Goal: Information Seeking & Learning: Check status

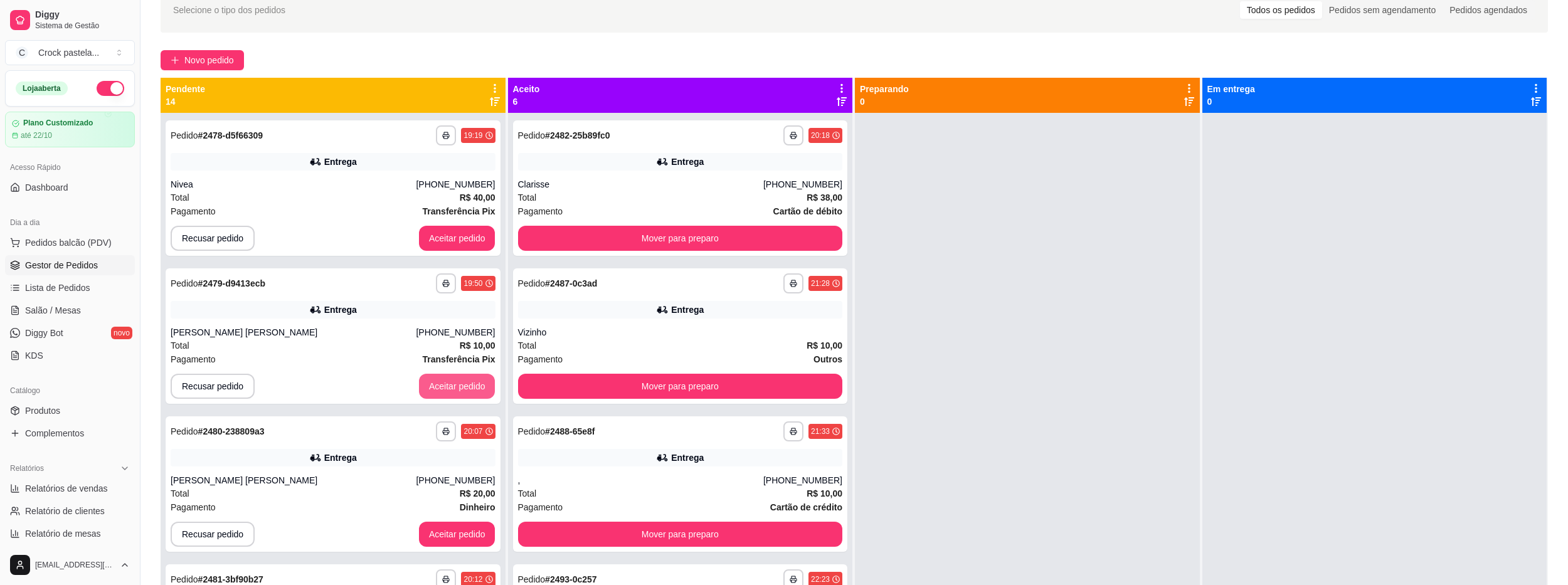
scroll to position [35, 0]
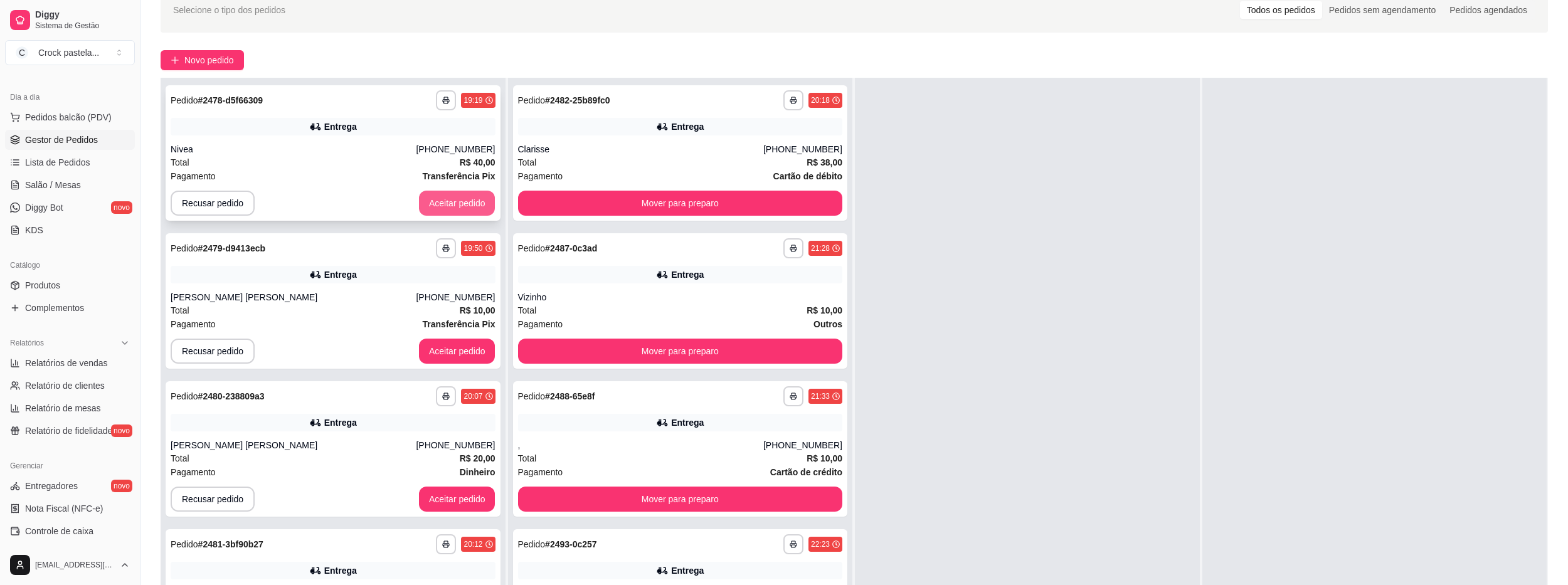
click at [439, 209] on button "Aceitar pedido" at bounding box center [457, 203] width 77 height 25
click at [439, 208] on button "Aceitar pedido" at bounding box center [457, 203] width 77 height 25
click at [439, 204] on button "Aceitar pedido" at bounding box center [457, 203] width 74 height 25
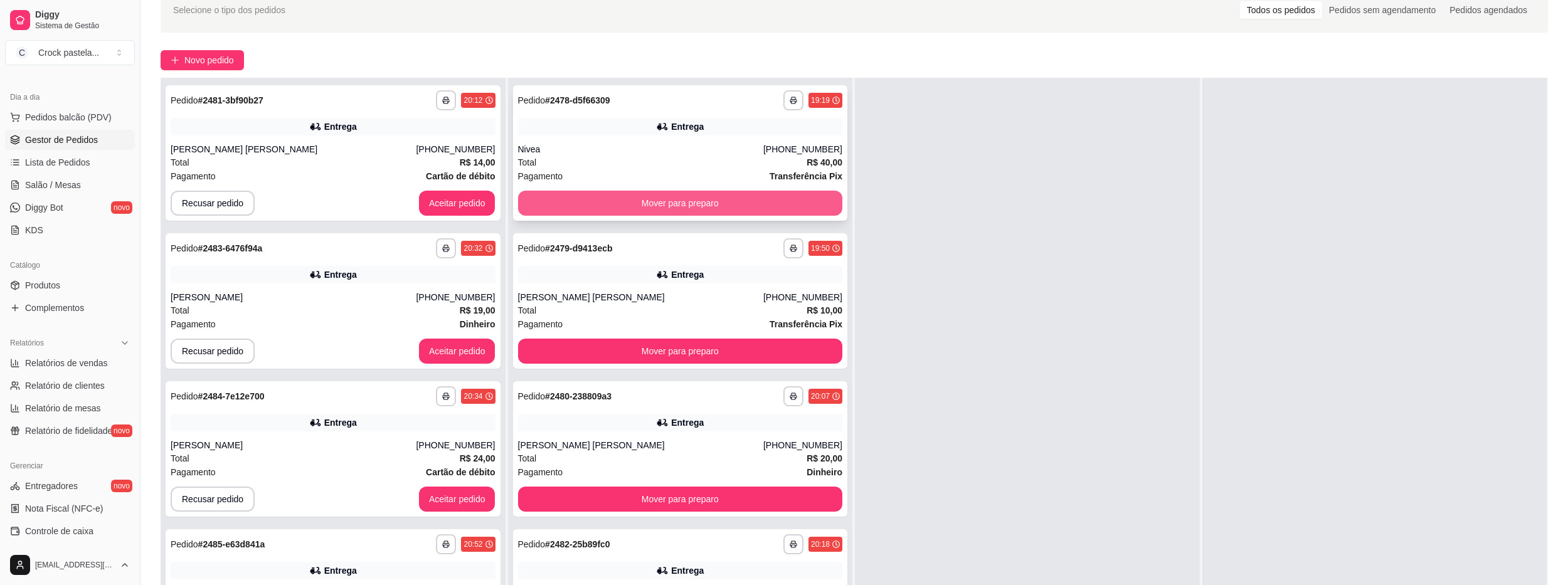
click at [571, 207] on button "Mover para preparo" at bounding box center [680, 203] width 325 height 25
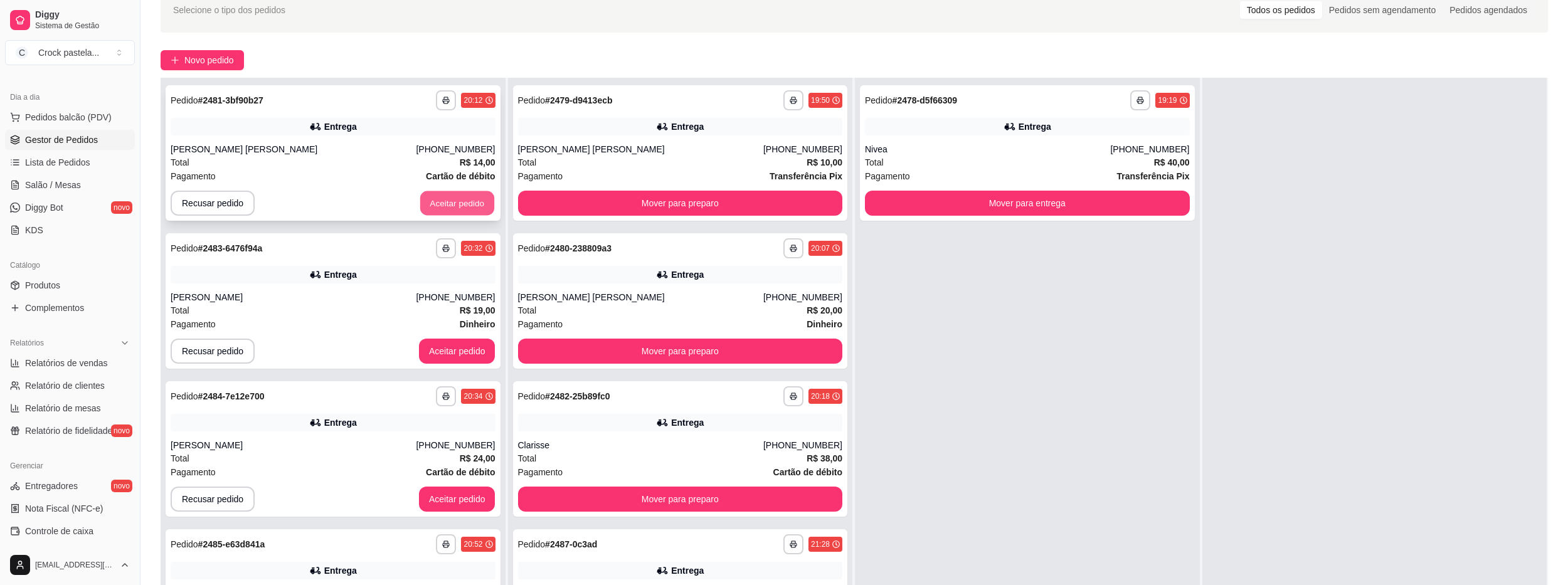
click at [433, 199] on button "Aceitar pedido" at bounding box center [457, 203] width 74 height 25
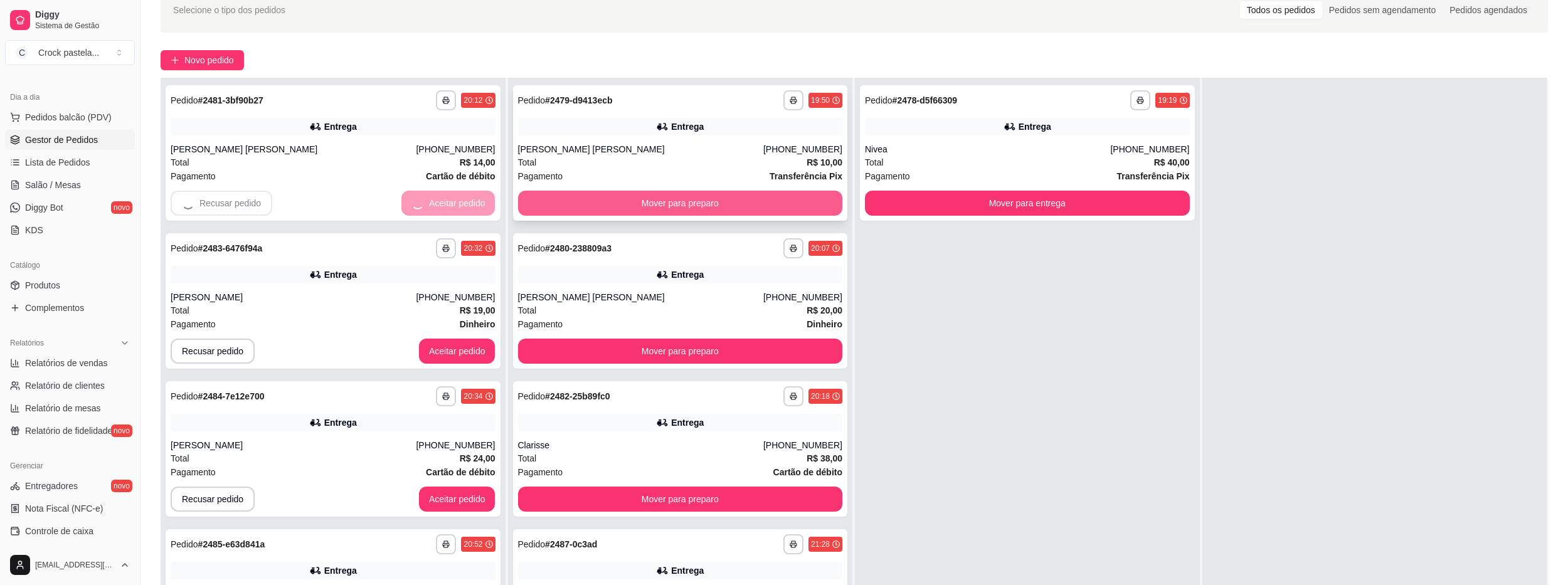
click at [547, 205] on button "Mover para preparo" at bounding box center [680, 203] width 325 height 25
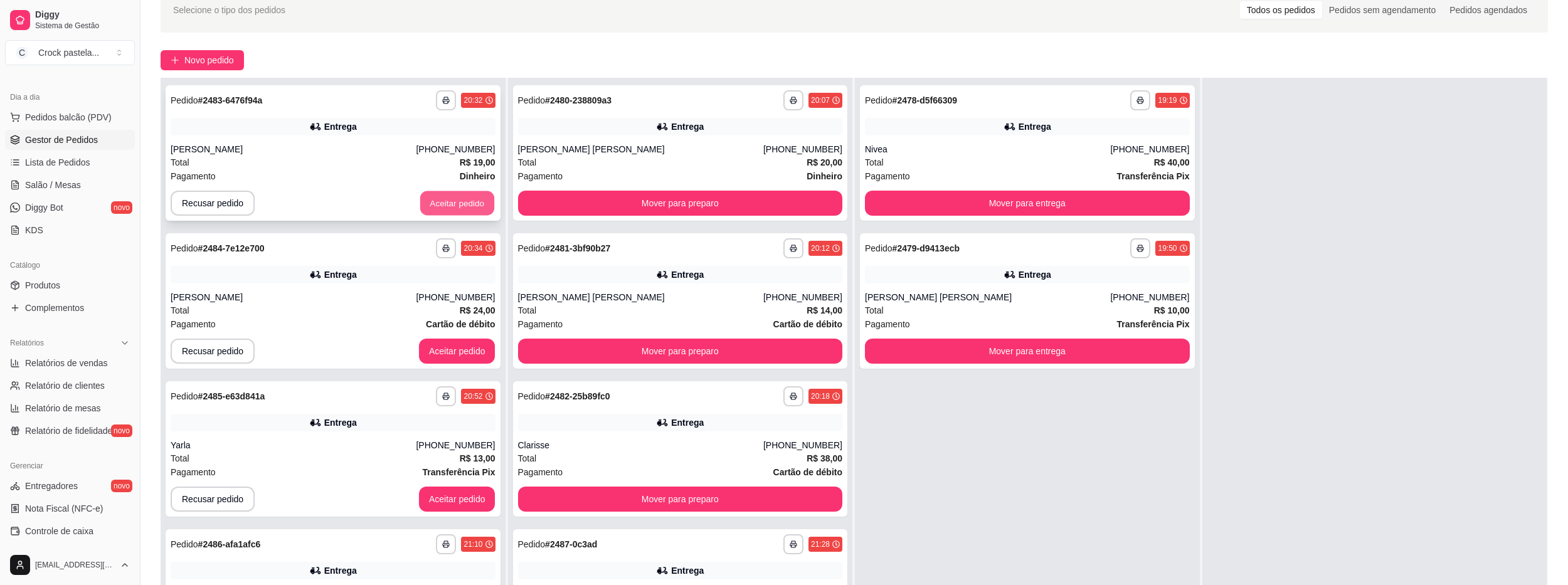
click at [430, 199] on button "Aceitar pedido" at bounding box center [457, 203] width 74 height 25
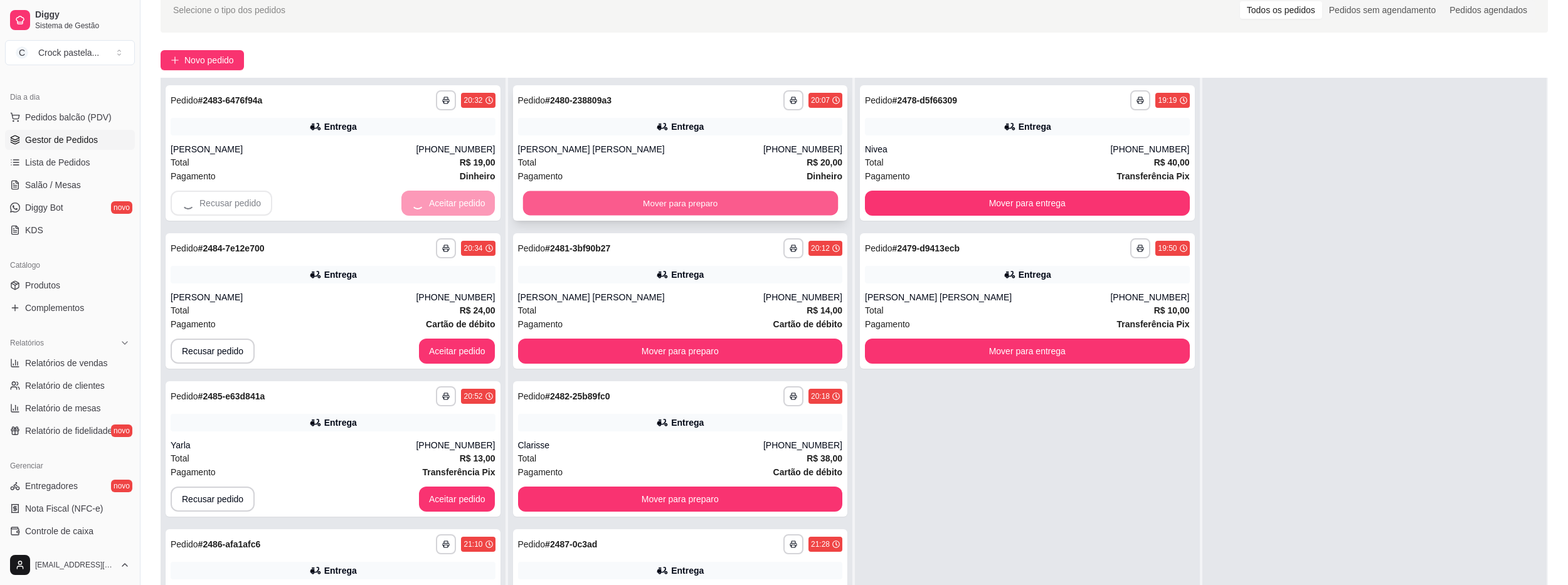
click at [539, 202] on button "Mover para preparo" at bounding box center [680, 203] width 315 height 25
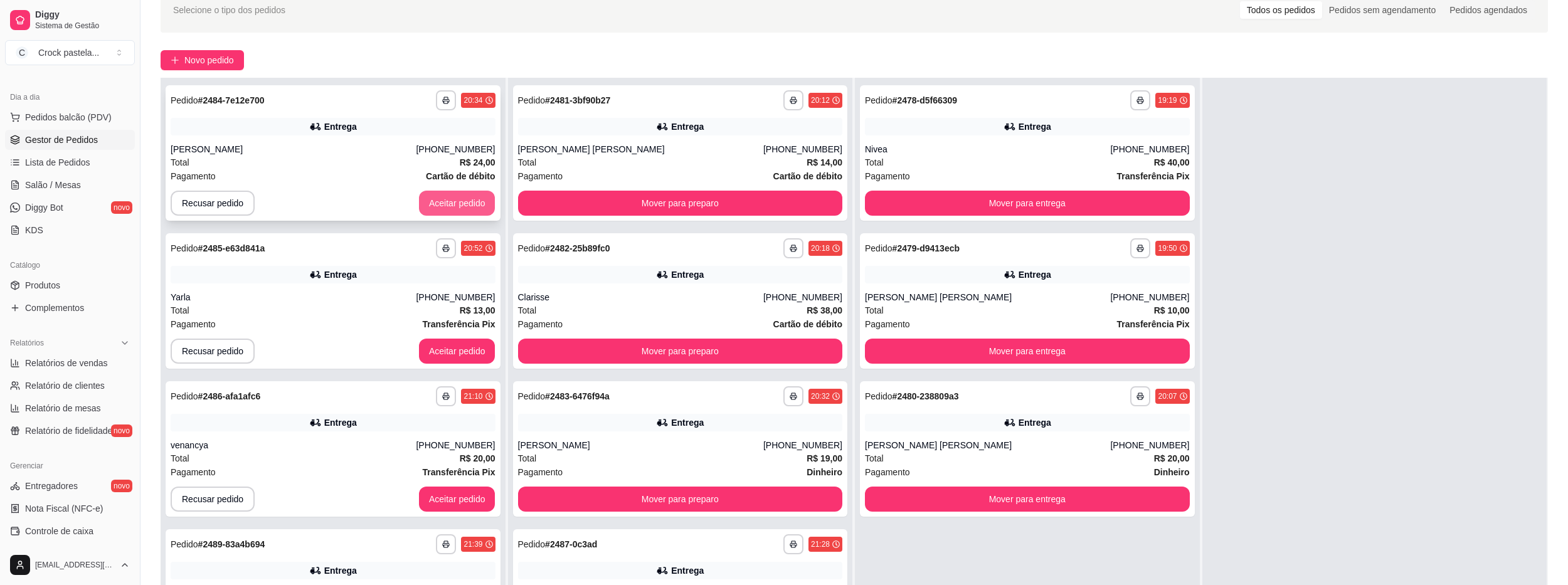
click at [438, 205] on button "Aceitar pedido" at bounding box center [457, 203] width 77 height 25
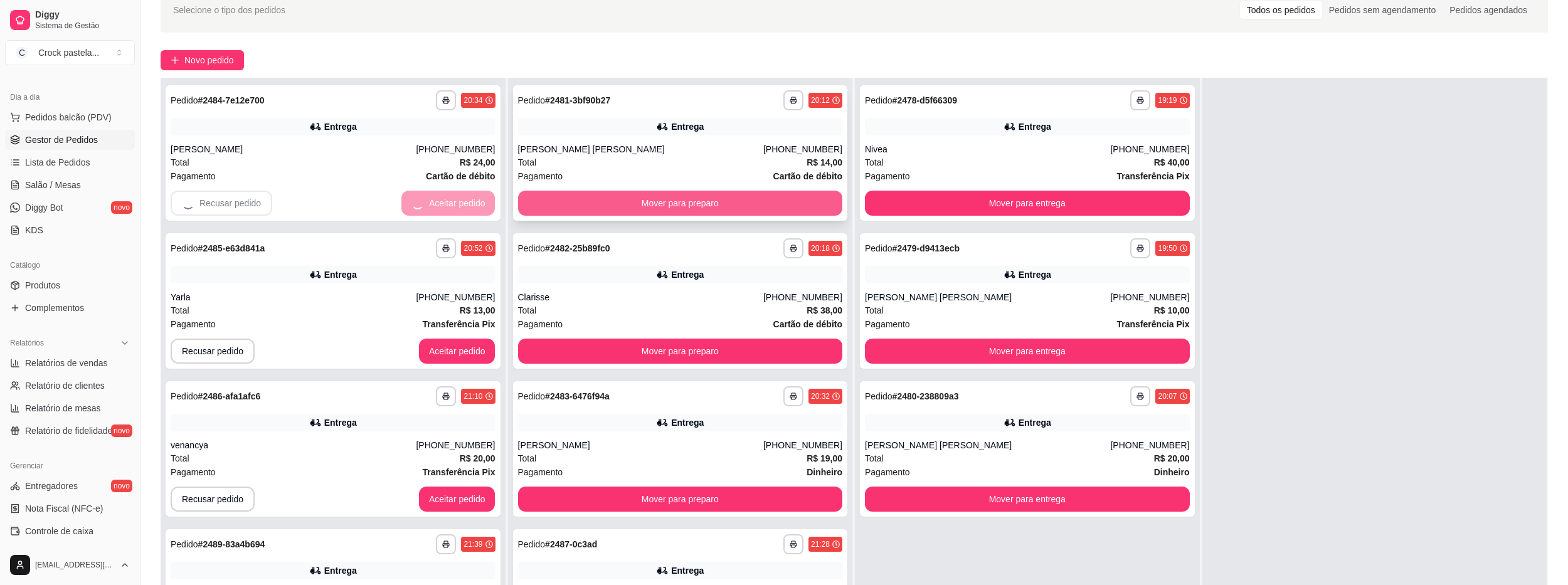
click at [555, 201] on button "Mover para preparo" at bounding box center [680, 203] width 325 height 25
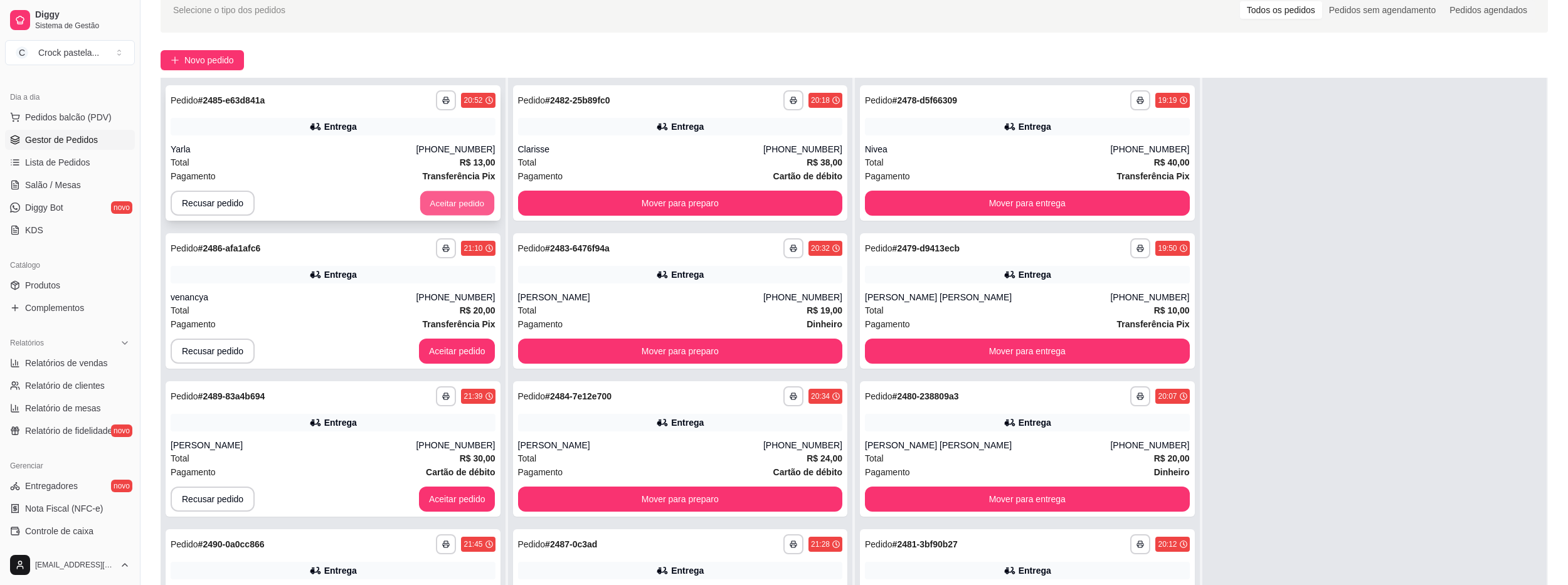
click at [449, 204] on button "Aceitar pedido" at bounding box center [457, 203] width 74 height 25
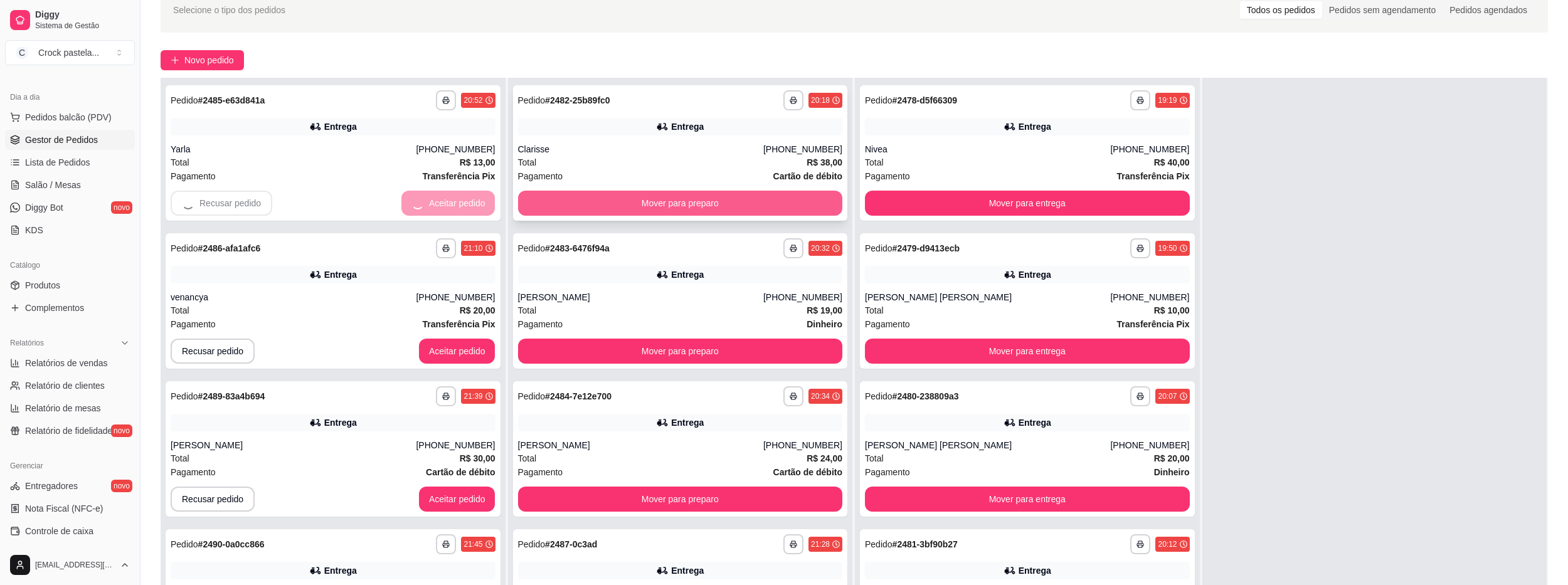
click at [532, 209] on button "Mover para preparo" at bounding box center [680, 203] width 325 height 25
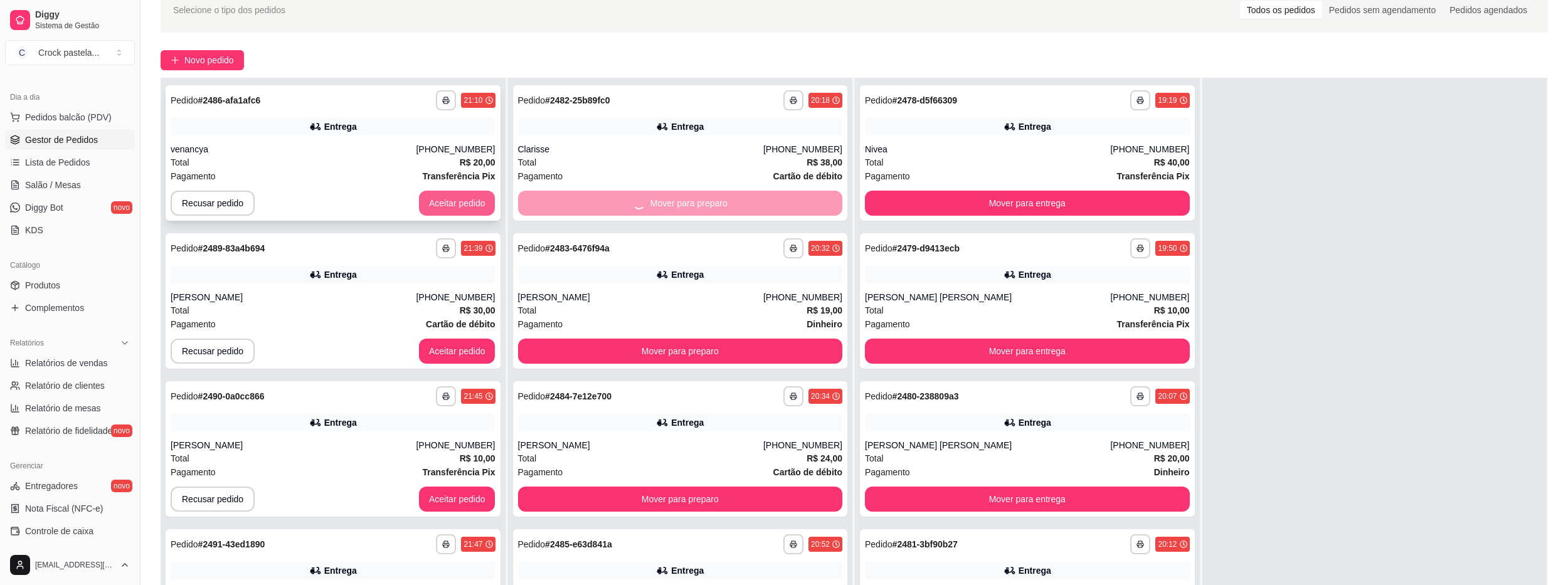
click at [457, 204] on button "Aceitar pedido" at bounding box center [457, 203] width 77 height 25
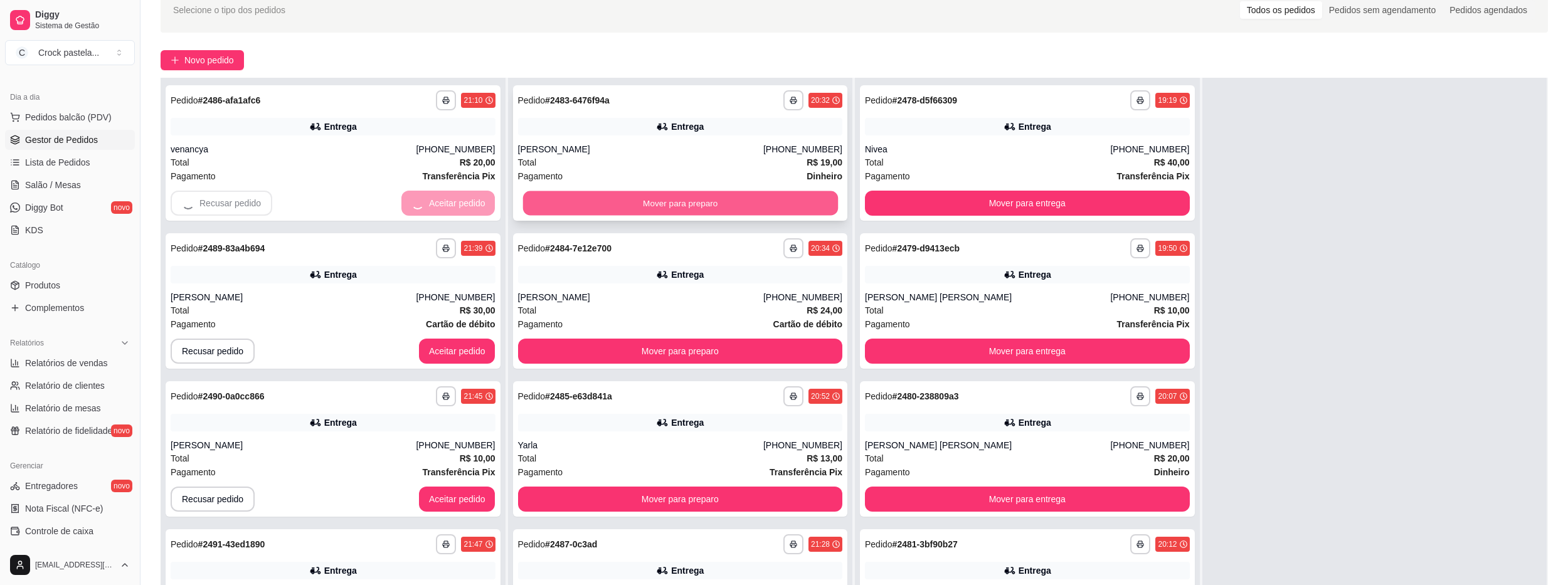
click at [542, 207] on button "Mover para preparo" at bounding box center [680, 203] width 315 height 25
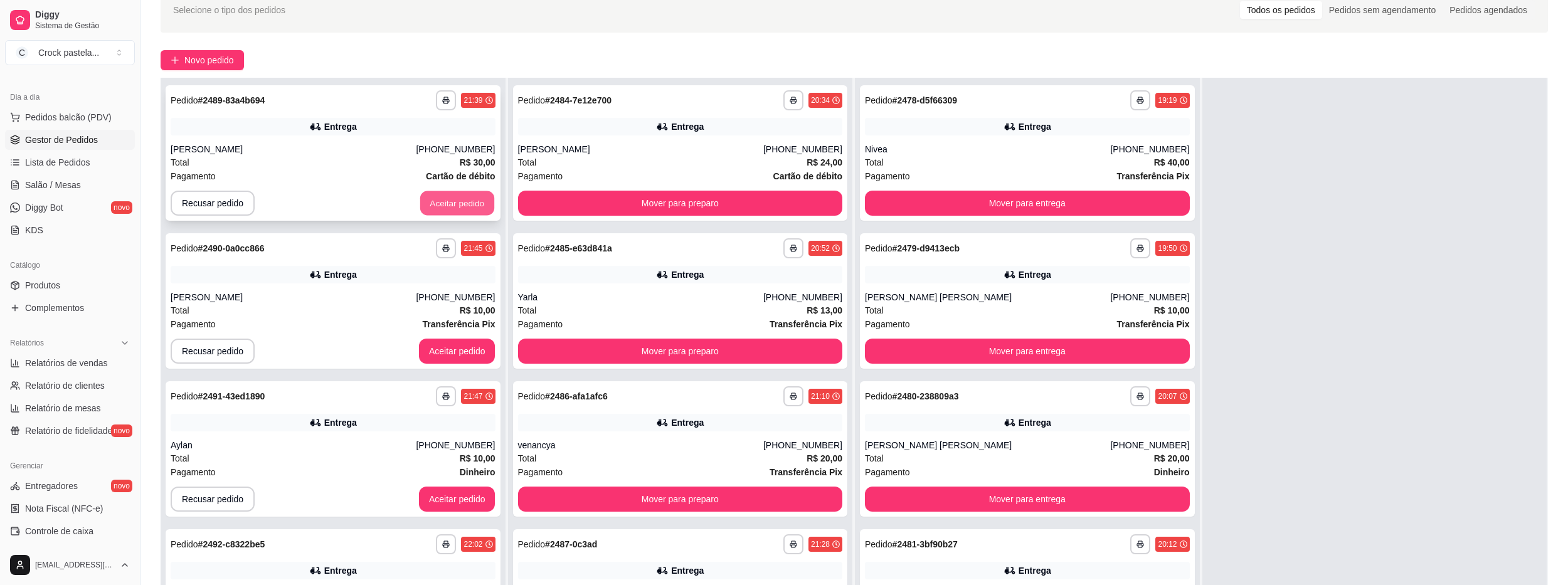
click at [458, 200] on button "Aceitar pedido" at bounding box center [457, 203] width 74 height 25
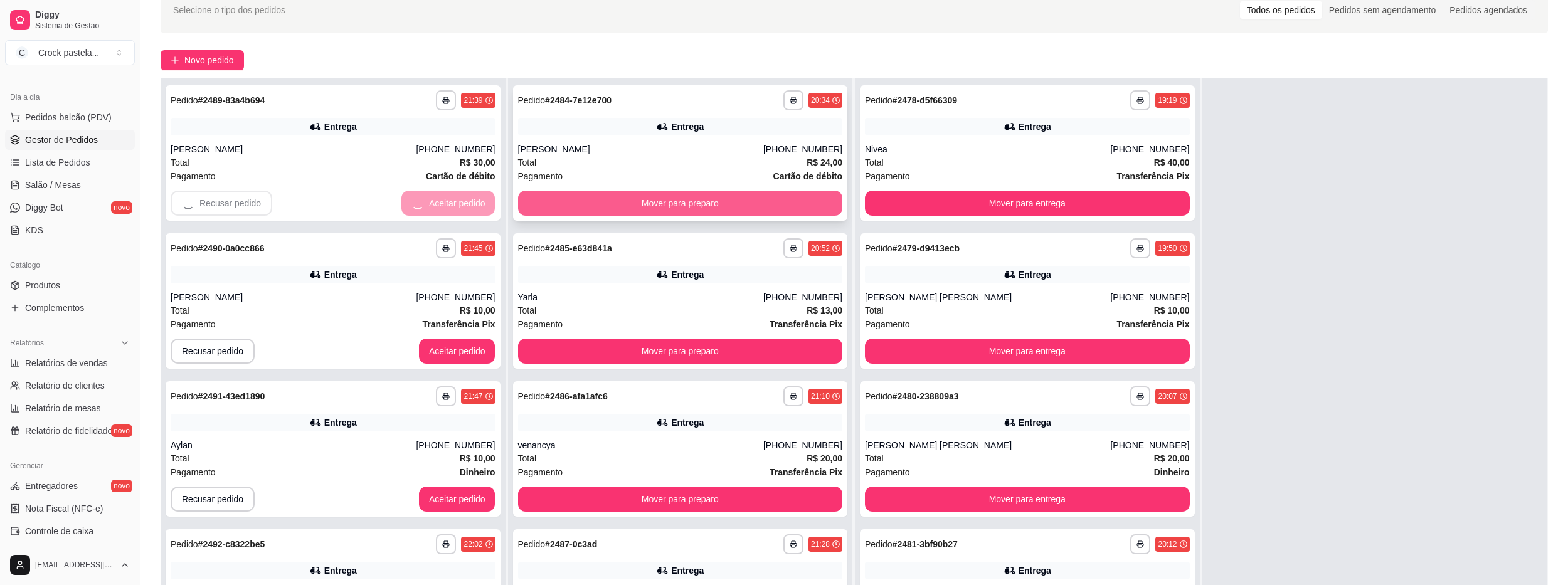
click at [572, 202] on button "Mover para preparo" at bounding box center [680, 203] width 325 height 25
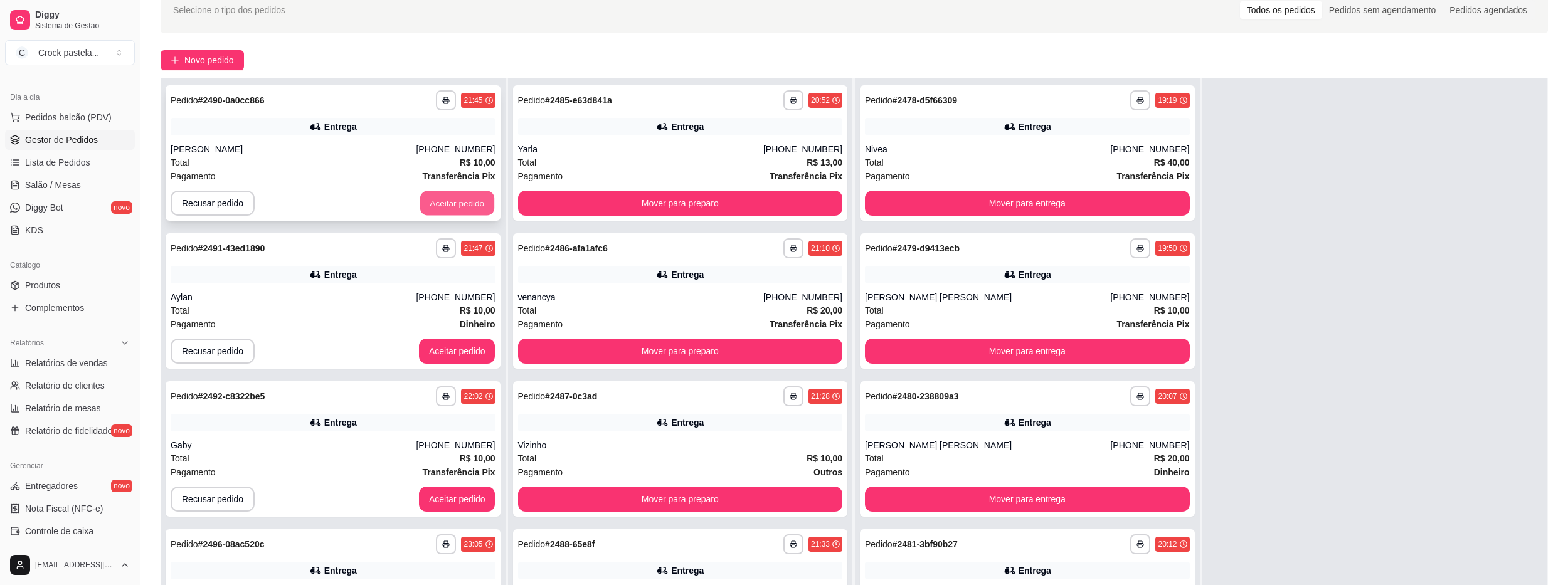
click at [447, 200] on button "Aceitar pedido" at bounding box center [457, 203] width 74 height 25
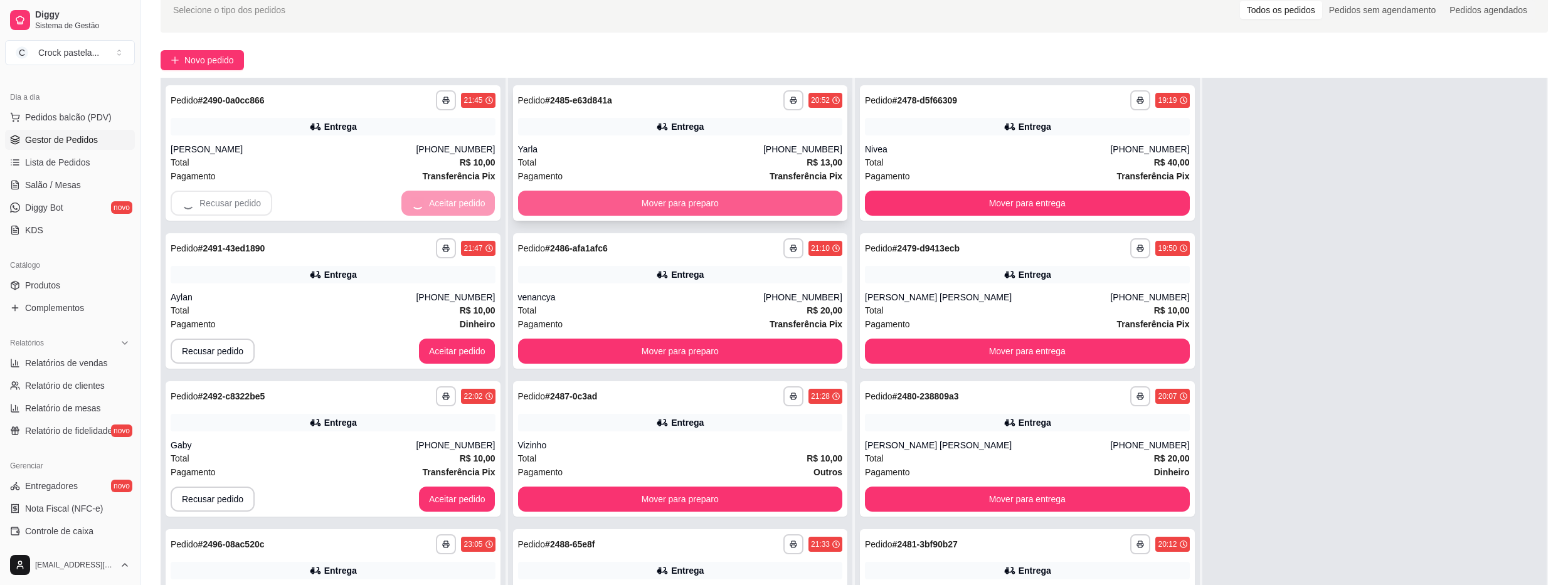
click at [557, 202] on button "Mover para preparo" at bounding box center [680, 203] width 325 height 25
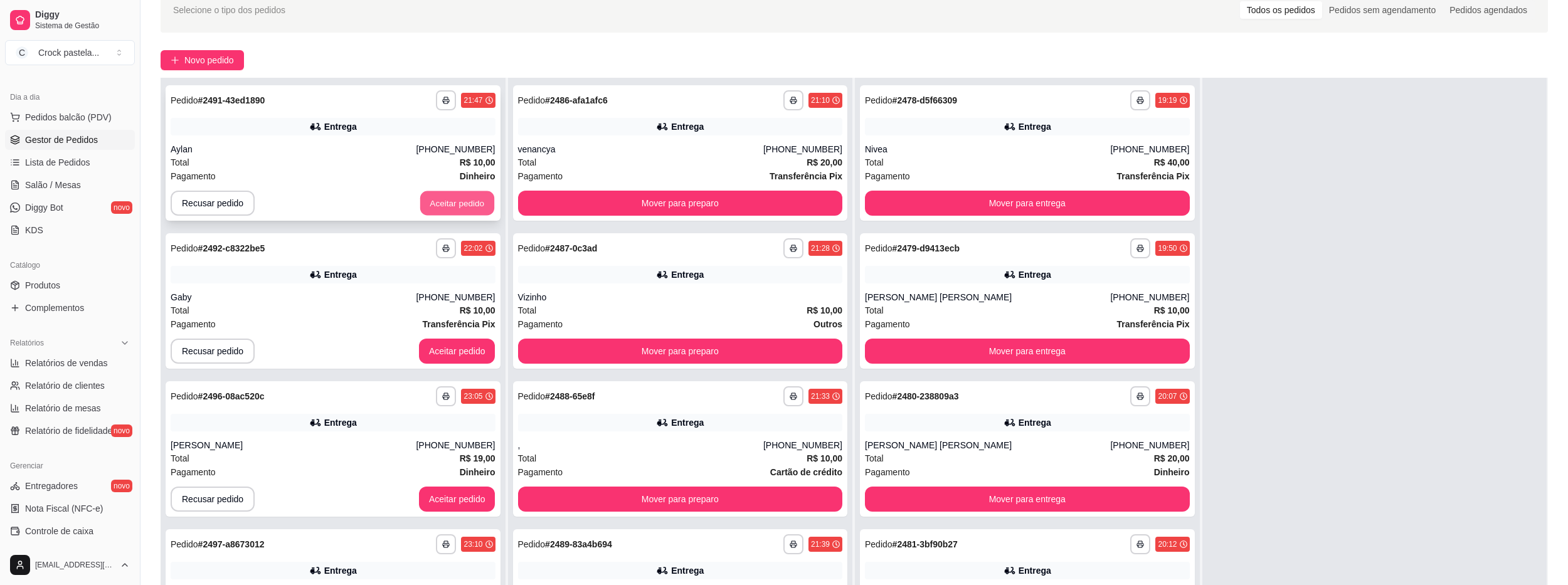
click at [433, 193] on button "Aceitar pedido" at bounding box center [457, 203] width 74 height 25
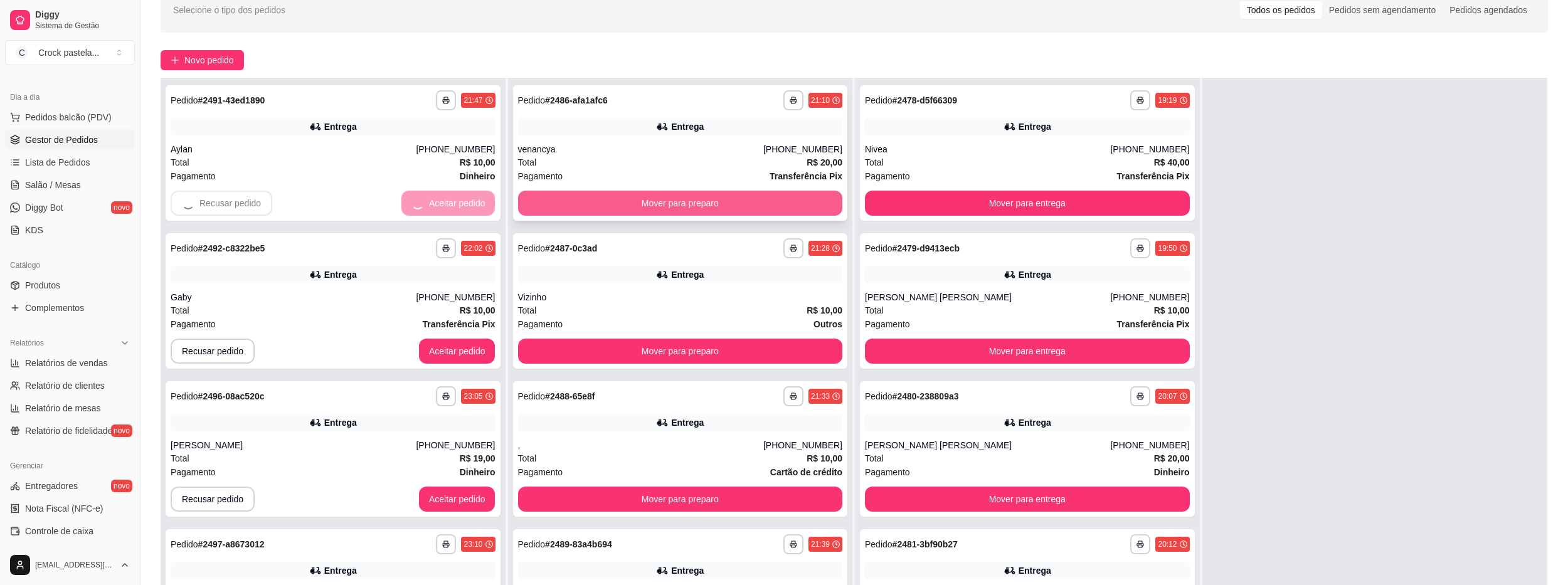
click at [544, 204] on button "Mover para preparo" at bounding box center [680, 203] width 325 height 25
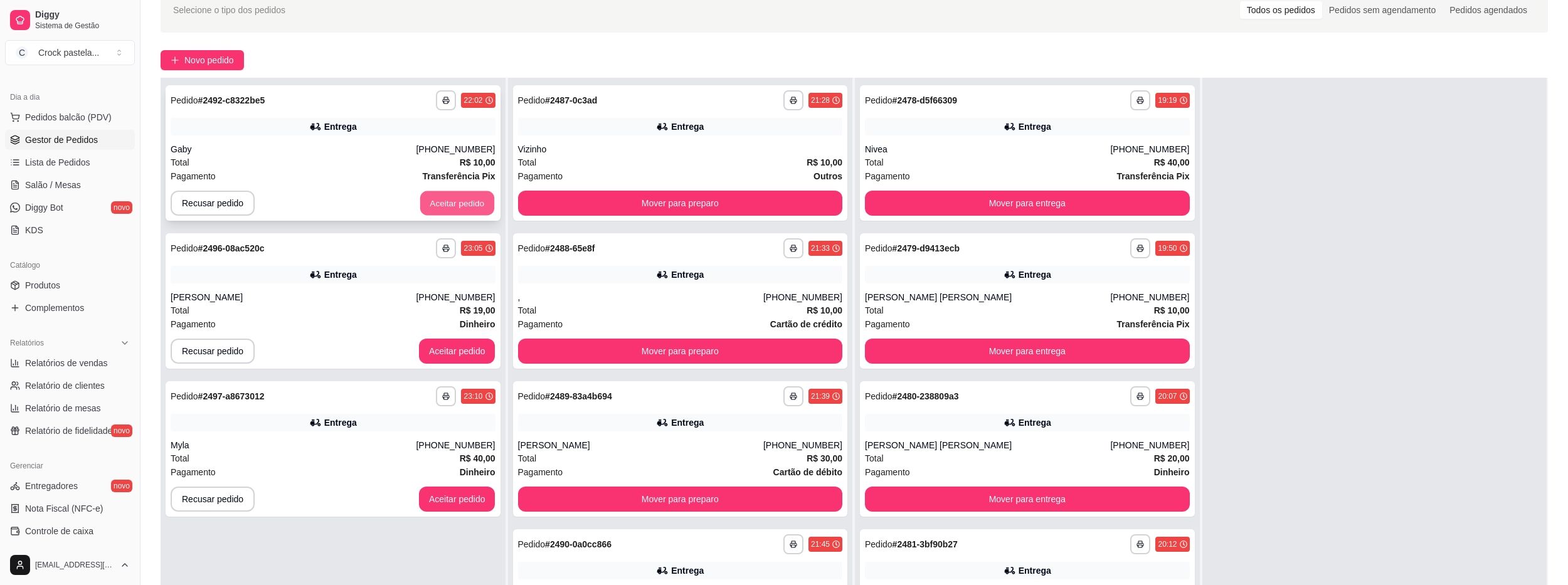
click at [453, 202] on button "Aceitar pedido" at bounding box center [457, 203] width 74 height 25
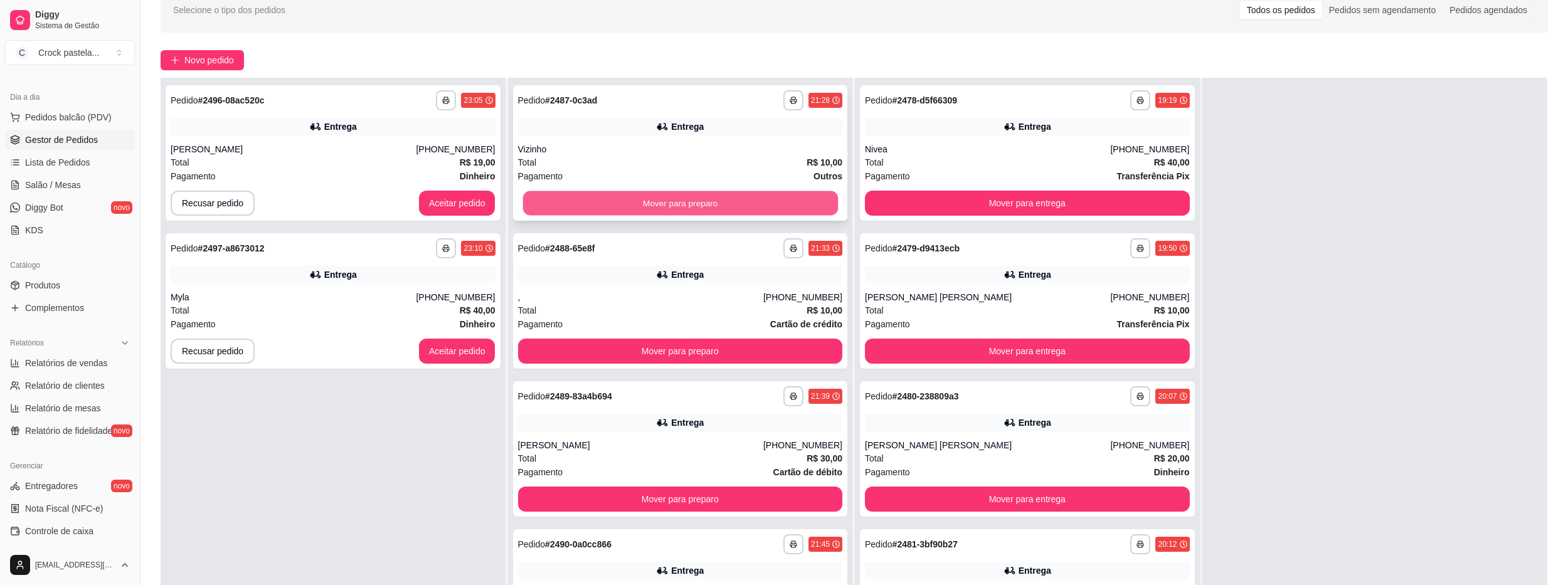
click at [541, 202] on button "Mover para preparo" at bounding box center [680, 203] width 315 height 25
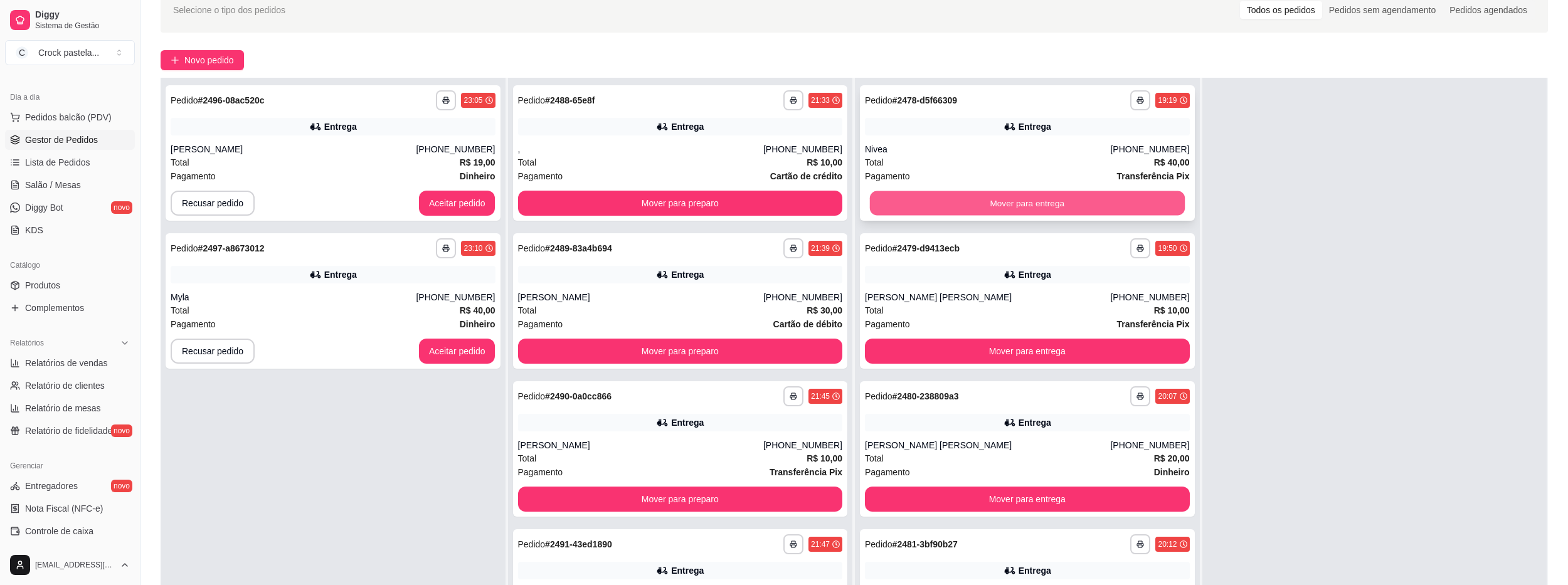
click at [930, 209] on button "Mover para entrega" at bounding box center [1027, 203] width 315 height 25
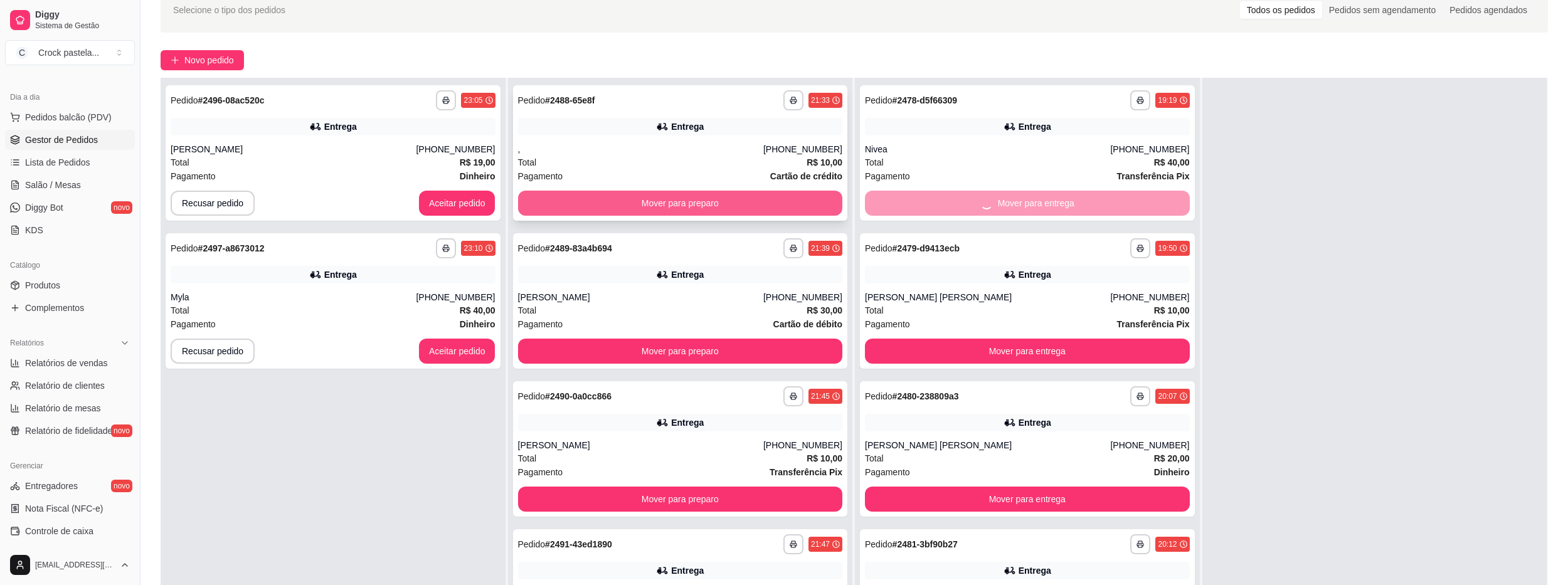
click at [761, 205] on button "Mover para preparo" at bounding box center [680, 203] width 325 height 25
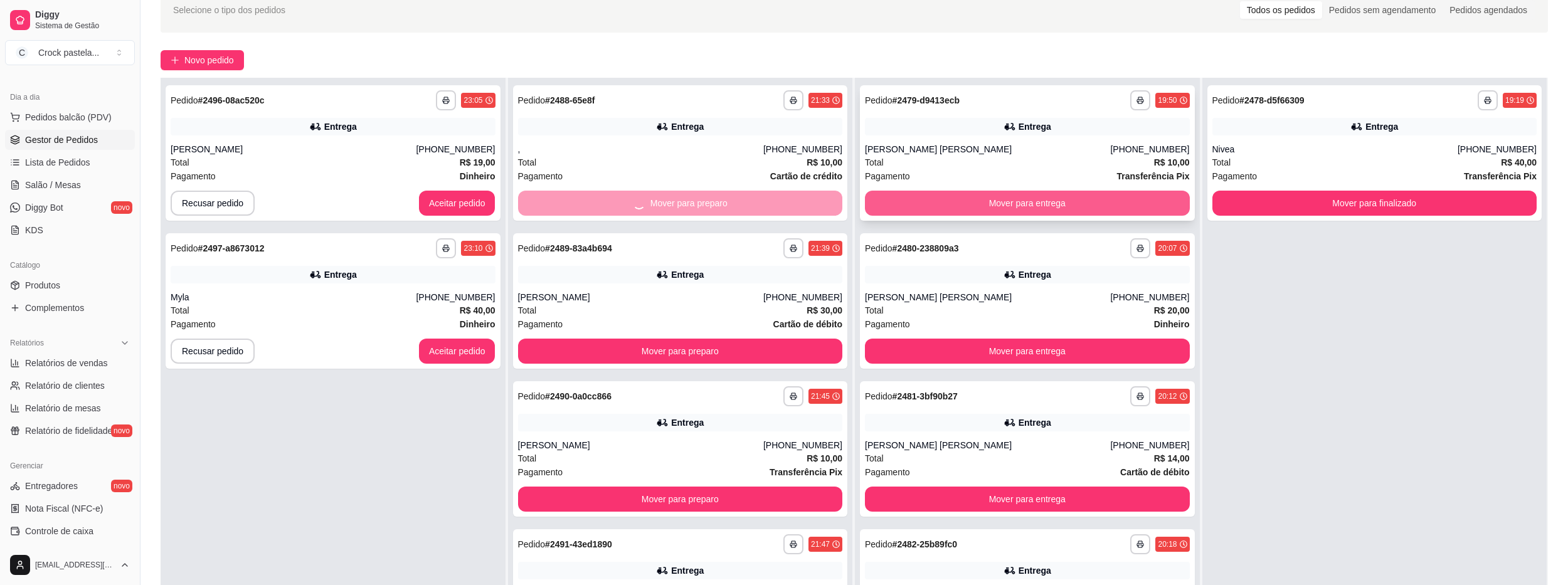
click at [895, 202] on button "Mover para entrega" at bounding box center [1027, 203] width 325 height 25
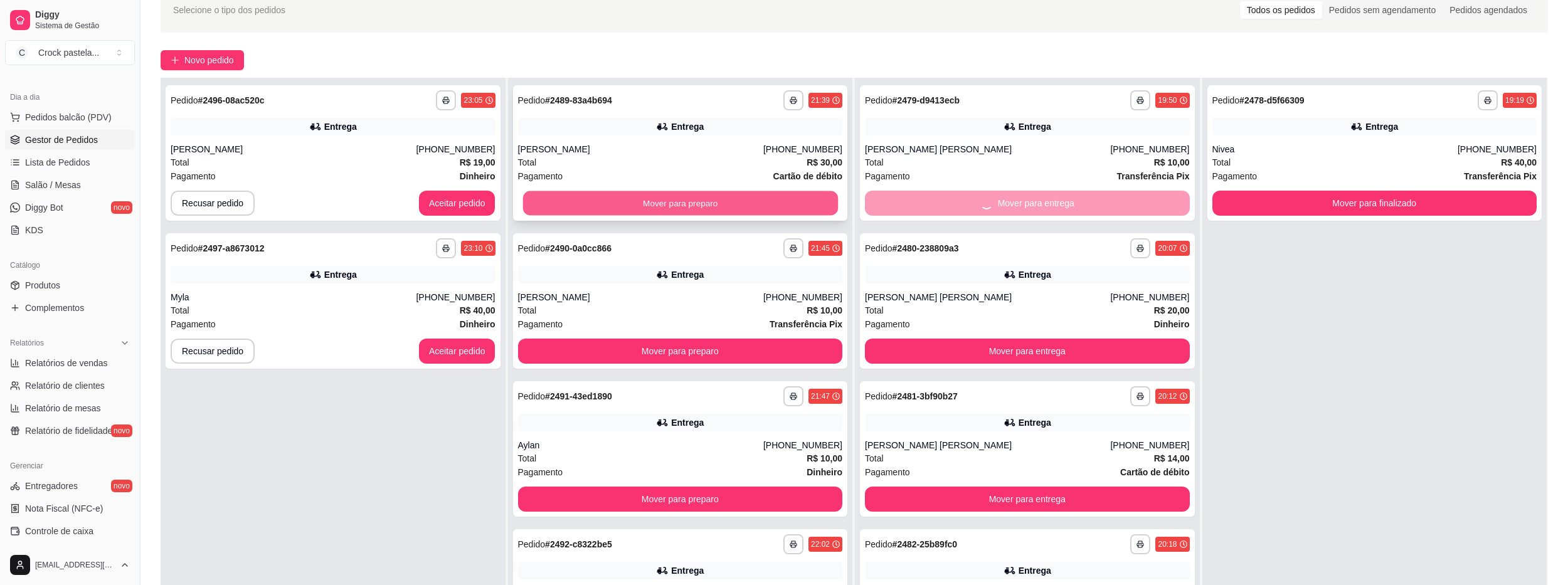
click at [767, 205] on button "Mover para preparo" at bounding box center [680, 203] width 315 height 25
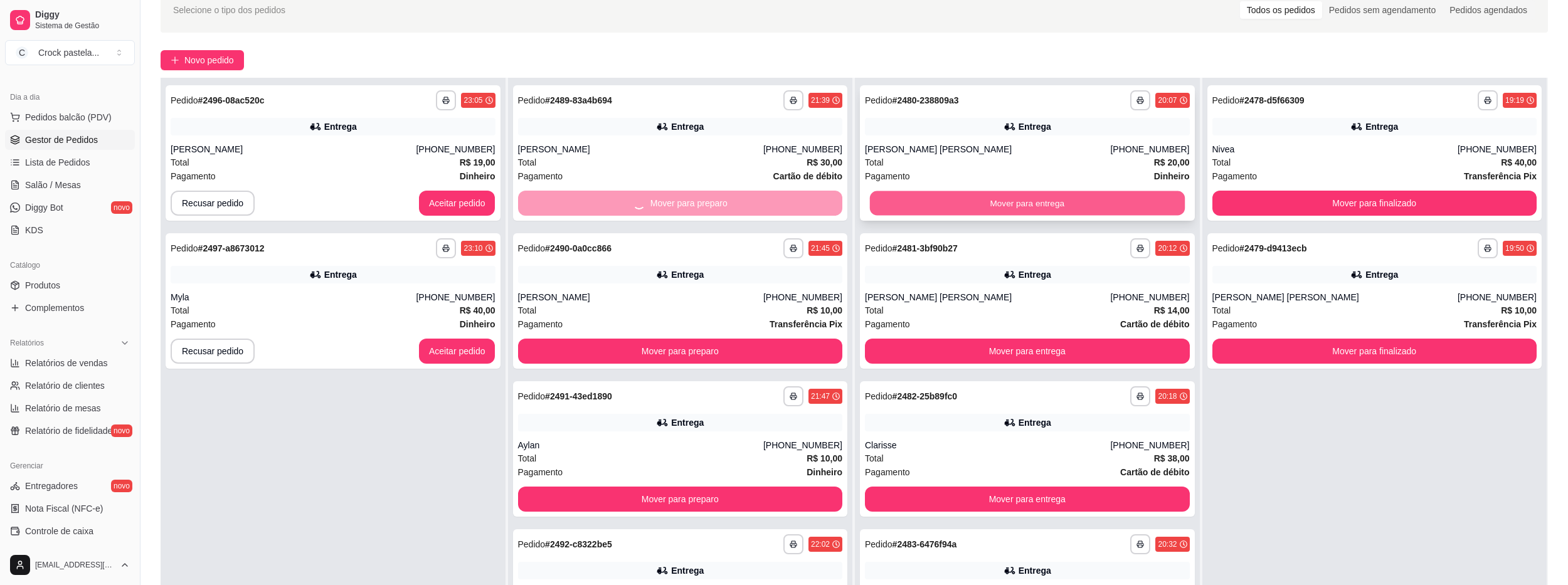
click at [886, 207] on button "Mover para entrega" at bounding box center [1027, 203] width 315 height 25
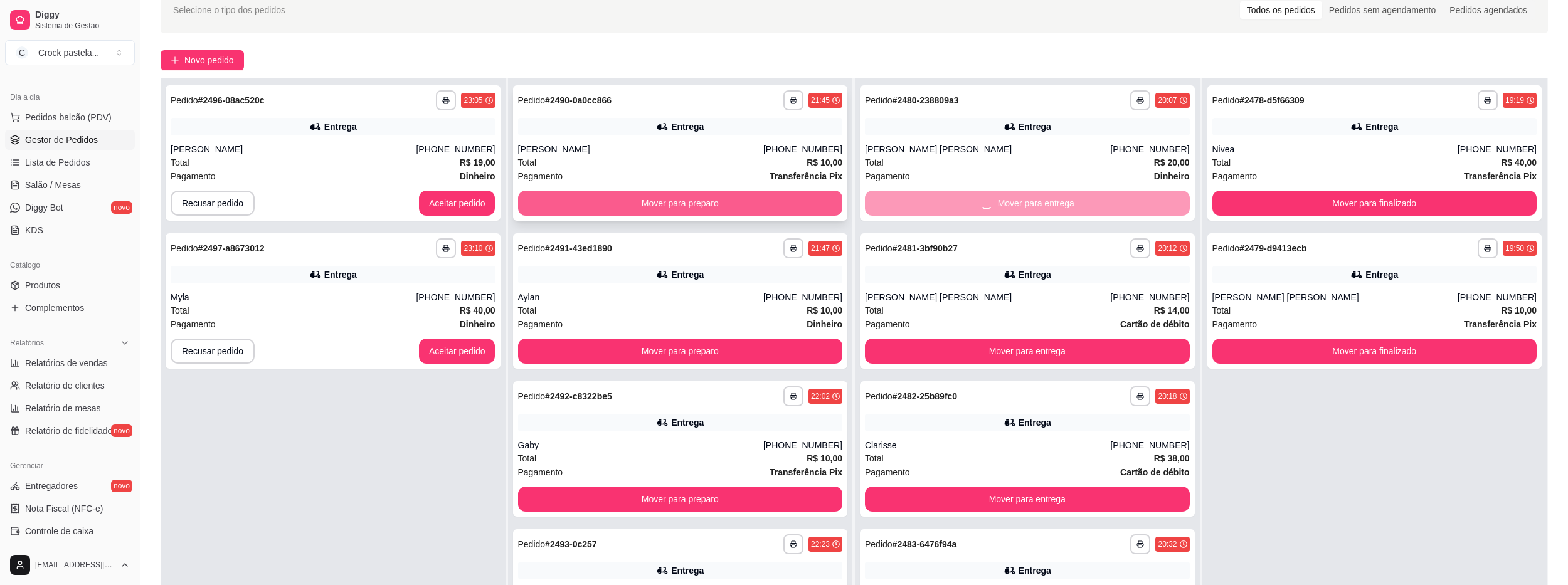
click at [778, 211] on button "Mover para preparo" at bounding box center [680, 203] width 325 height 25
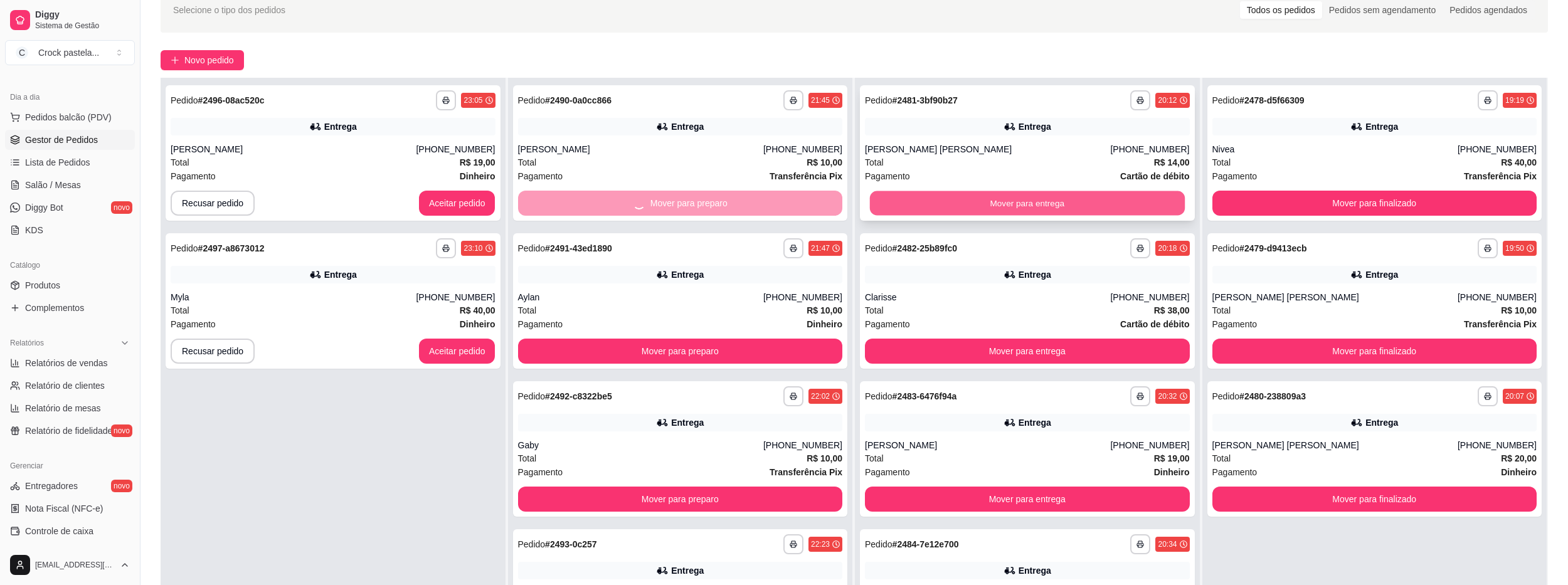
click at [879, 201] on button "Mover para entrega" at bounding box center [1027, 203] width 315 height 25
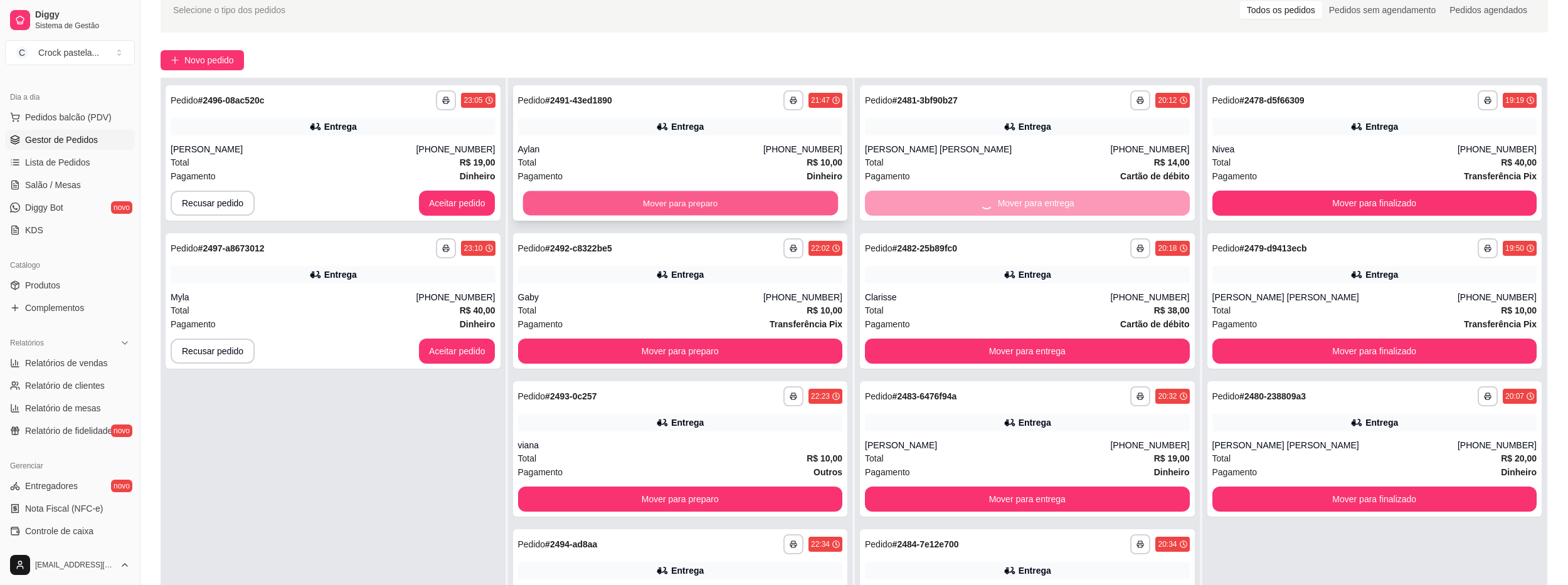
click at [793, 208] on button "Mover para preparo" at bounding box center [680, 203] width 315 height 25
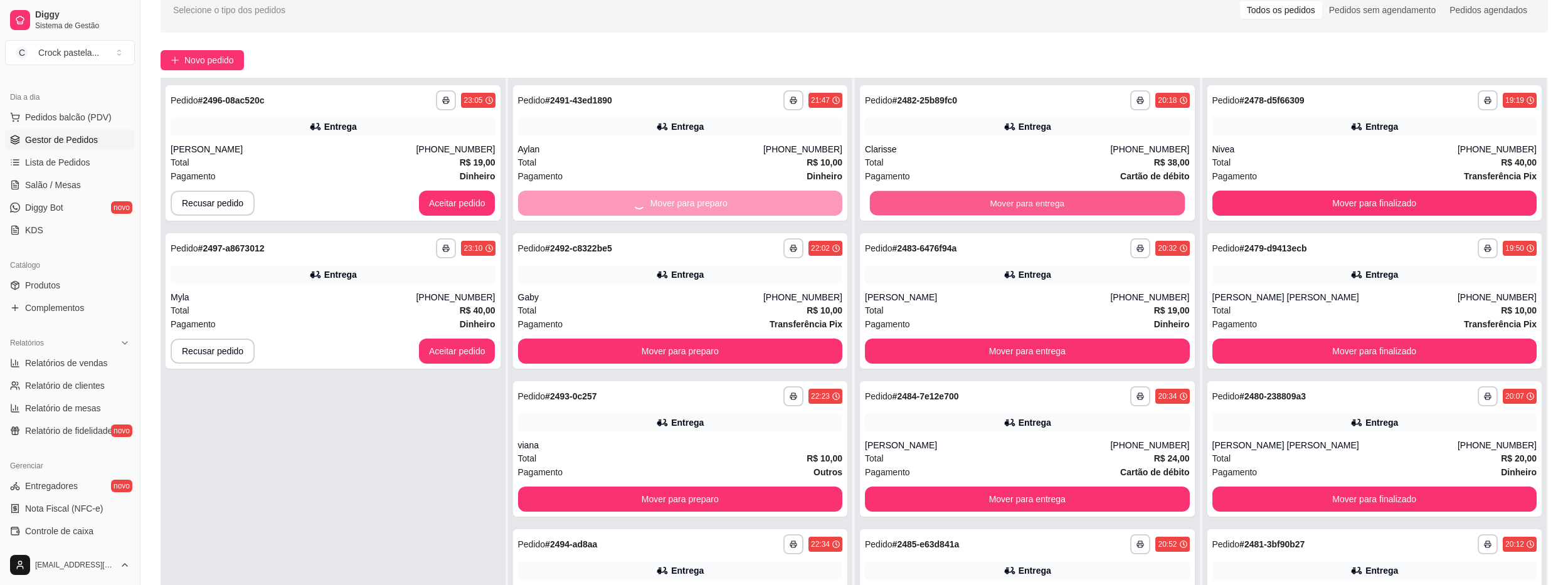
click at [874, 199] on button "Mover para entrega" at bounding box center [1027, 203] width 315 height 25
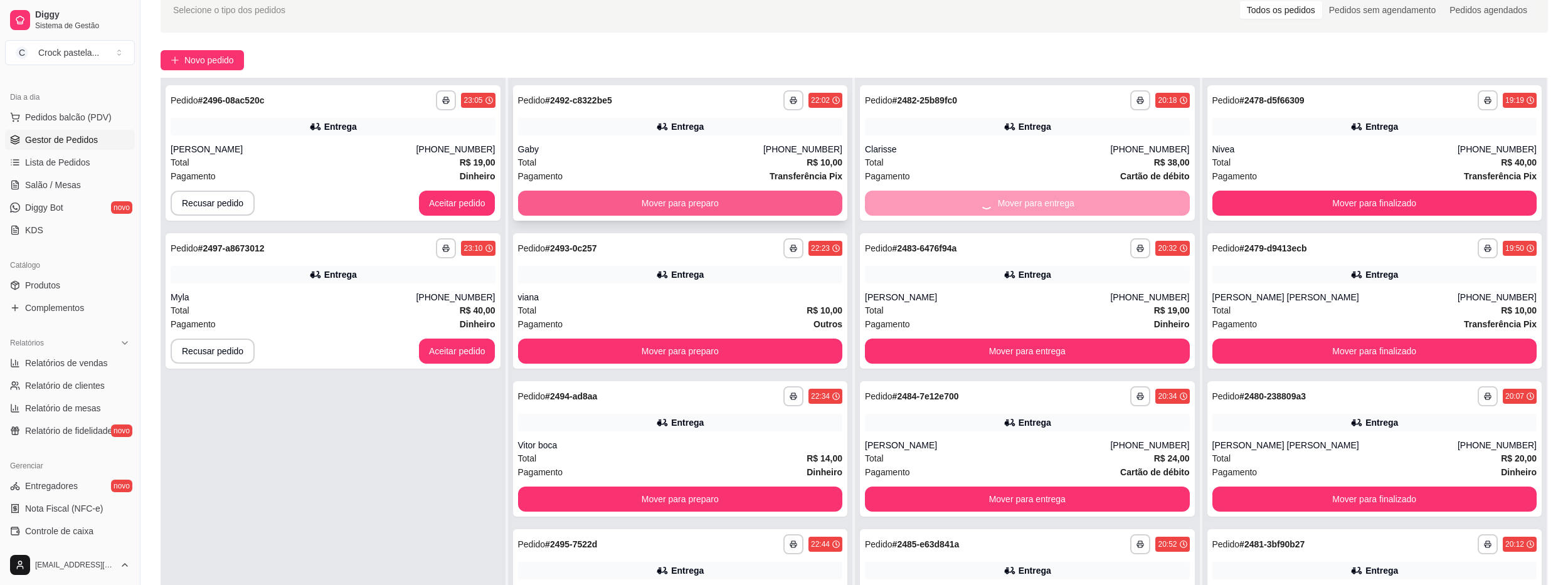
click at [781, 205] on button "Mover para preparo" at bounding box center [680, 203] width 325 height 25
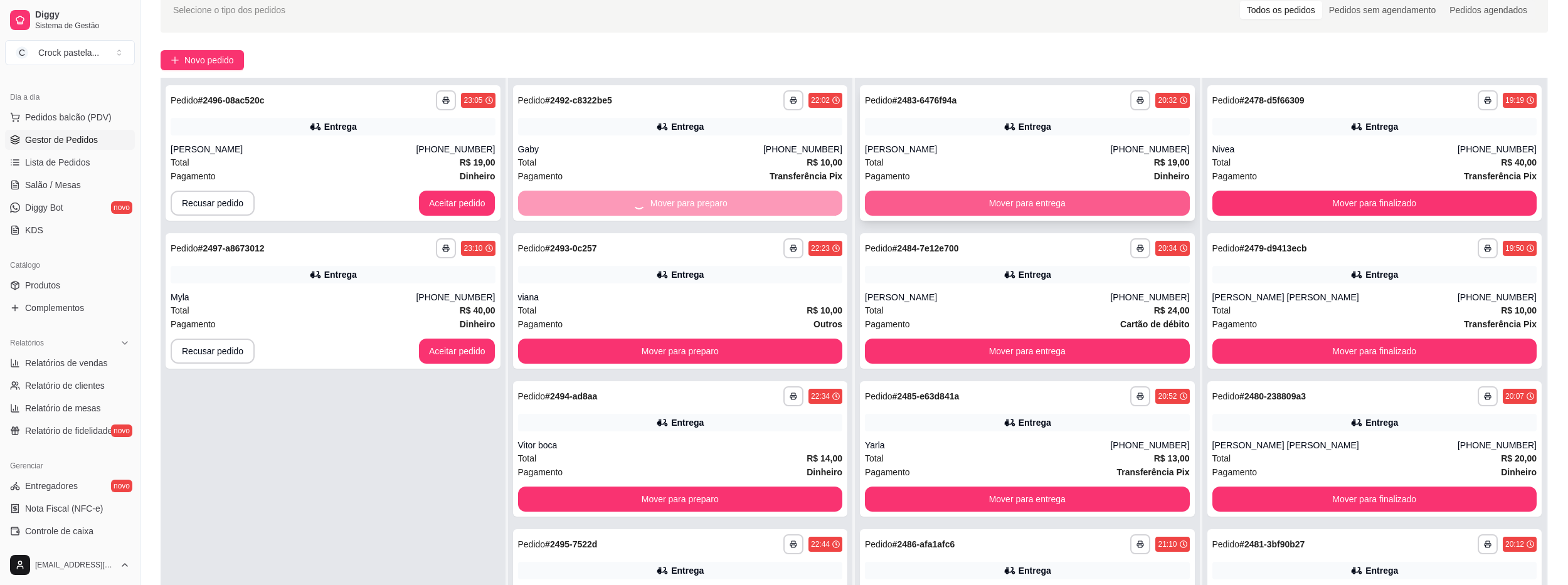
click at [894, 204] on button "Mover para entrega" at bounding box center [1027, 203] width 325 height 25
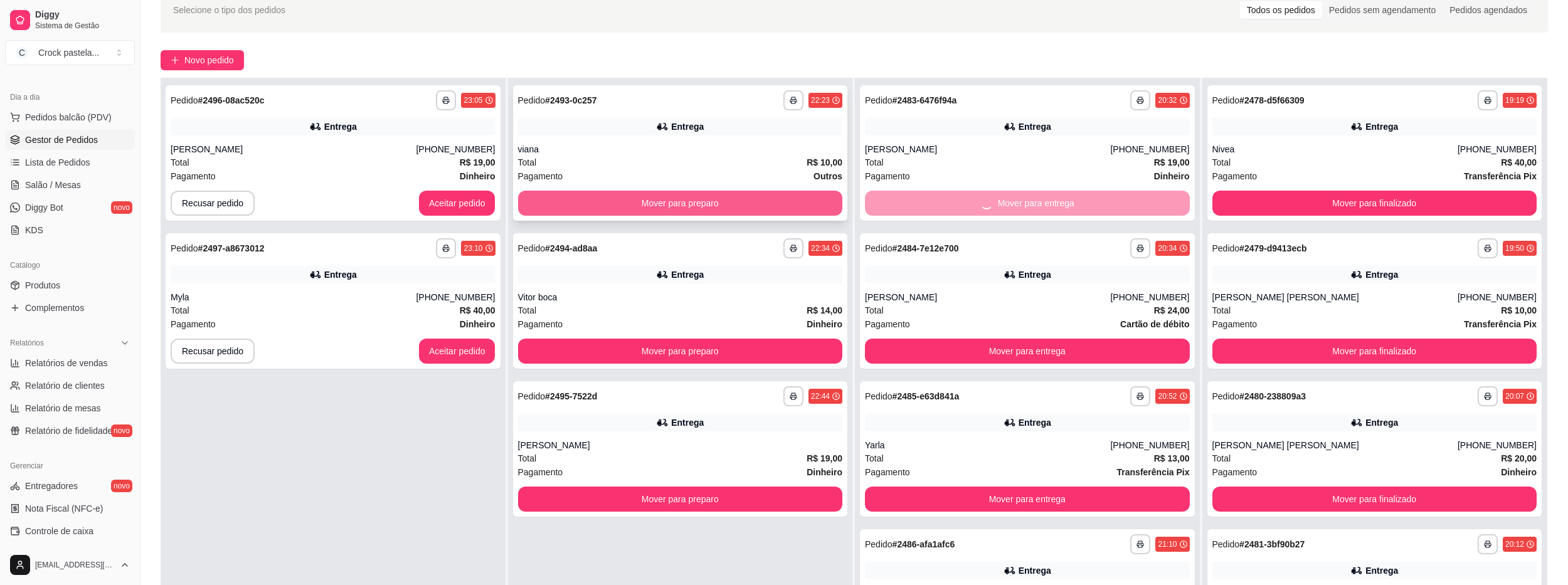
click at [780, 205] on button "Mover para preparo" at bounding box center [680, 203] width 325 height 25
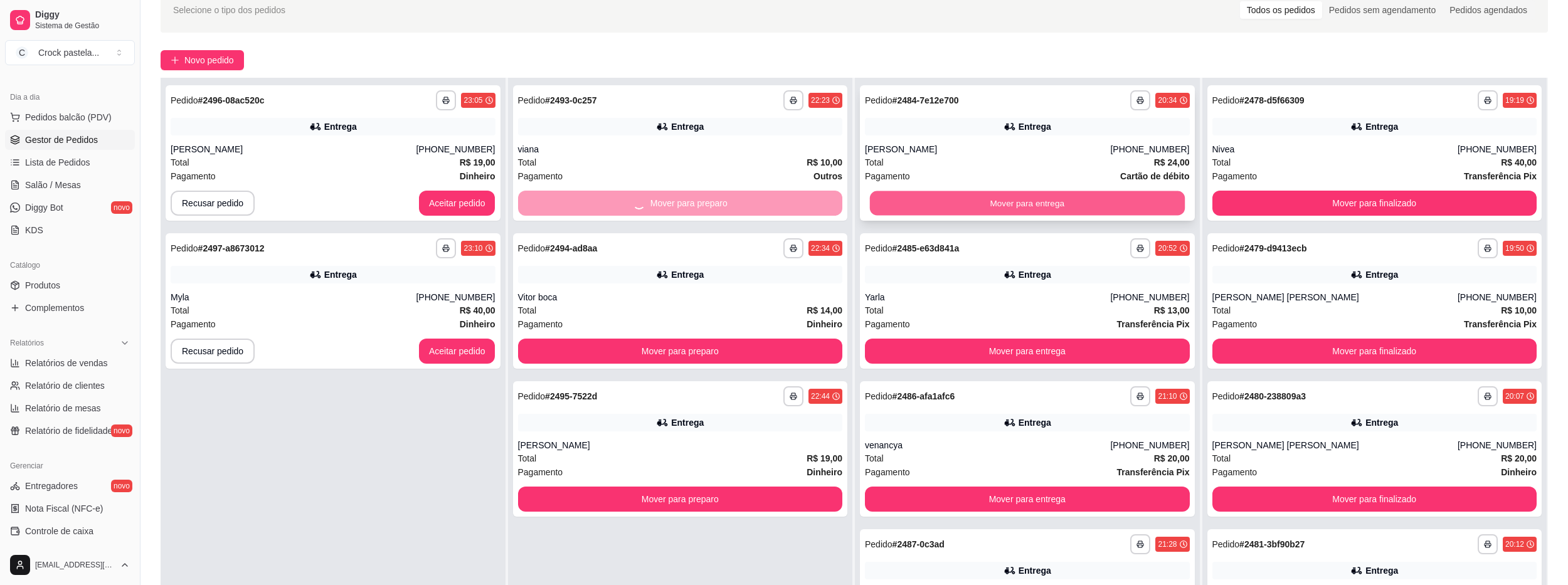
click at [893, 209] on button "Mover para entrega" at bounding box center [1027, 203] width 315 height 25
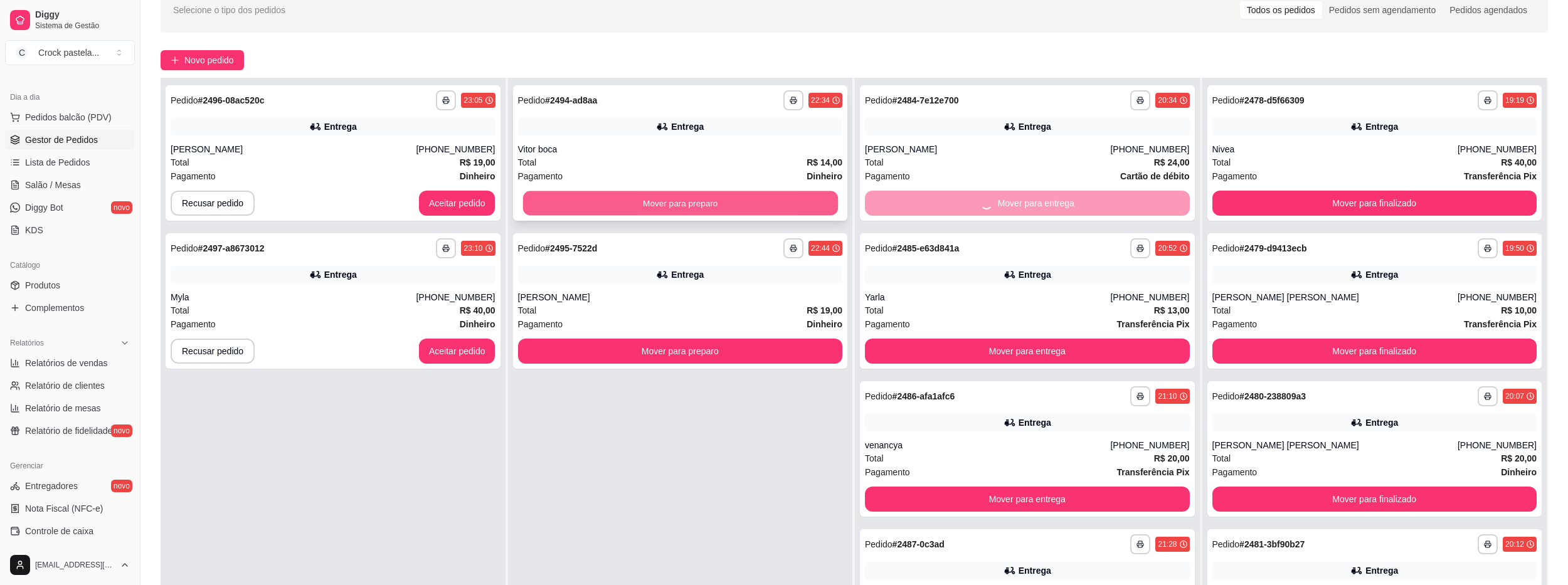
click at [780, 205] on button "Mover para preparo" at bounding box center [680, 203] width 315 height 25
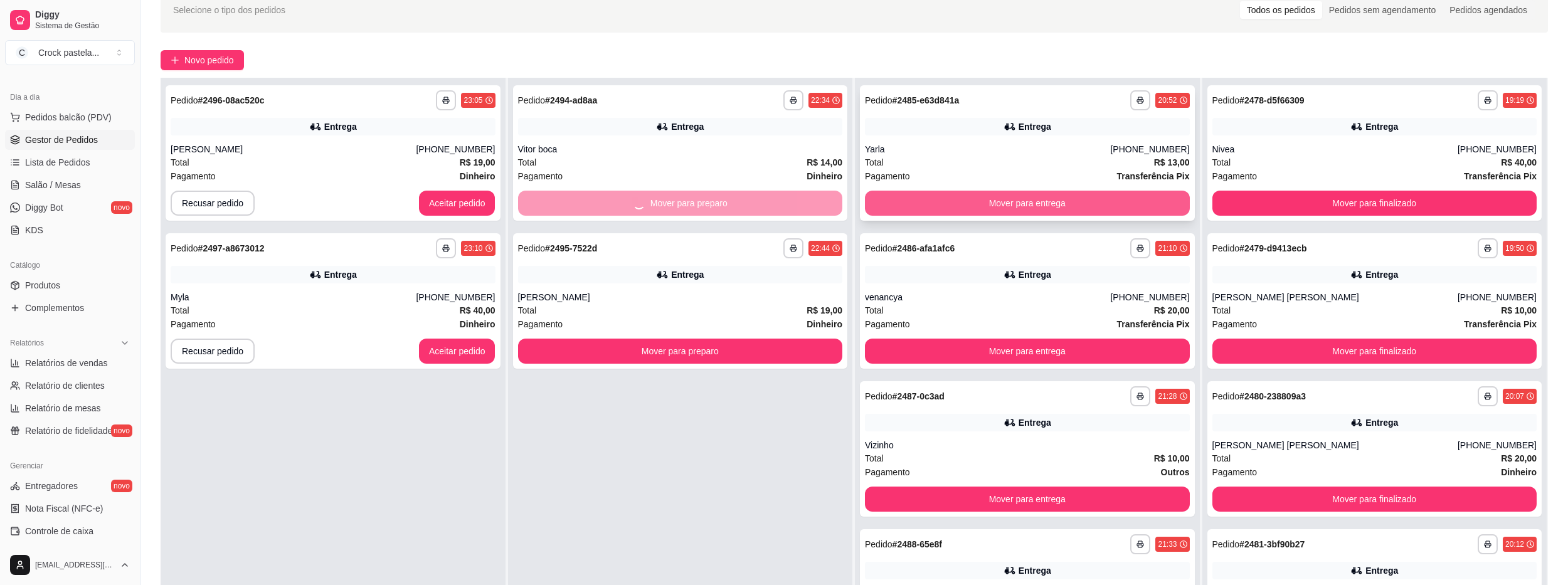
click at [878, 206] on button "Mover para entrega" at bounding box center [1027, 203] width 325 height 25
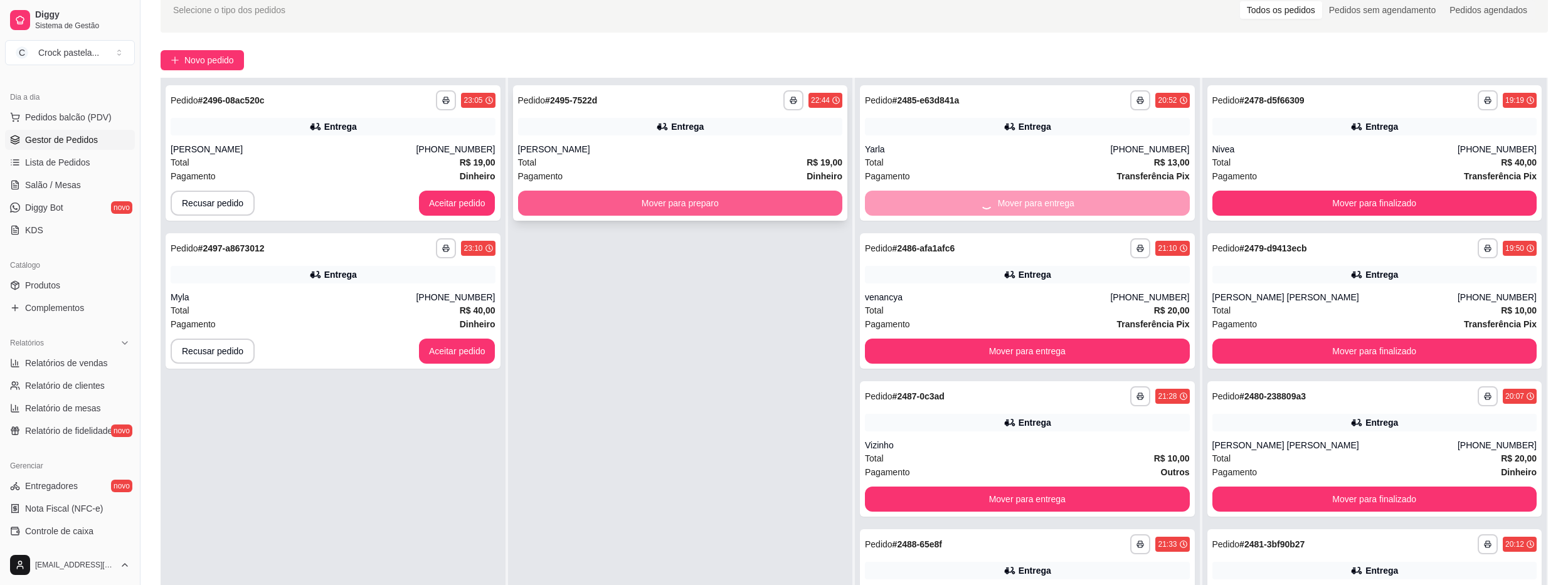
click at [775, 202] on button "Mover para preparo" at bounding box center [680, 203] width 325 height 25
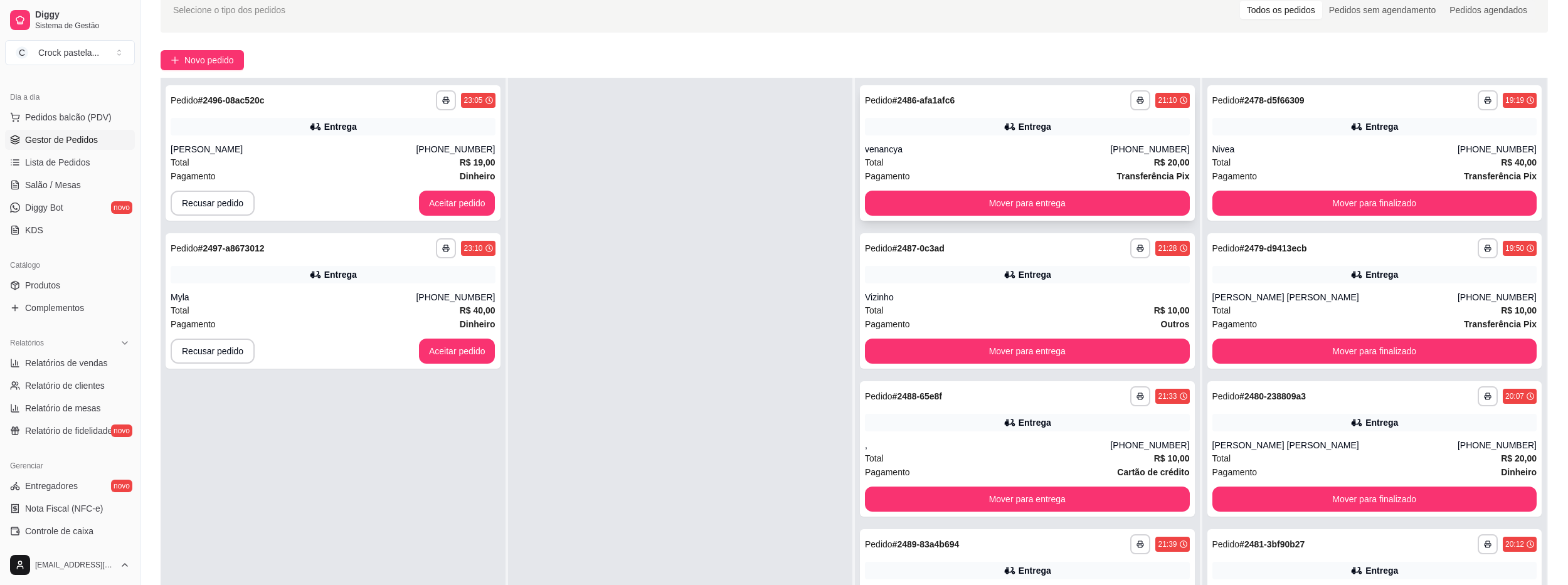
click at [1081, 194] on button "Mover para entrega" at bounding box center [1027, 203] width 325 height 25
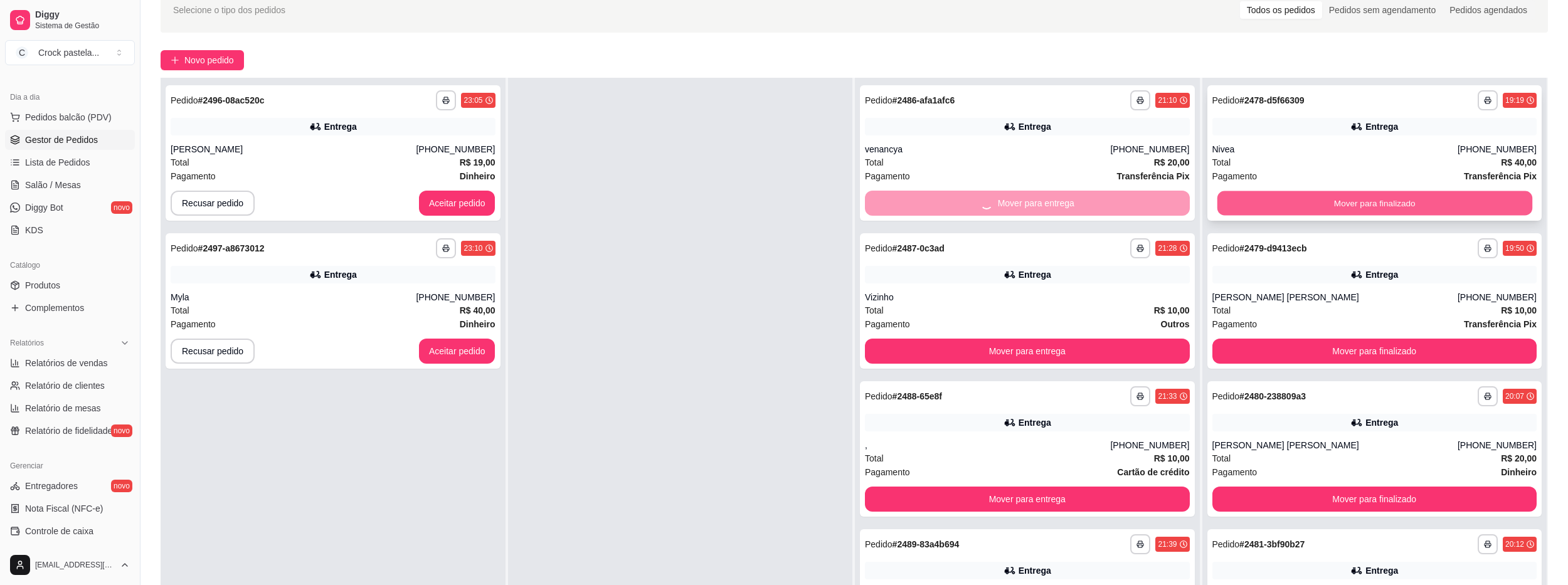
click at [1235, 207] on button "Mover para finalizado" at bounding box center [1374, 203] width 315 height 25
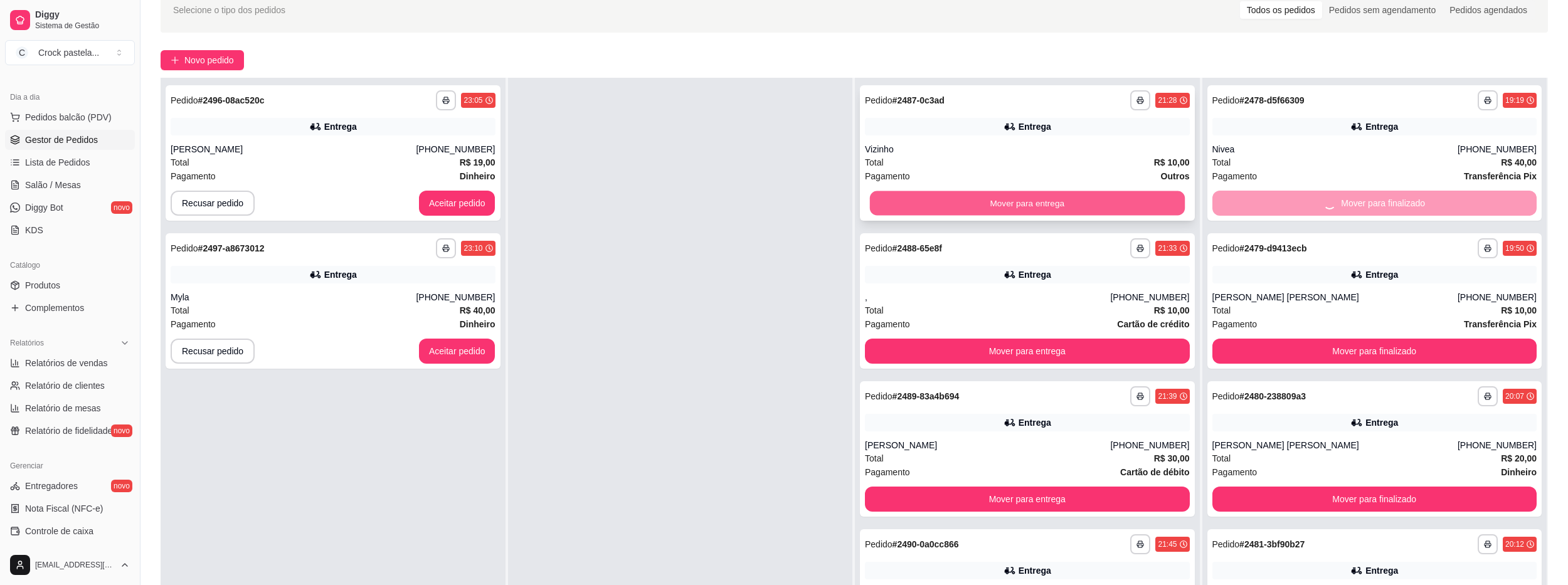
click at [1076, 202] on button "Mover para entrega" at bounding box center [1027, 203] width 315 height 25
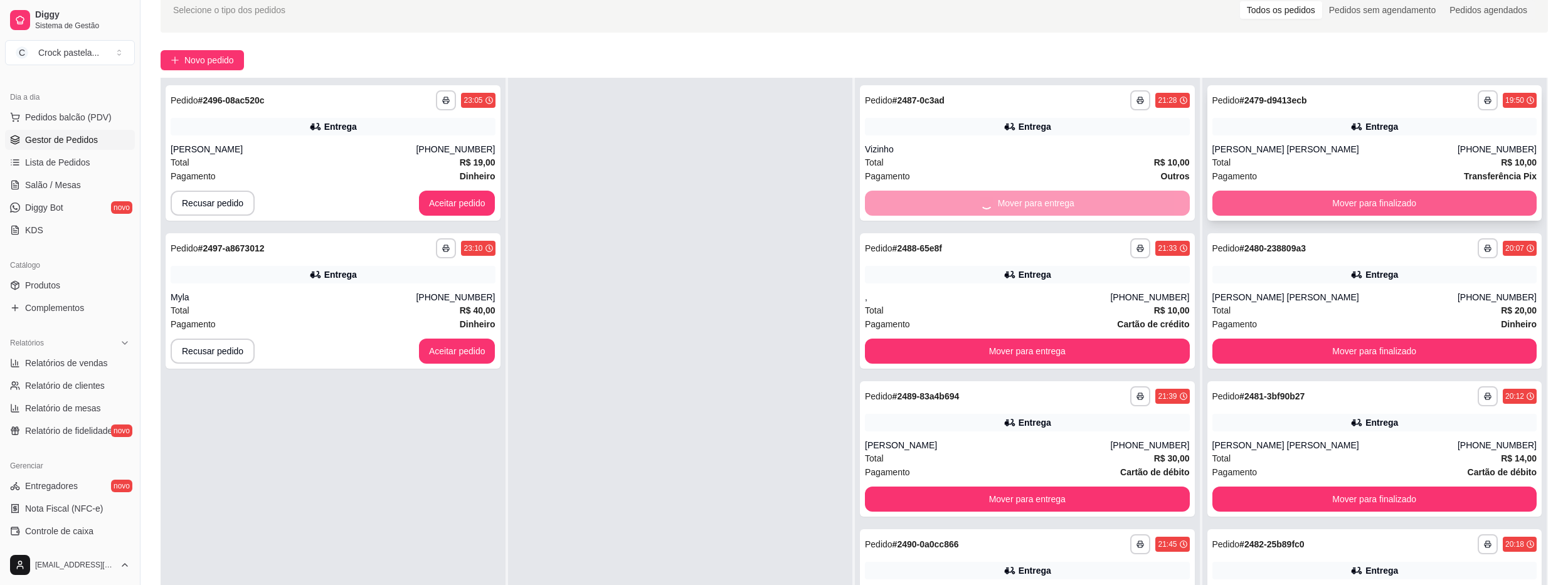
click at [1230, 210] on button "Mover para finalizado" at bounding box center [1374, 203] width 325 height 25
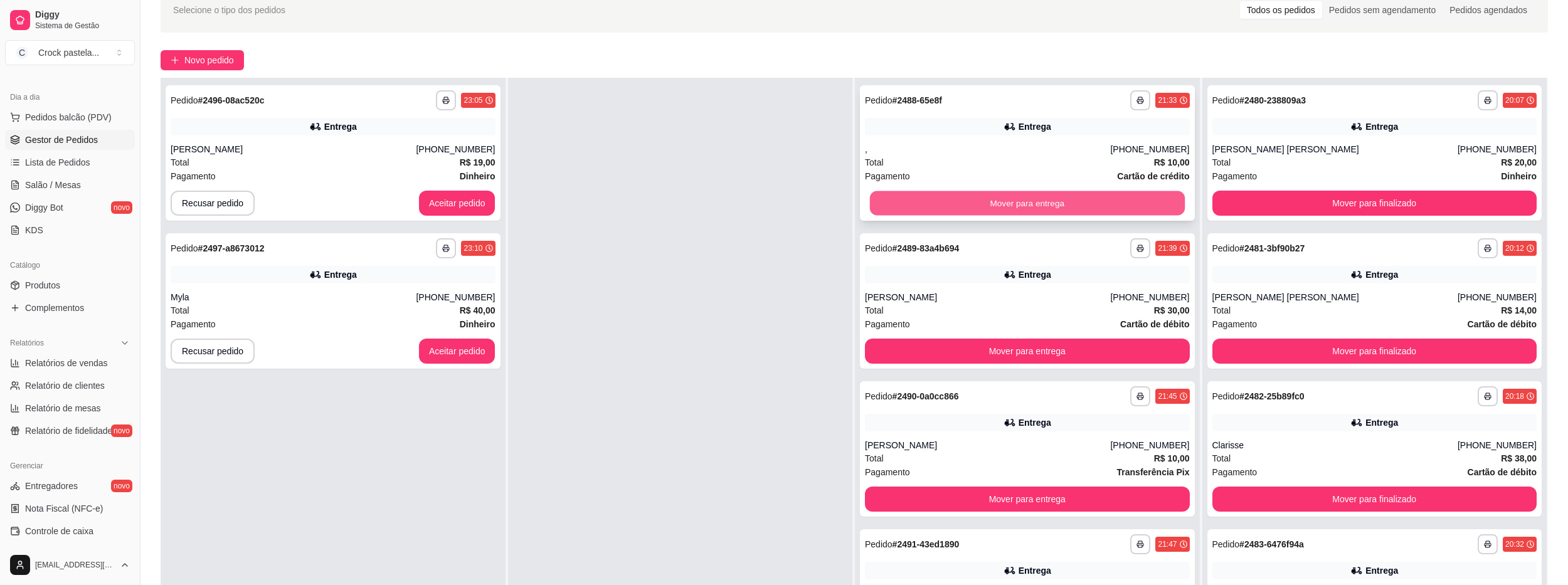
click at [1137, 202] on button "Mover para entrega" at bounding box center [1027, 203] width 315 height 25
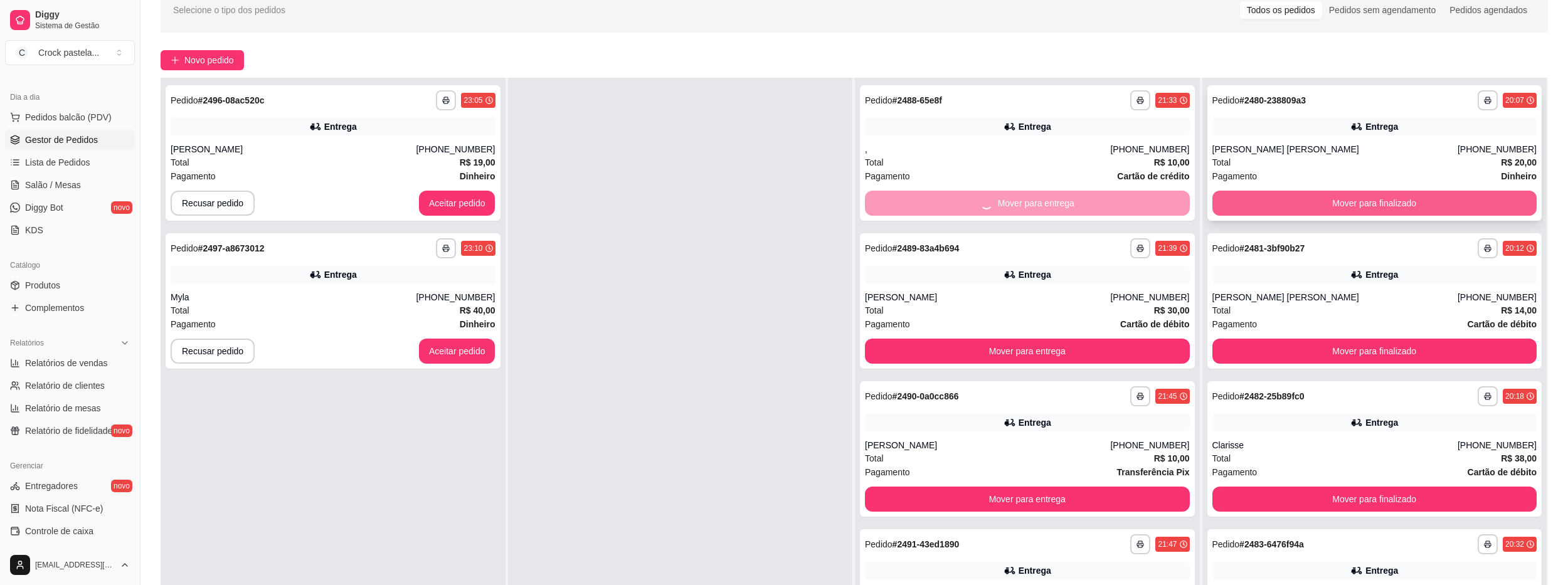
click at [1217, 199] on button "Mover para finalizado" at bounding box center [1374, 203] width 325 height 25
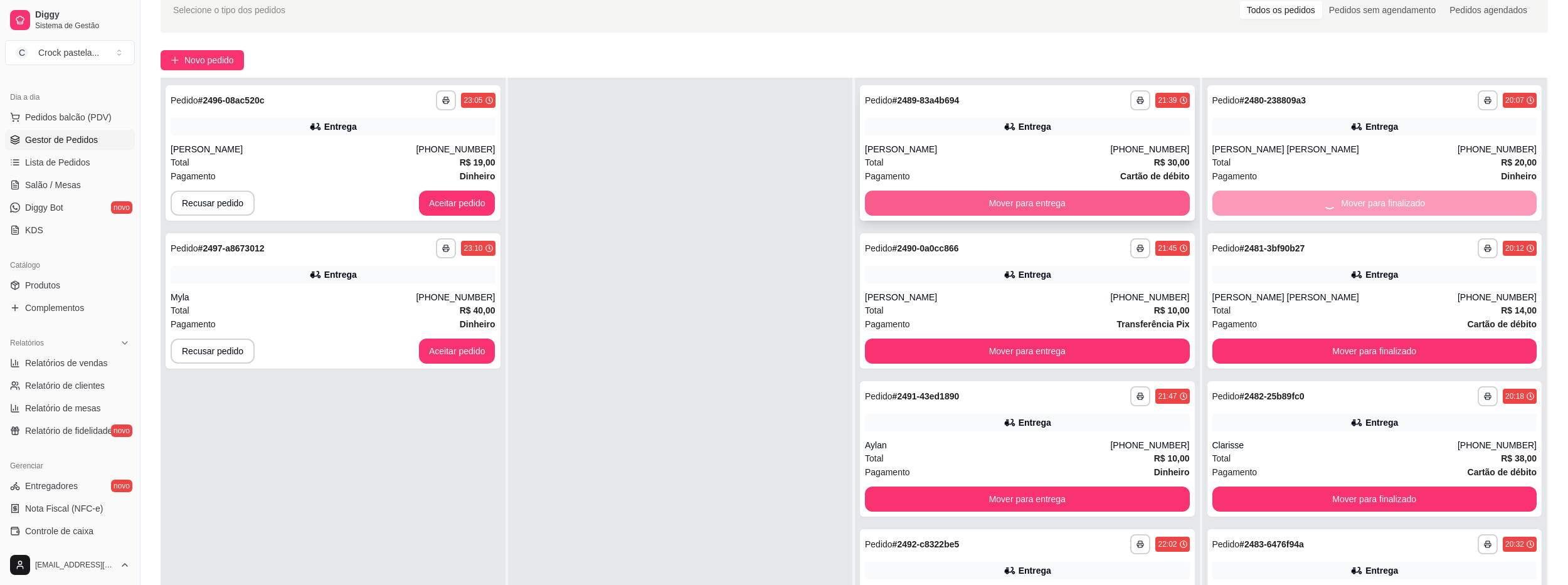
click at [1064, 199] on button "Mover para entrega" at bounding box center [1027, 203] width 325 height 25
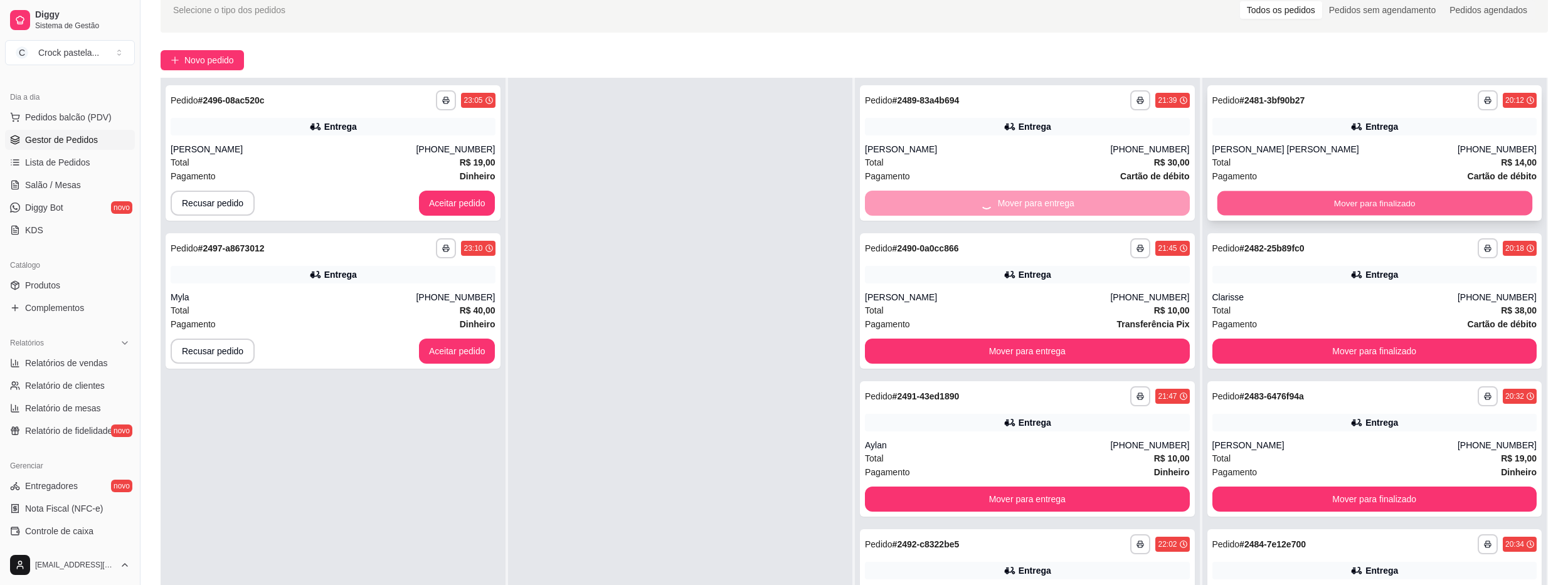
click at [1221, 200] on button "Mover para finalizado" at bounding box center [1374, 203] width 315 height 25
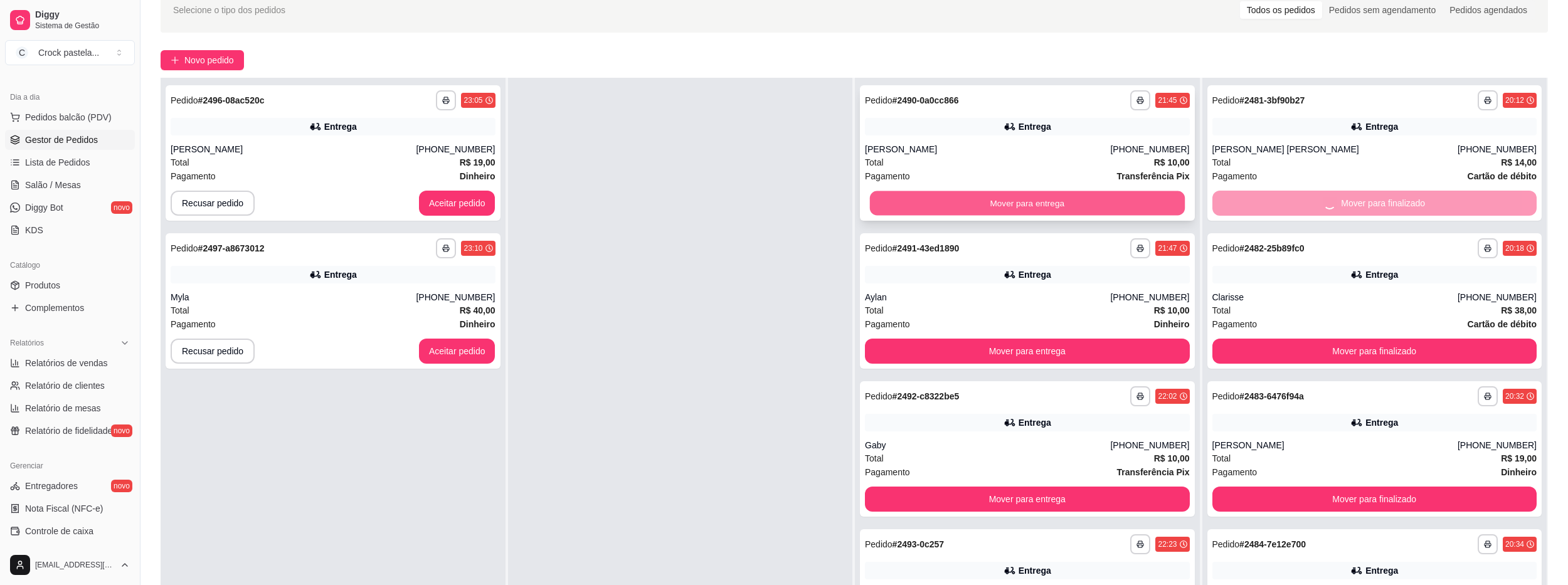
click at [1113, 199] on button "Mover para entrega" at bounding box center [1027, 203] width 315 height 25
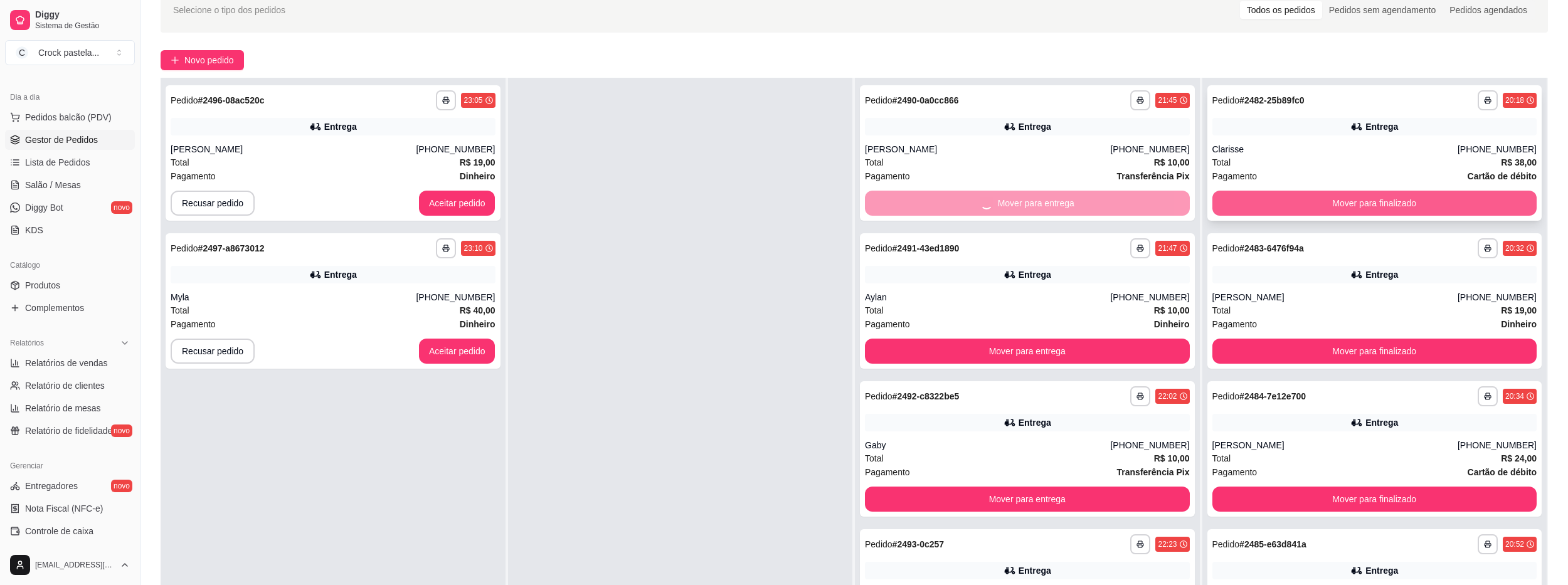
click at [1235, 195] on button "Mover para finalizado" at bounding box center [1374, 203] width 325 height 25
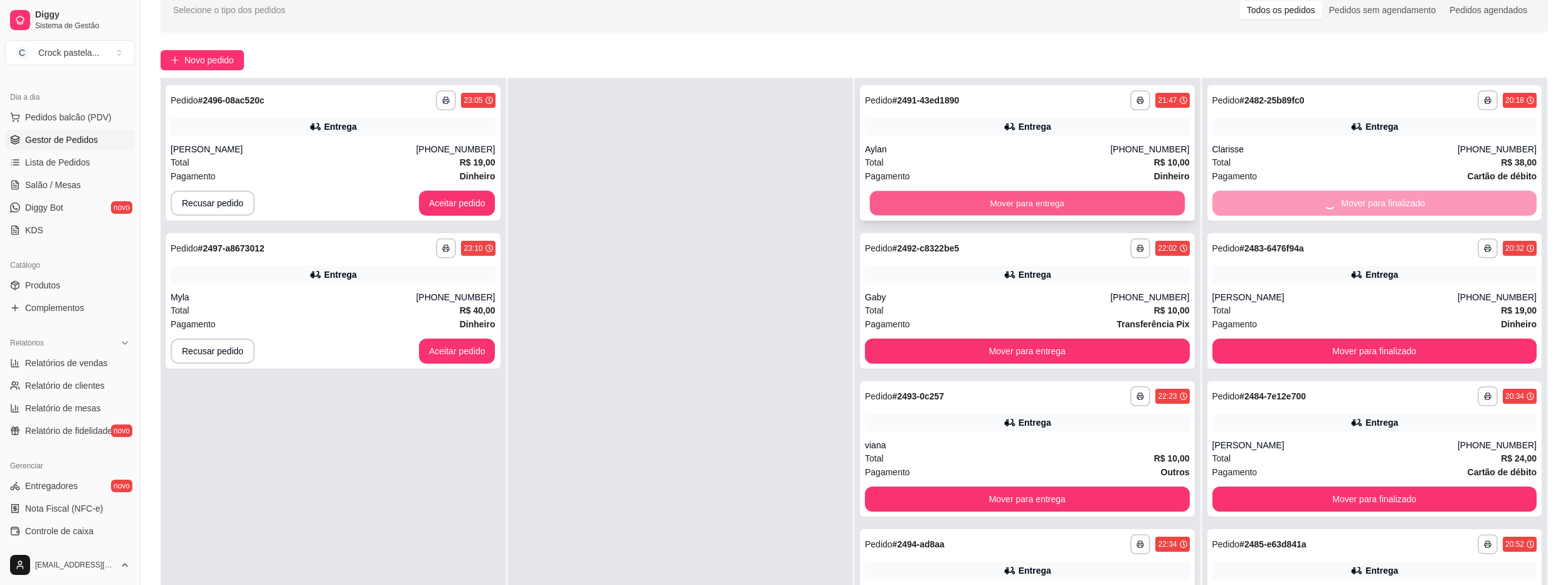
click at [1090, 210] on button "Mover para entrega" at bounding box center [1027, 203] width 315 height 25
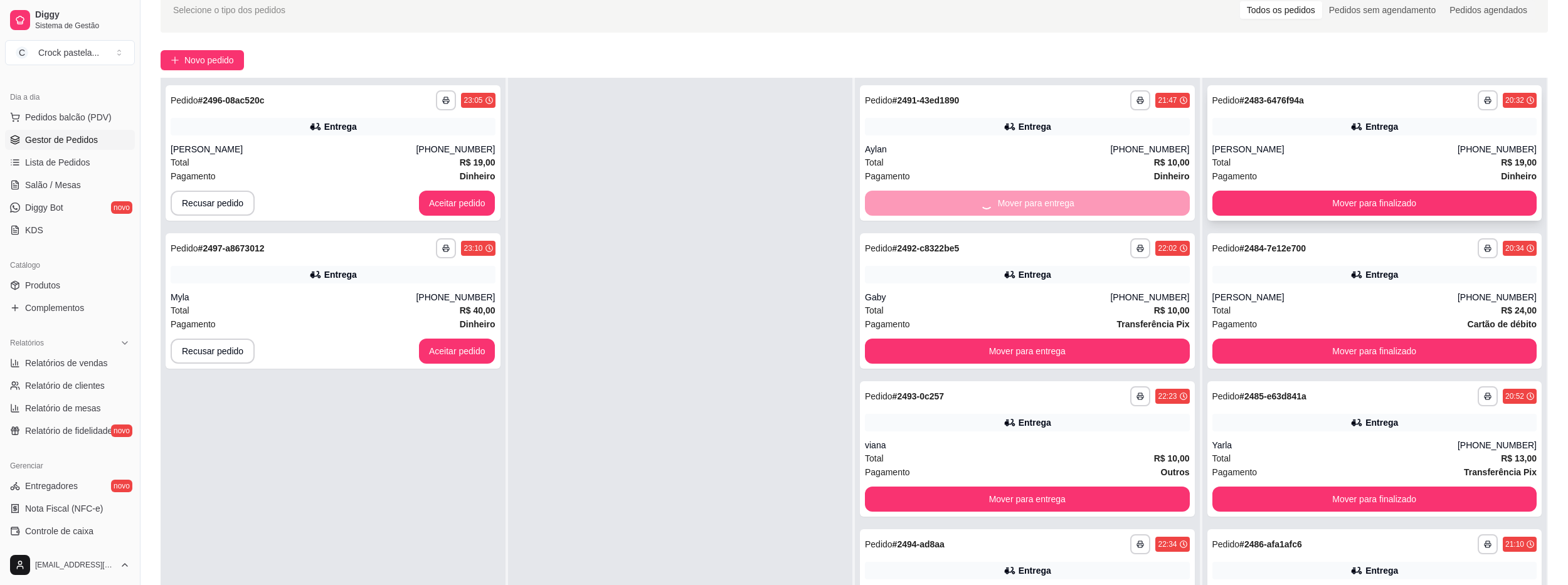
click at [1216, 215] on div "**********" at bounding box center [1374, 153] width 335 height 135
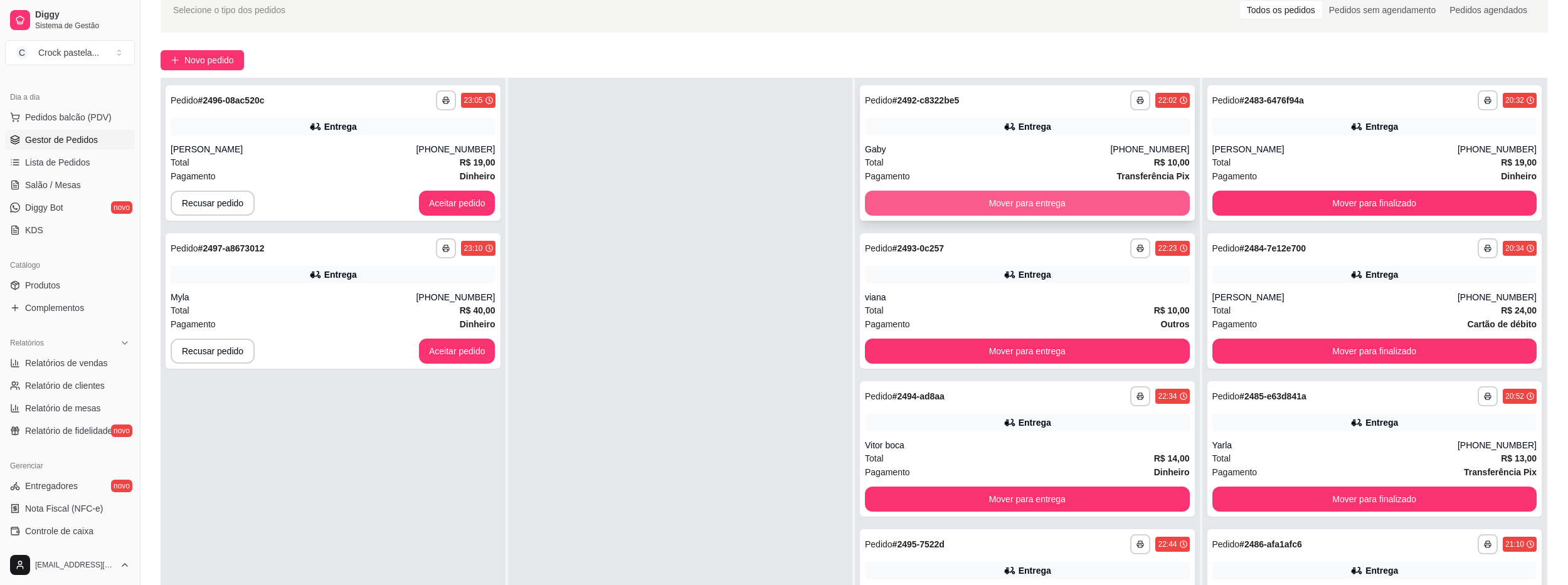
click at [1048, 214] on button "Mover para entrega" at bounding box center [1027, 203] width 325 height 25
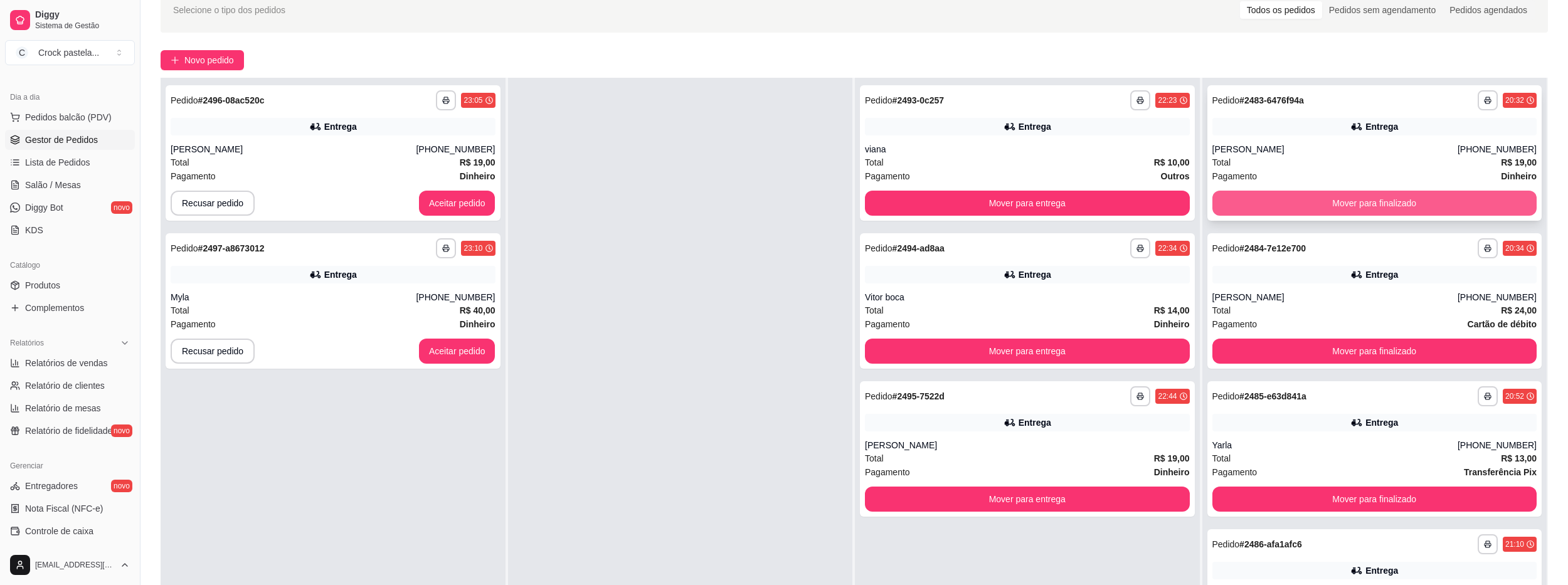
click at [1244, 207] on button "Mover para finalizado" at bounding box center [1374, 203] width 325 height 25
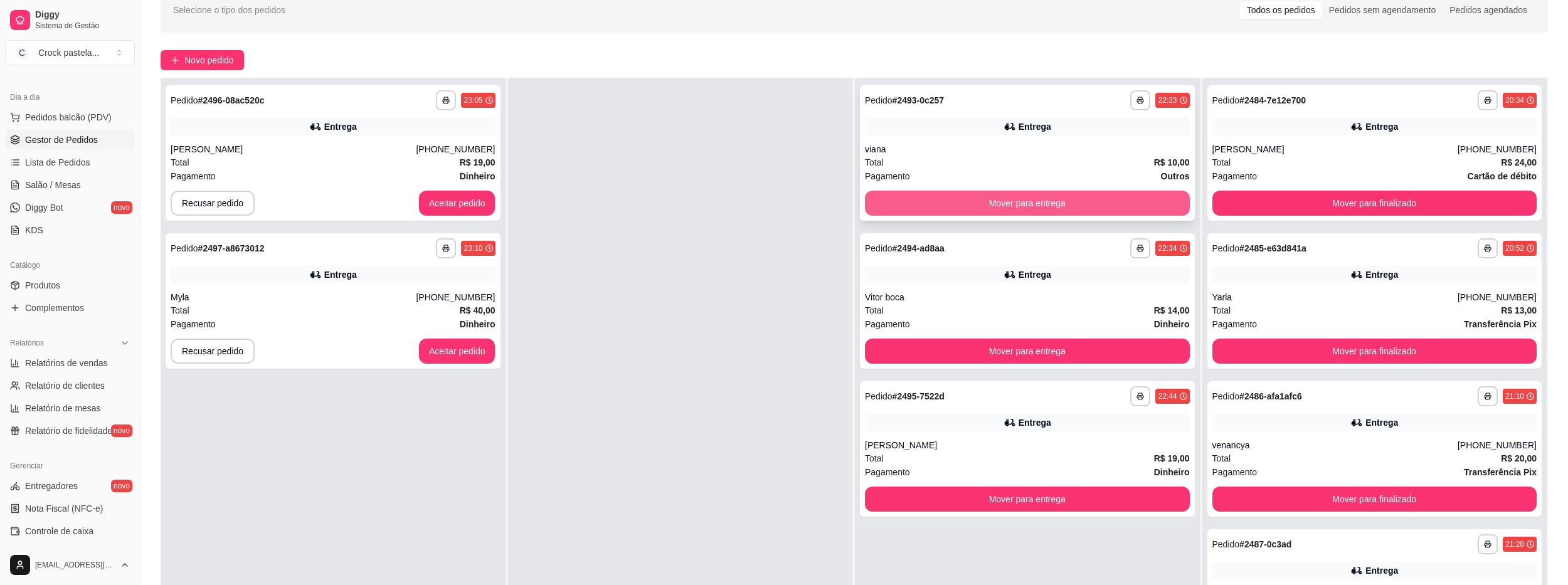
click at [1127, 199] on button "Mover para entrega" at bounding box center [1027, 203] width 325 height 25
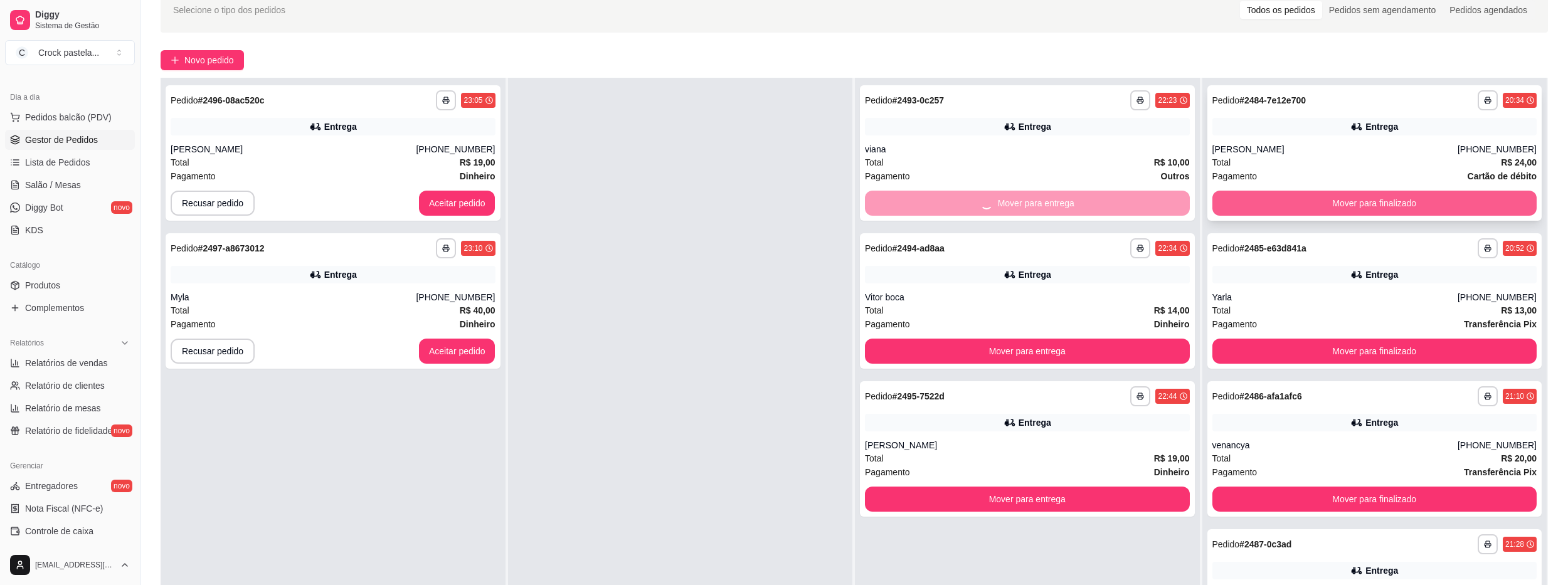
click at [1230, 200] on button "Mover para finalizado" at bounding box center [1374, 203] width 325 height 25
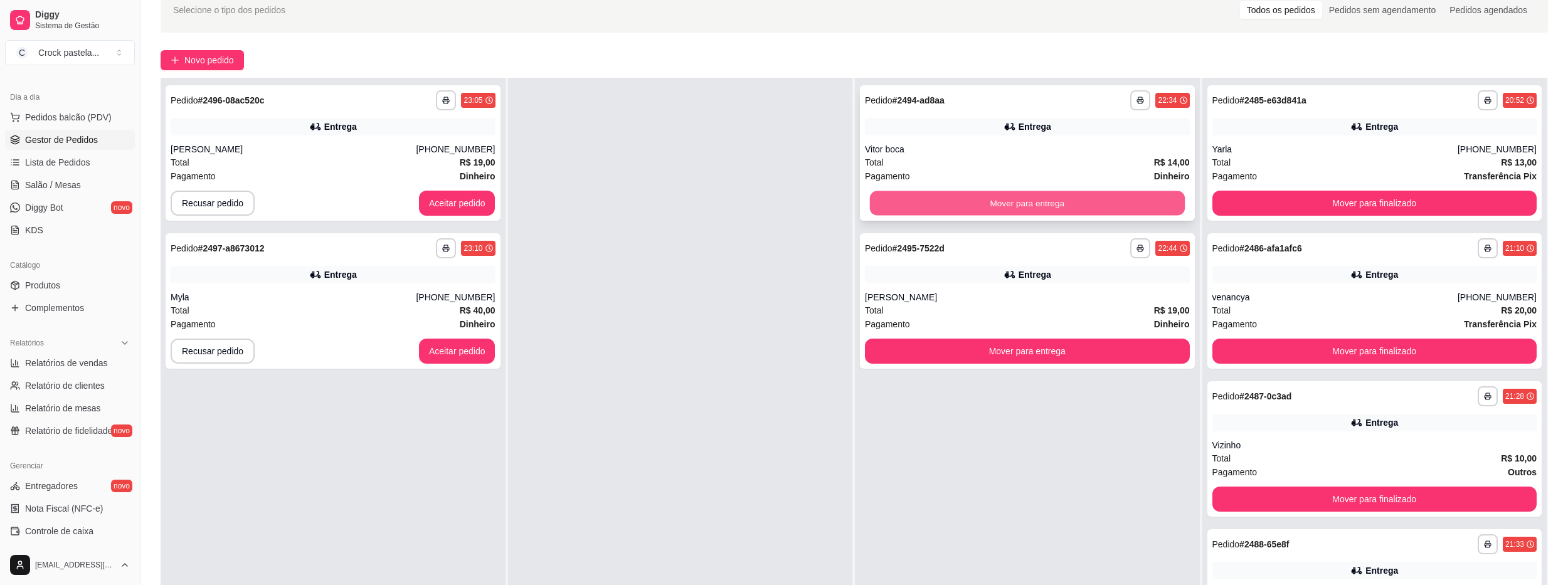
click at [1116, 207] on button "Mover para entrega" at bounding box center [1027, 203] width 315 height 25
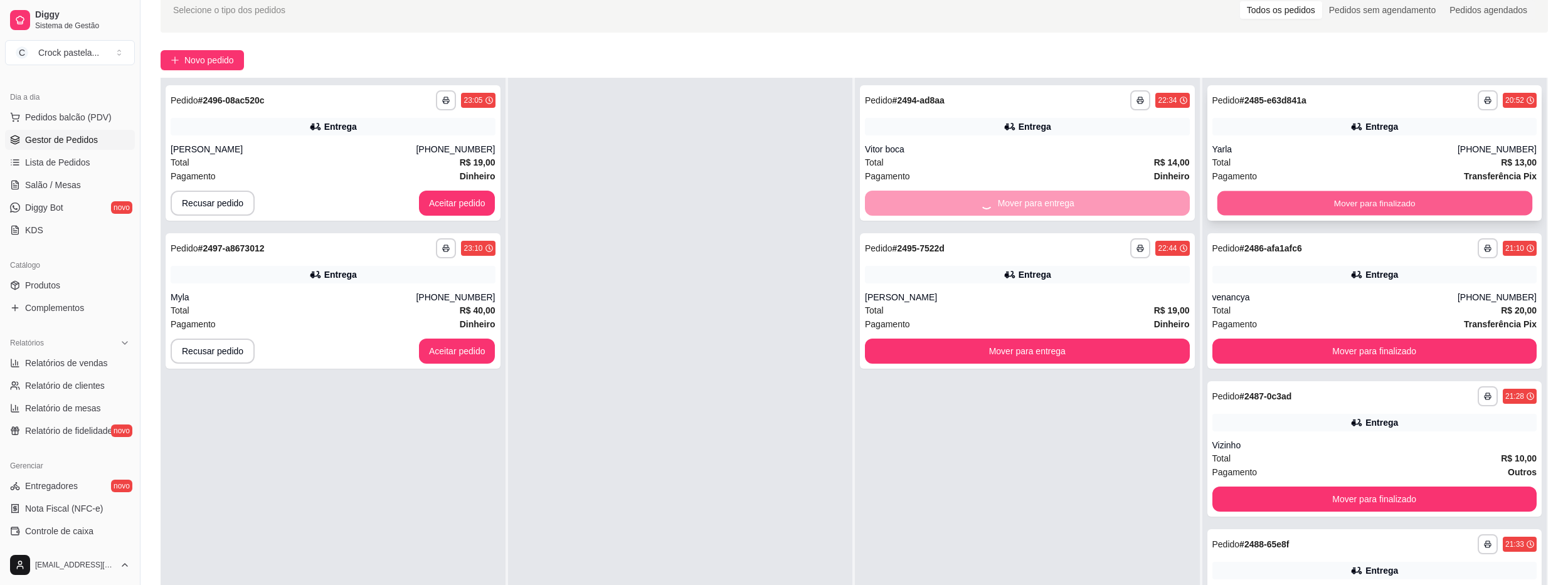
click at [1224, 208] on button "Mover para finalizado" at bounding box center [1374, 203] width 315 height 25
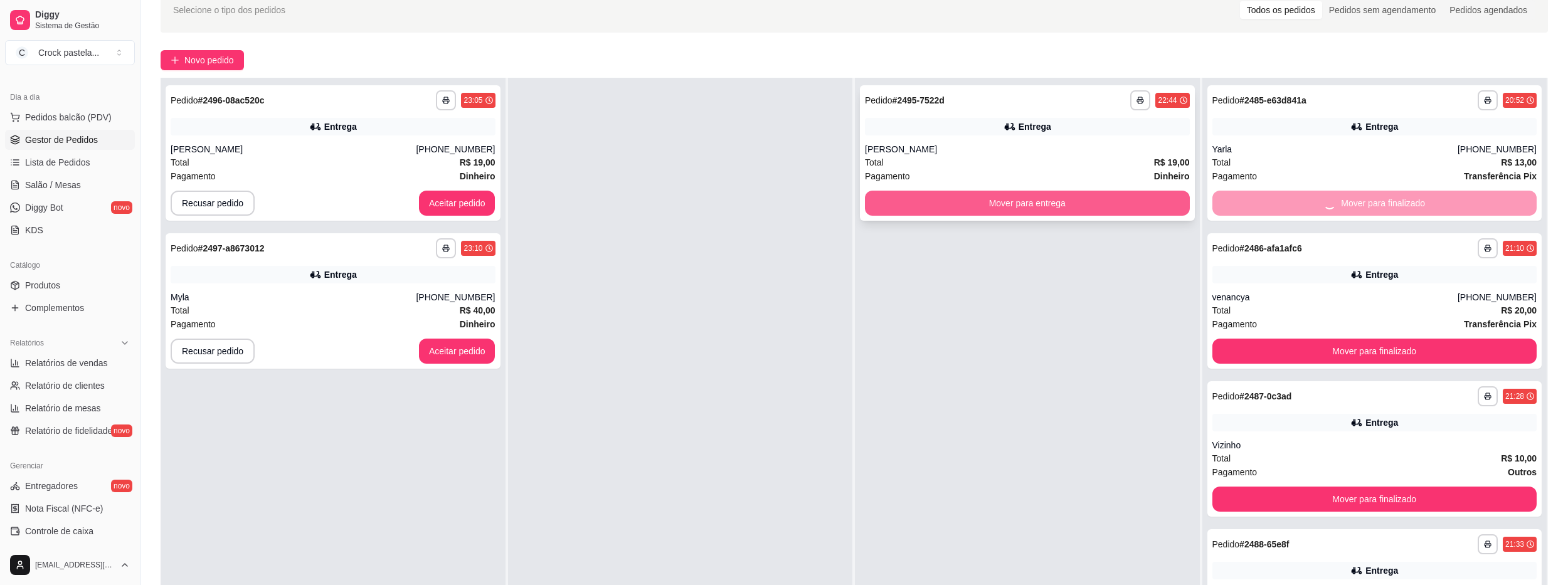
click at [1133, 199] on button "Mover para entrega" at bounding box center [1027, 203] width 325 height 25
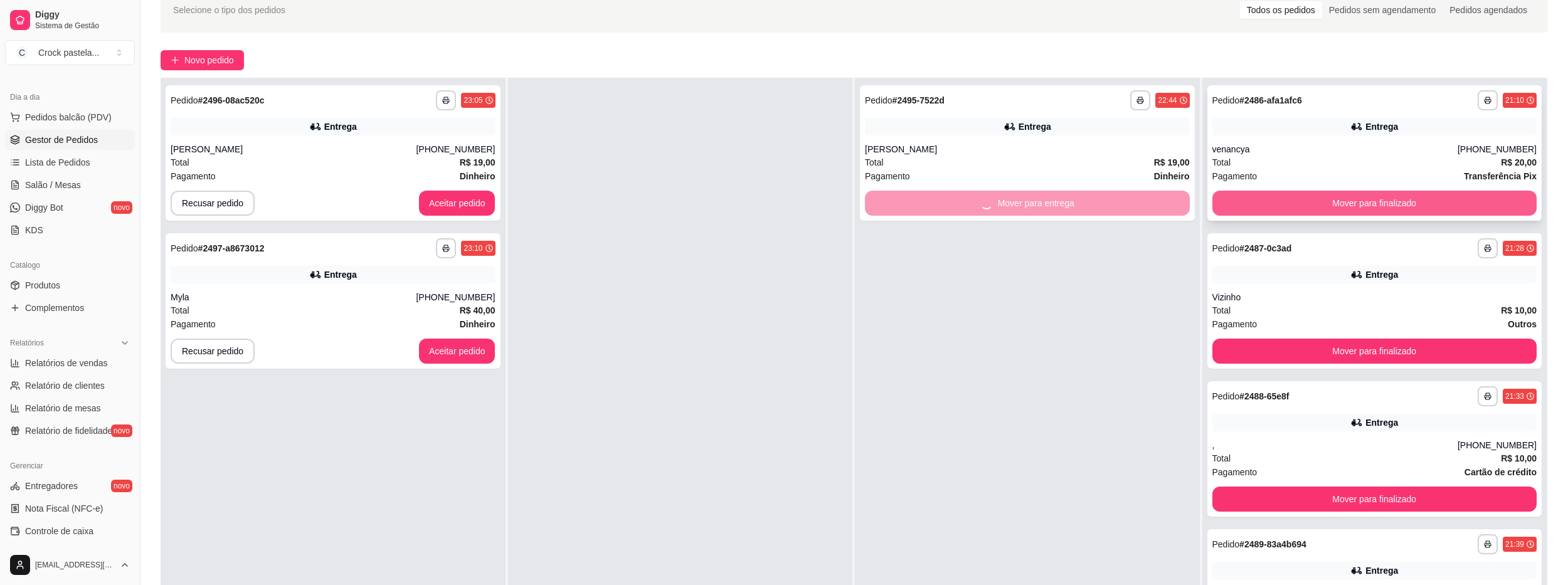
click at [1226, 207] on button "Mover para finalizado" at bounding box center [1374, 203] width 325 height 25
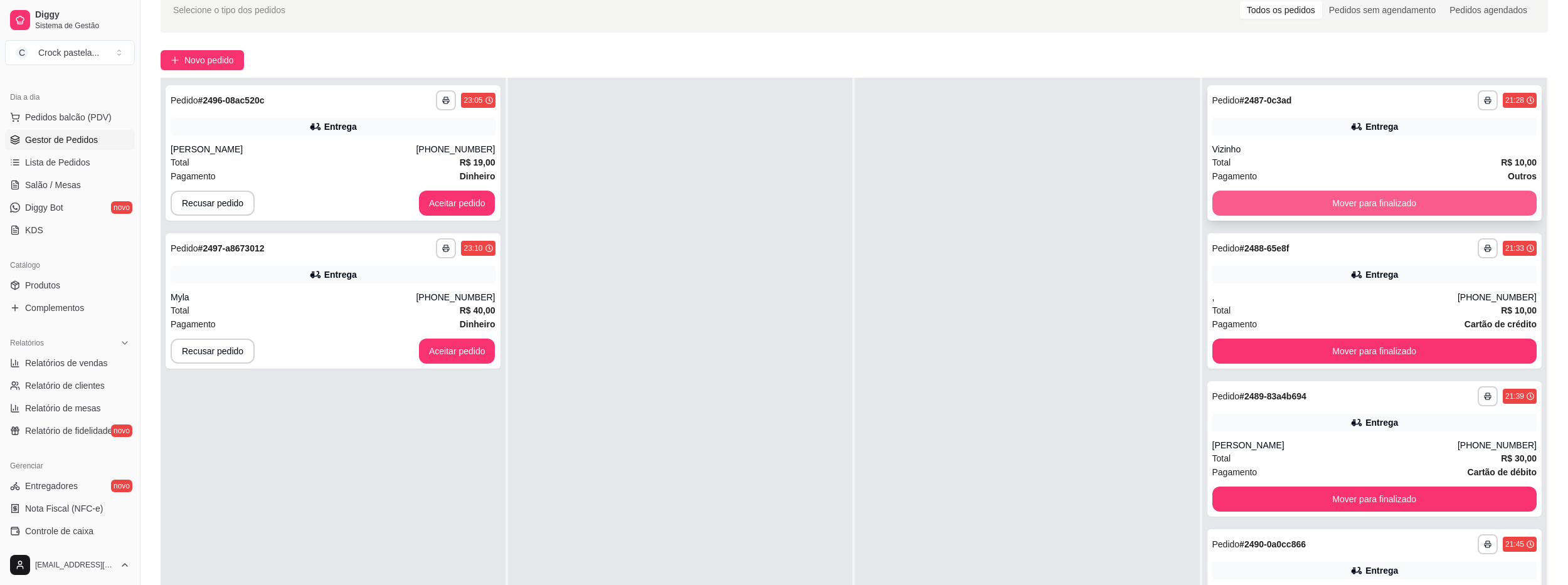
click at [1224, 208] on button "Mover para finalizado" at bounding box center [1374, 203] width 325 height 25
click at [1224, 208] on button "Mover para finalizado" at bounding box center [1374, 203] width 315 height 25
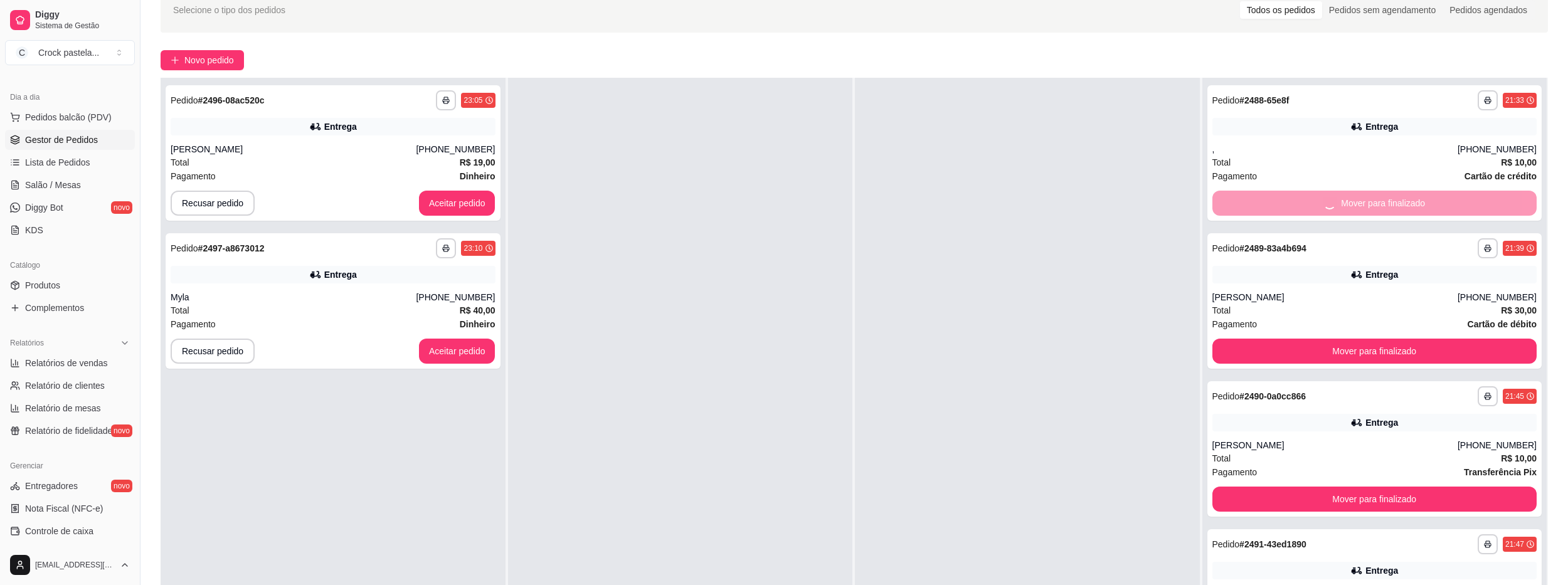
click at [1224, 339] on button "Mover para finalizado" at bounding box center [1374, 351] width 325 height 25
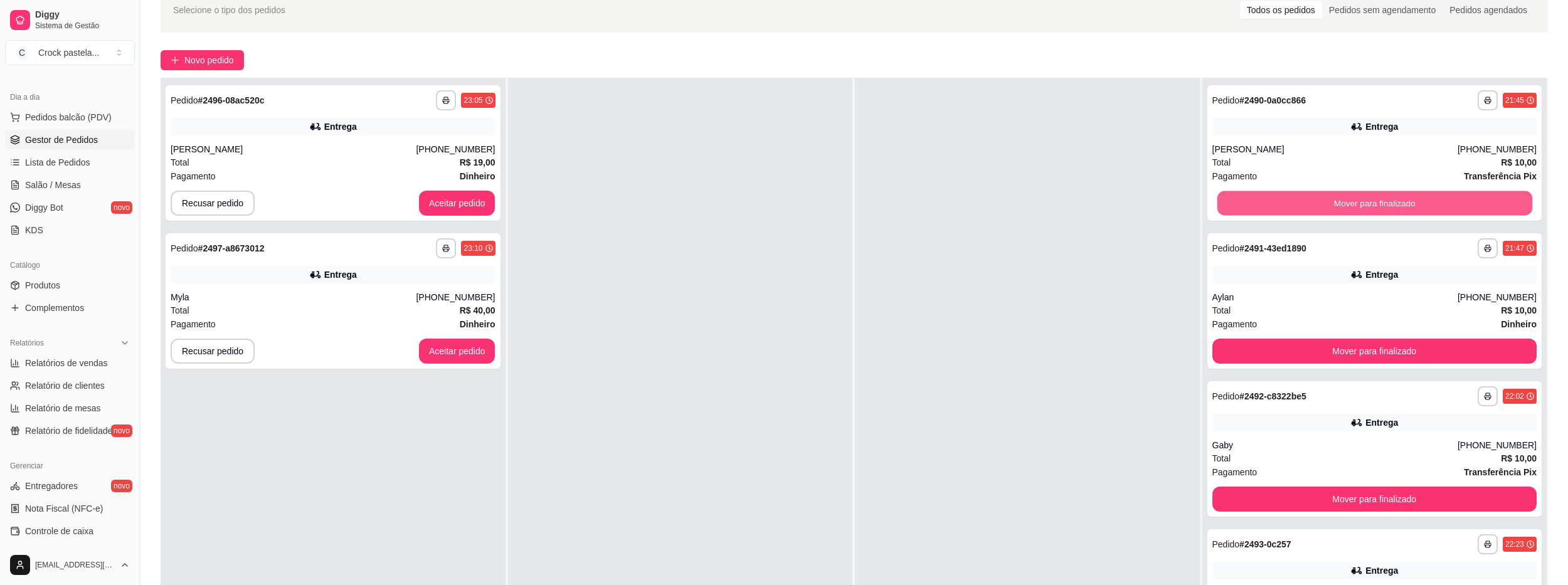
click at [1224, 208] on button "Mover para finalizado" at bounding box center [1374, 203] width 315 height 25
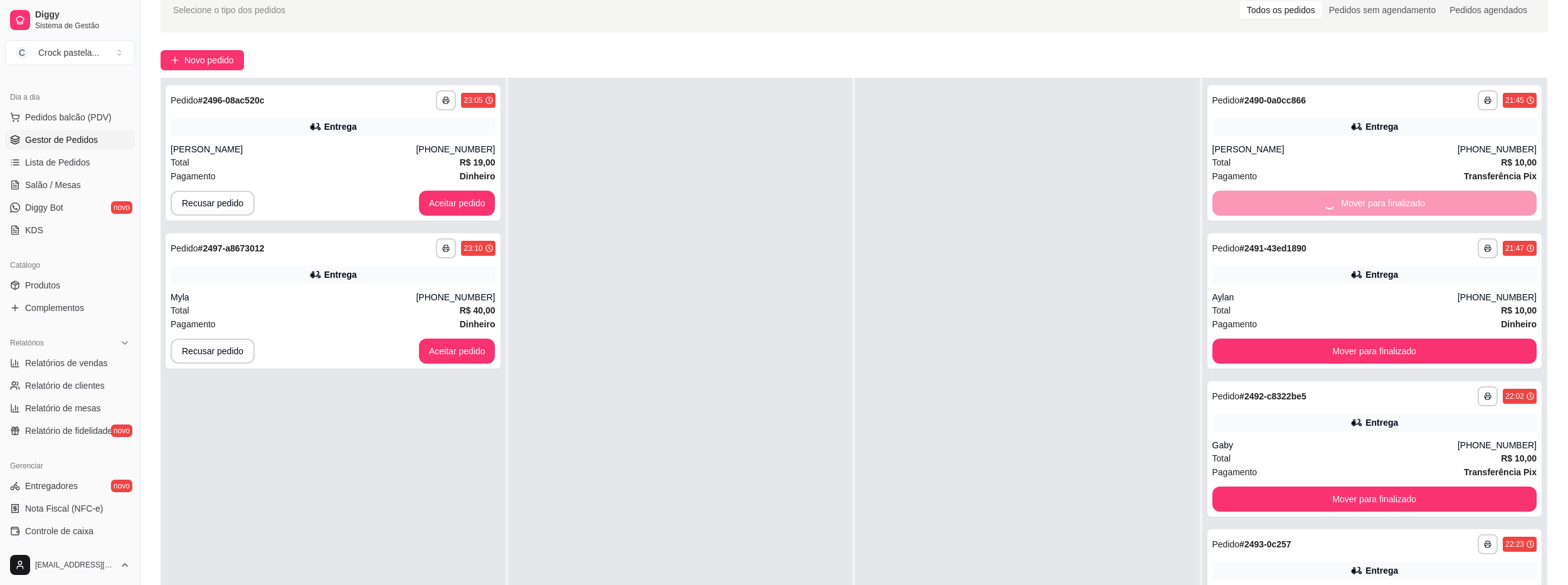
click at [1224, 339] on button "Mover para finalizado" at bounding box center [1374, 351] width 325 height 25
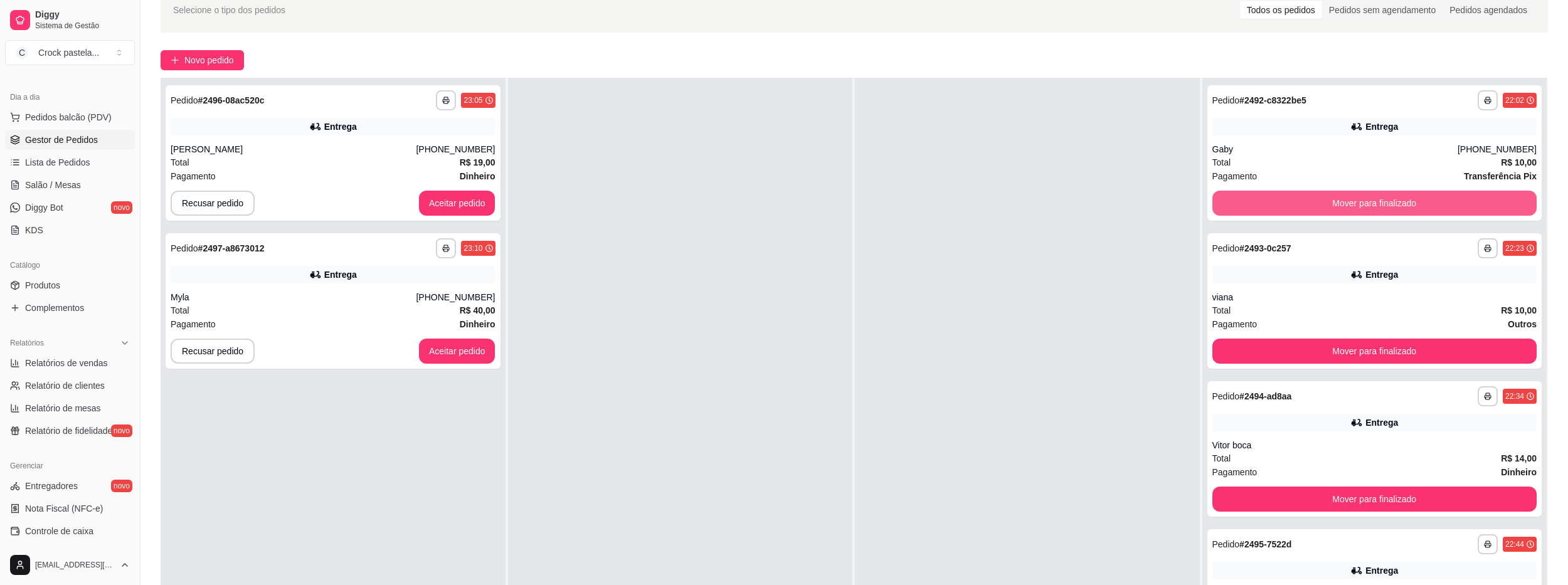
click at [1224, 208] on button "Mover para finalizado" at bounding box center [1374, 203] width 325 height 25
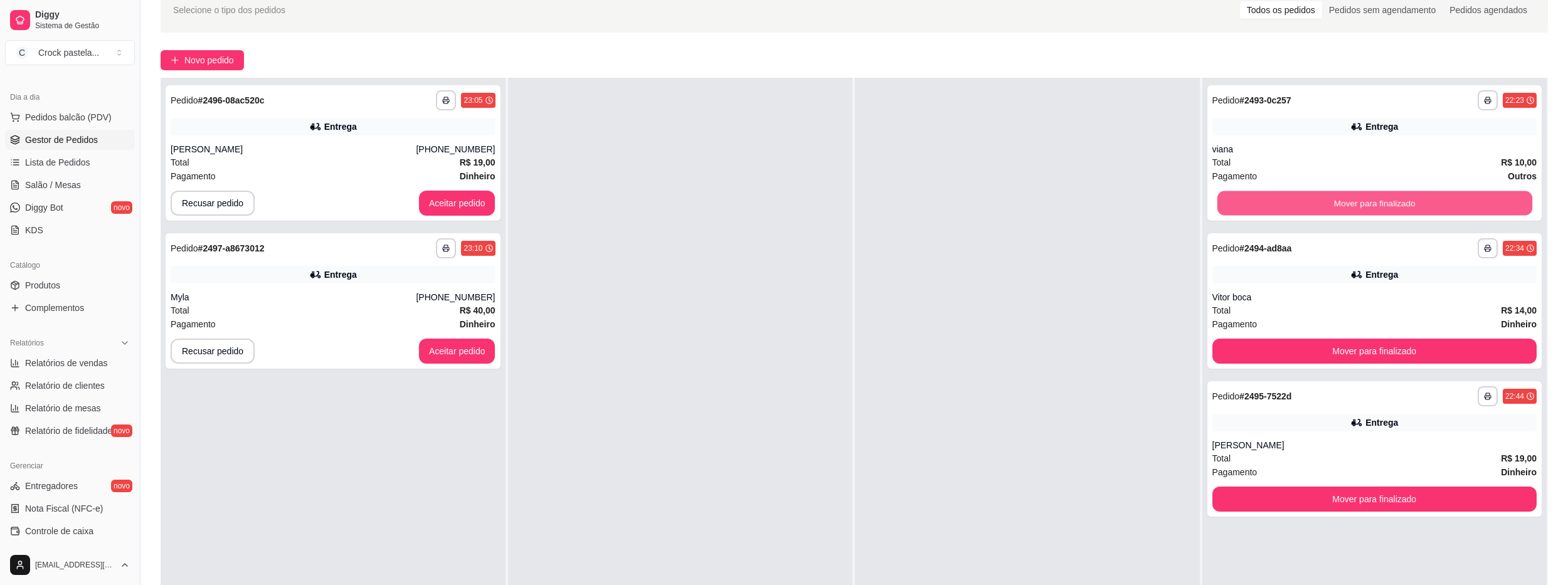
click at [1224, 208] on button "Mover para finalizado" at bounding box center [1374, 203] width 315 height 25
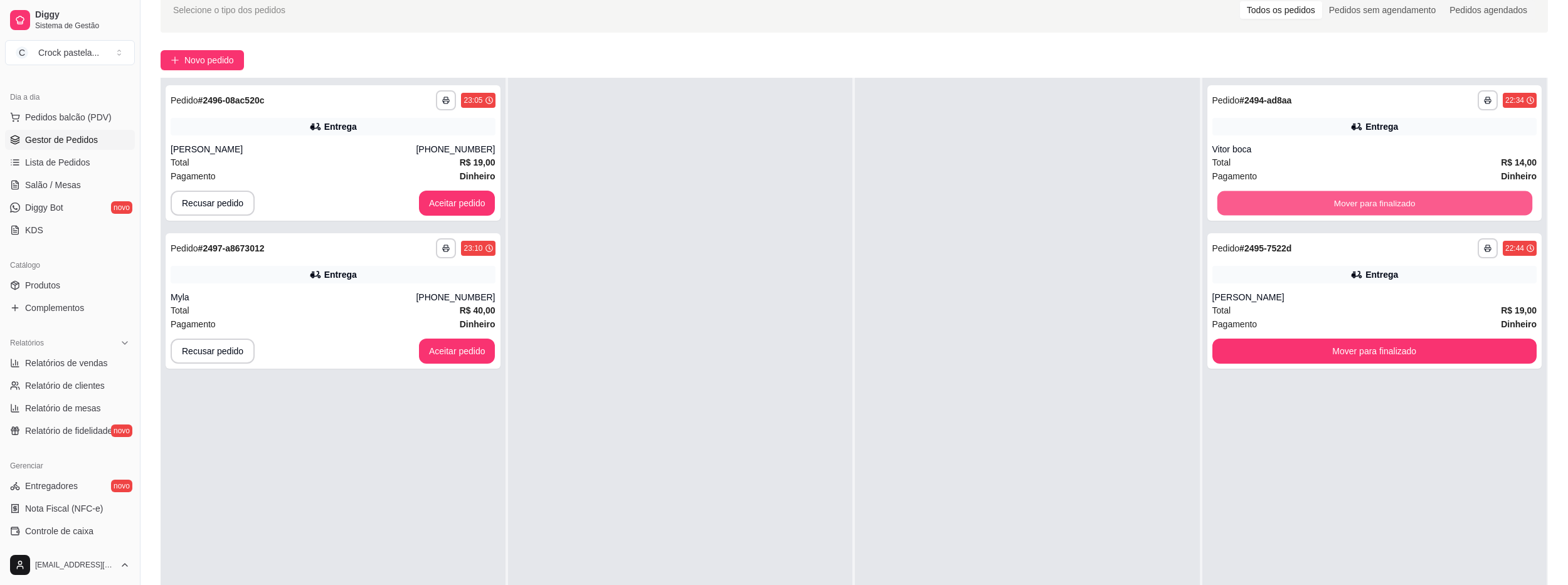
click at [1224, 208] on button "Mover para finalizado" at bounding box center [1374, 203] width 315 height 25
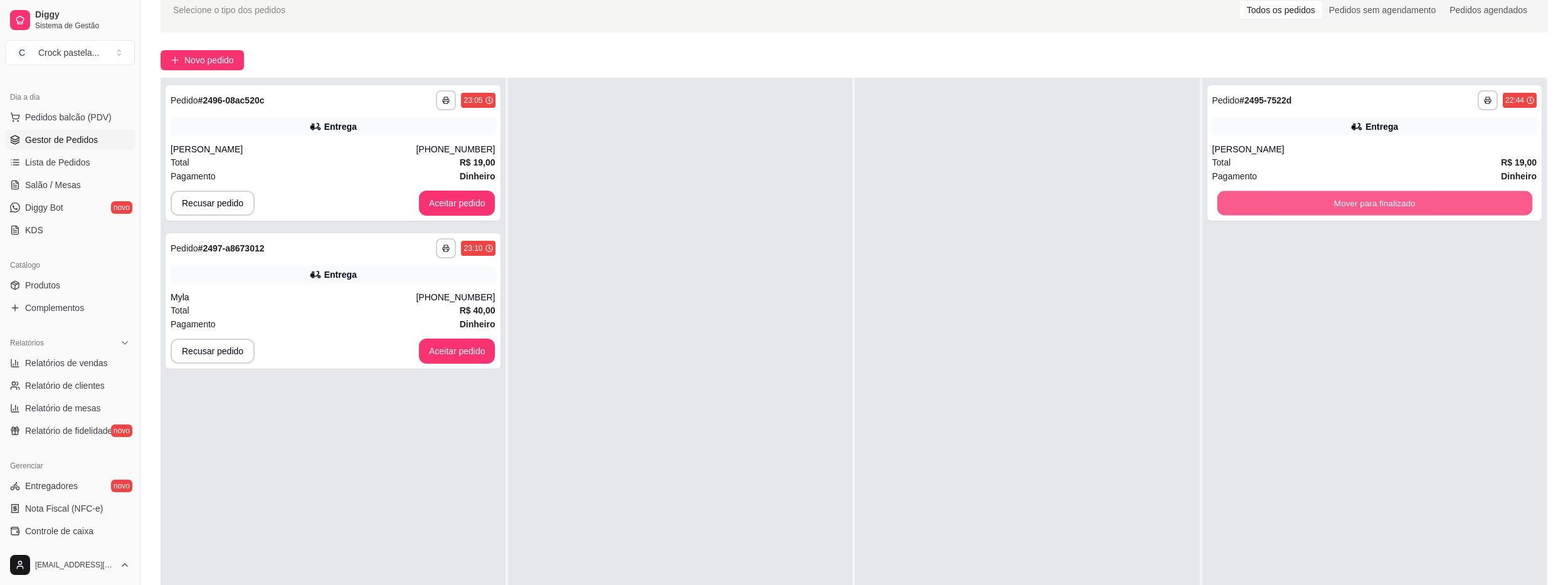
click at [1224, 208] on button "Mover para finalizado" at bounding box center [1374, 203] width 315 height 25
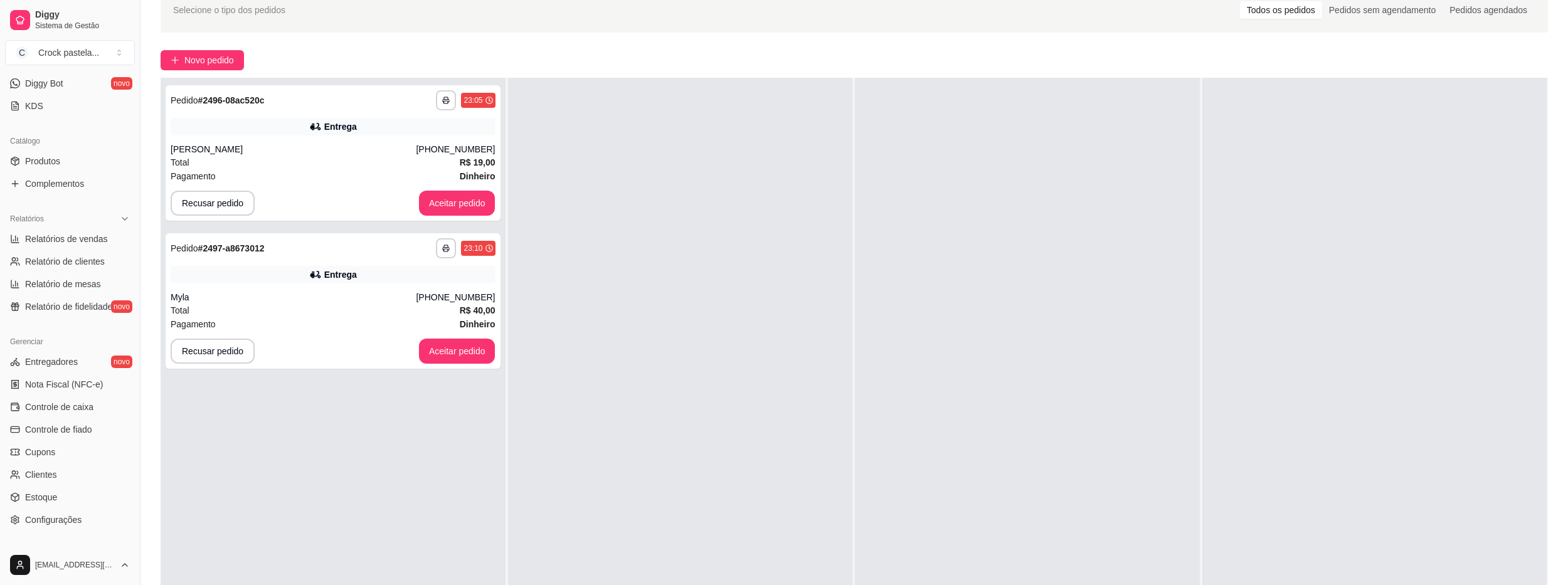
scroll to position [251, 0]
click at [79, 235] on span "Relatórios de vendas" at bounding box center [67, 238] width 83 height 13
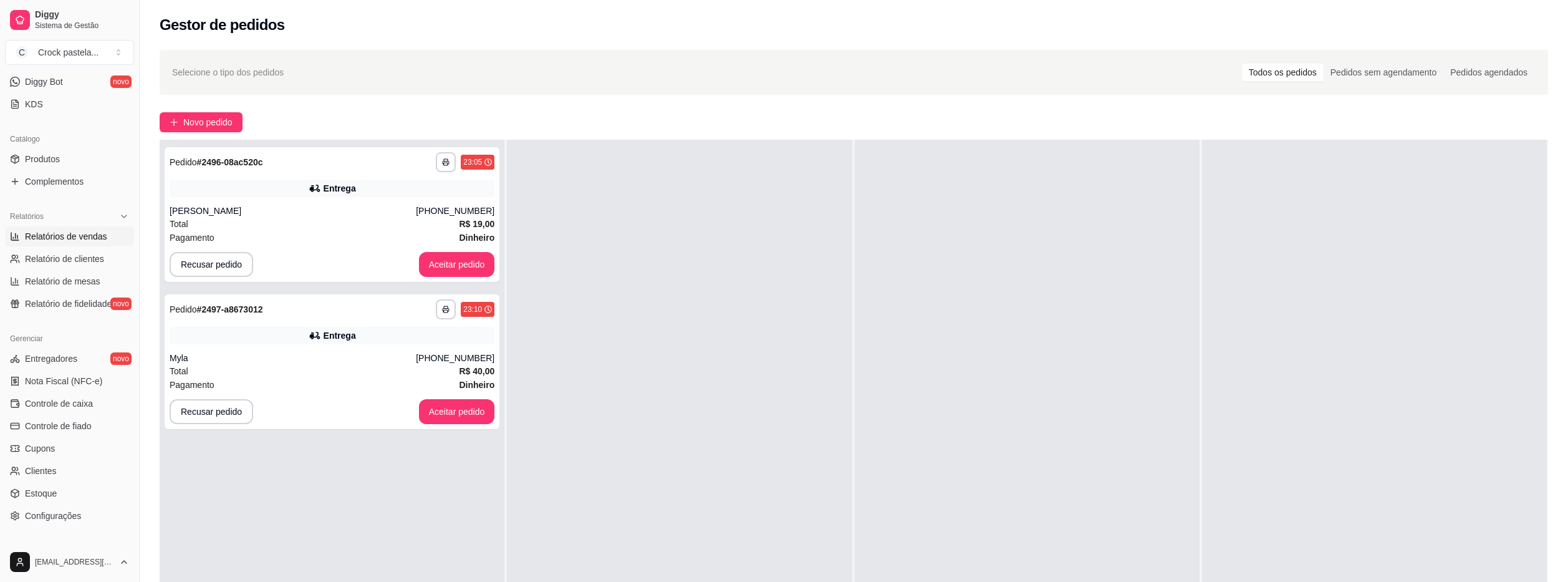
select select "ALL"
select select "0"
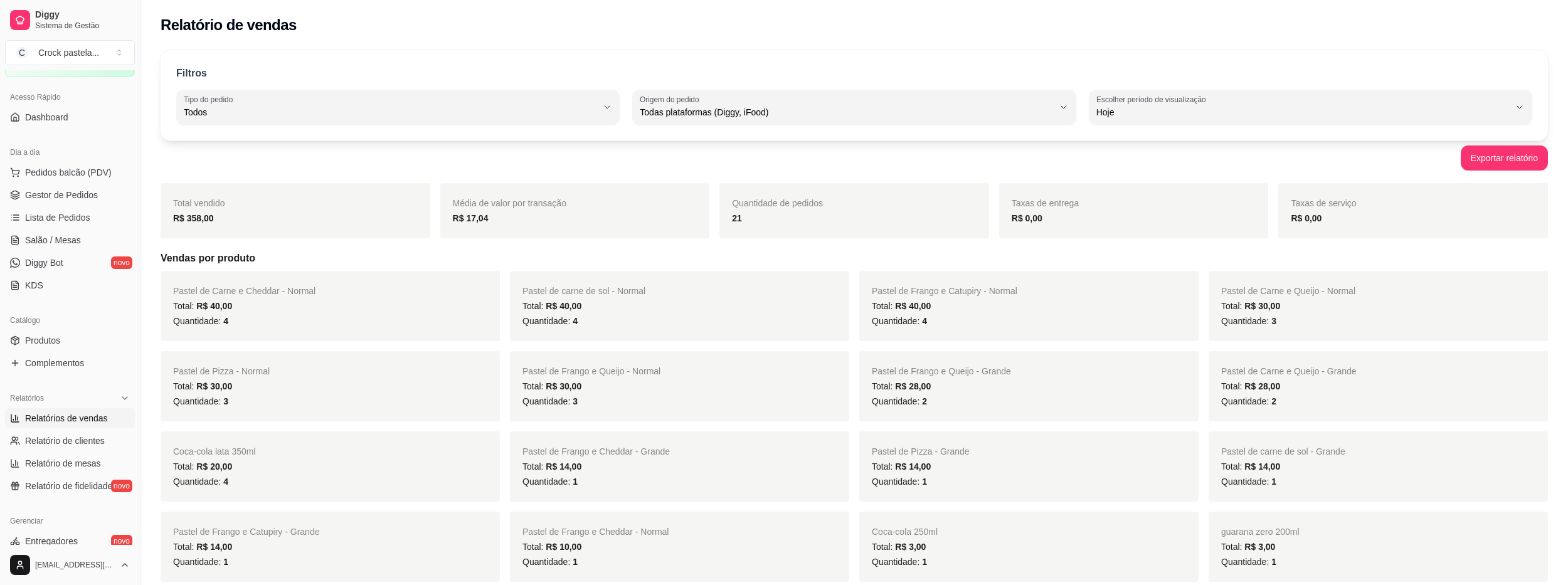
scroll to position [63, 0]
click at [78, 201] on span "Gestor de Pedidos" at bounding box center [62, 202] width 73 height 13
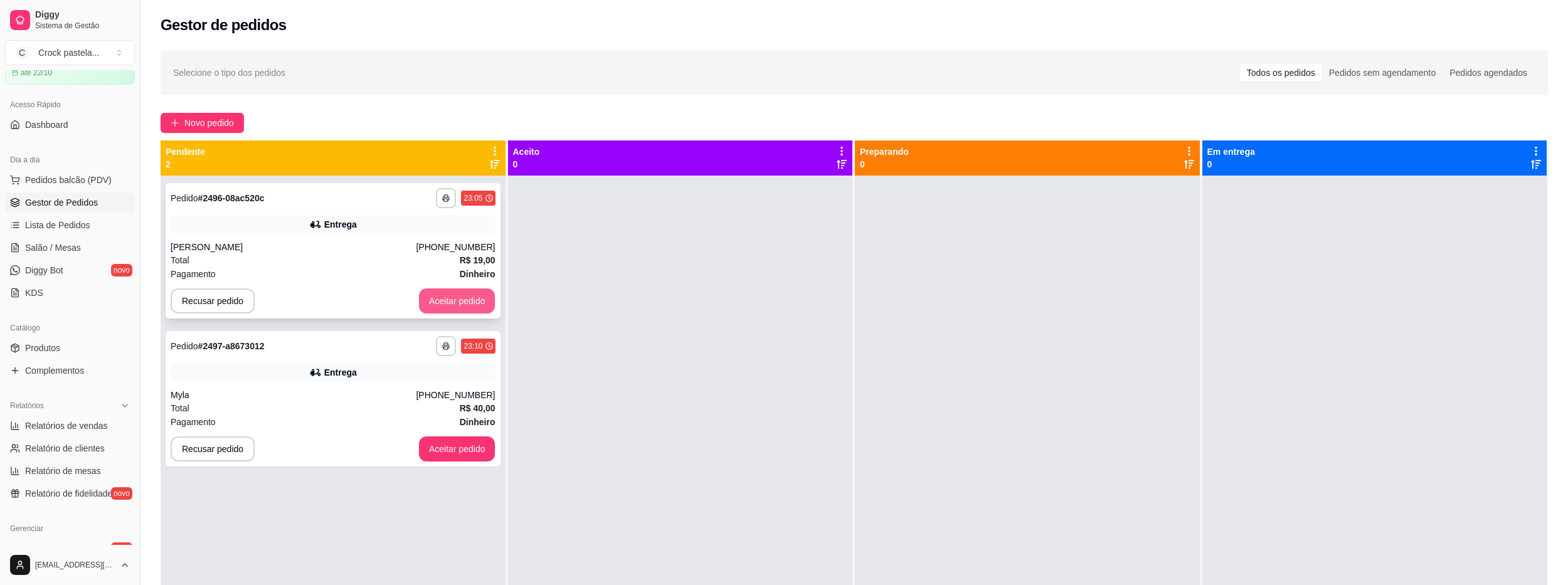
click at [451, 305] on button "Aceitar pedido" at bounding box center [457, 301] width 77 height 25
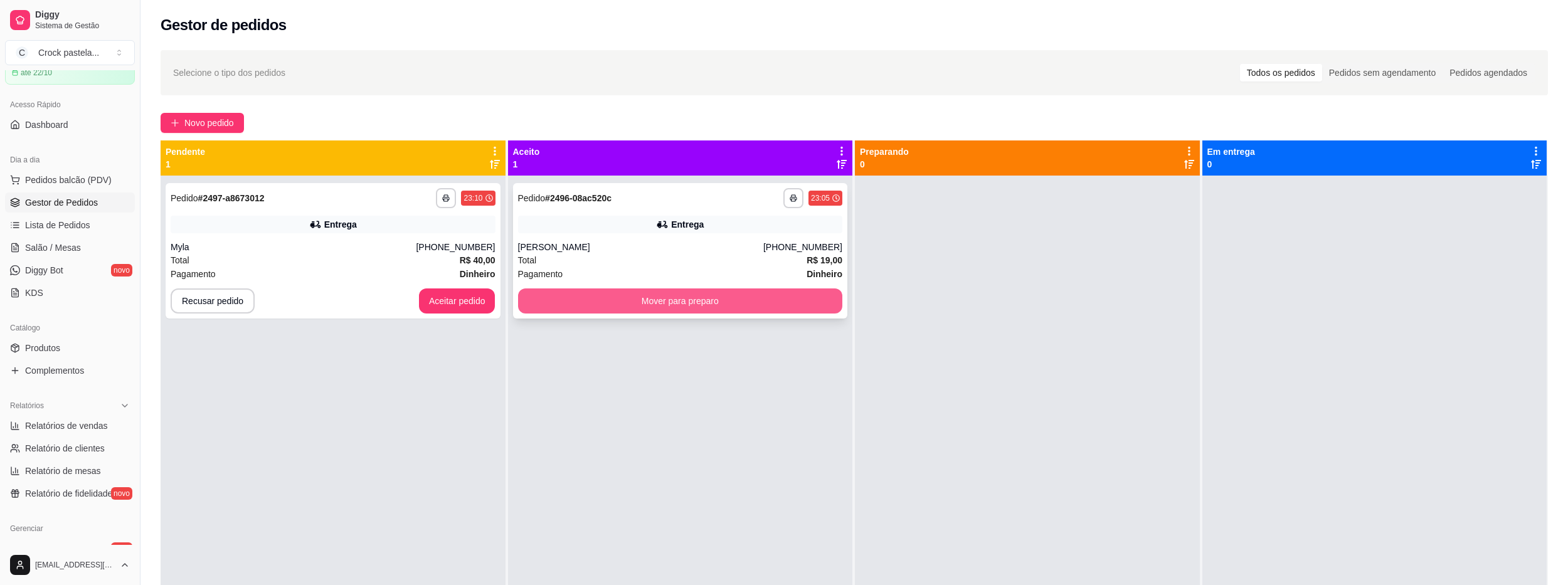
click at [638, 309] on button "Mover para preparo" at bounding box center [680, 301] width 325 height 25
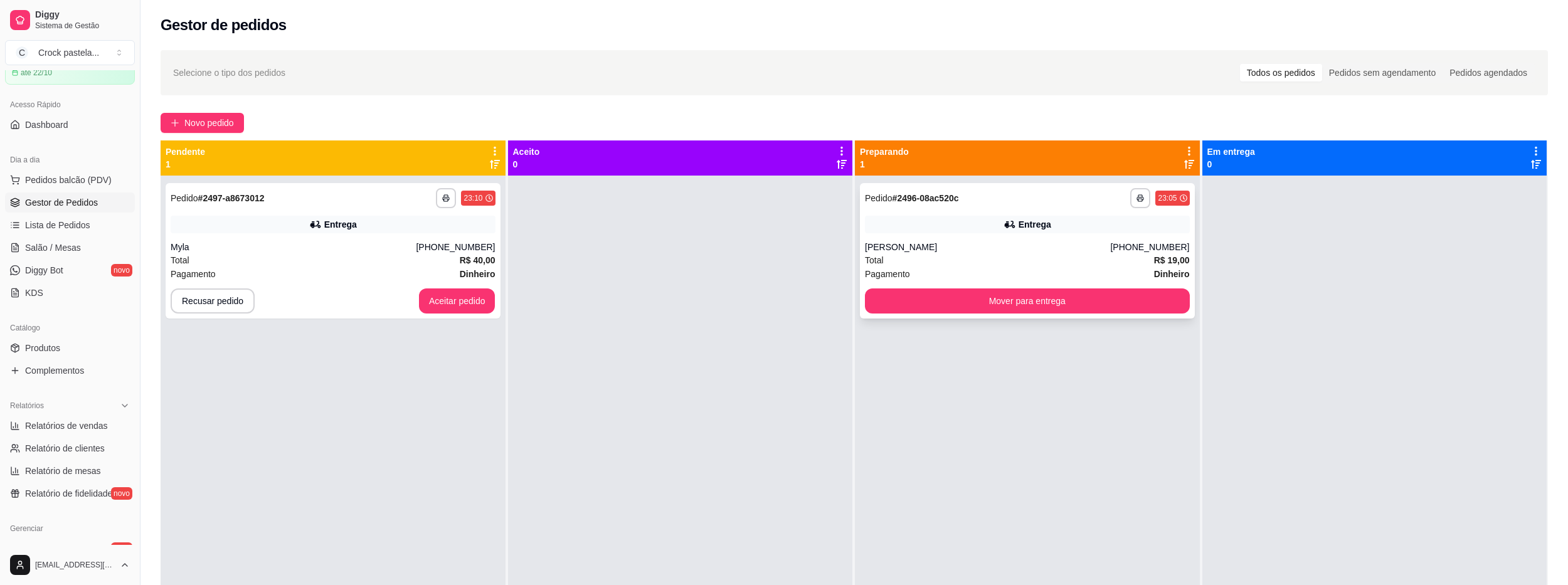
click at [1017, 315] on div "**********" at bounding box center [1027, 250] width 335 height 135
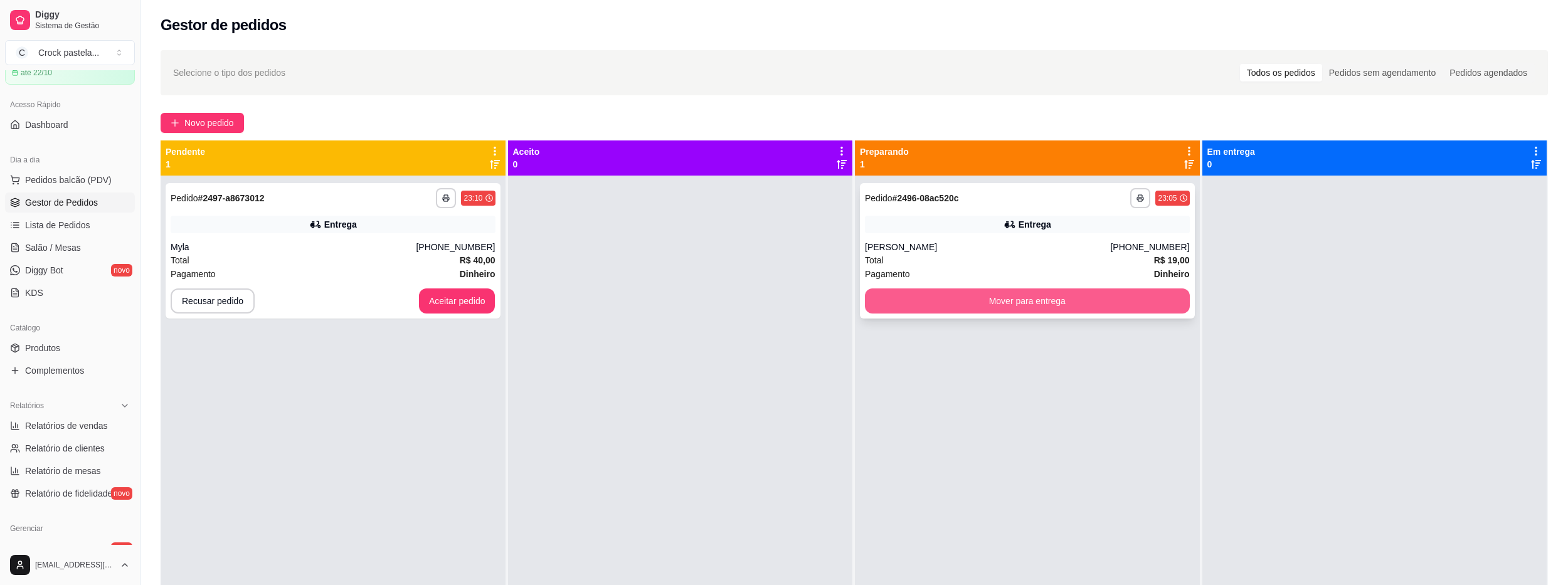
click at [1061, 309] on button "Mover para entrega" at bounding box center [1027, 301] width 325 height 25
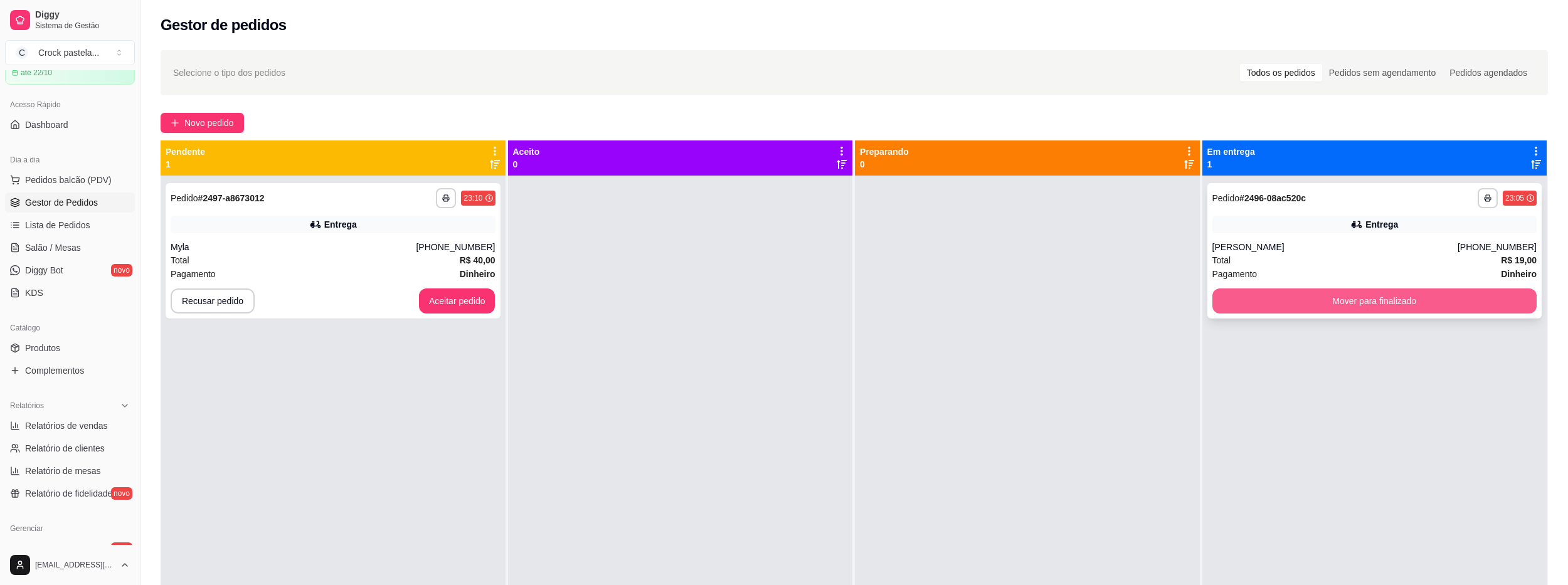
click at [1288, 305] on button "Mover para finalizado" at bounding box center [1374, 301] width 325 height 25
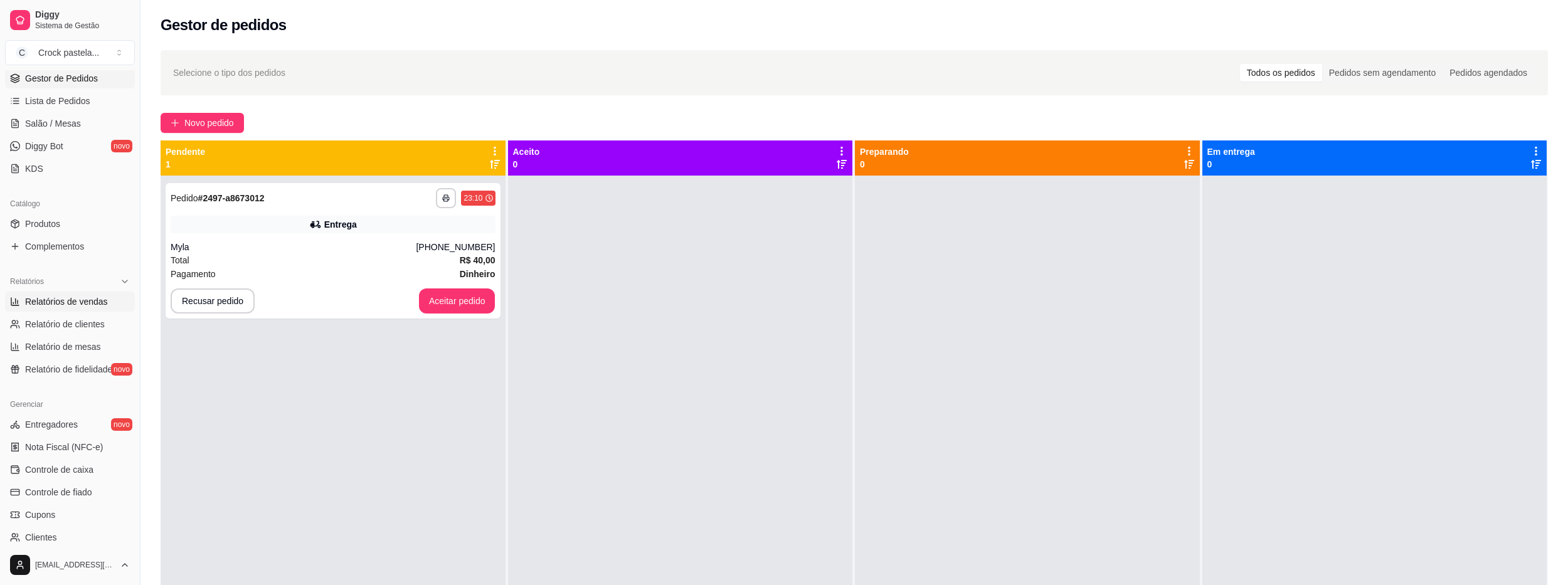
scroll to position [188, 0]
click at [82, 299] on span "Relatórios de vendas" at bounding box center [67, 300] width 83 height 13
select select "ALL"
select select "0"
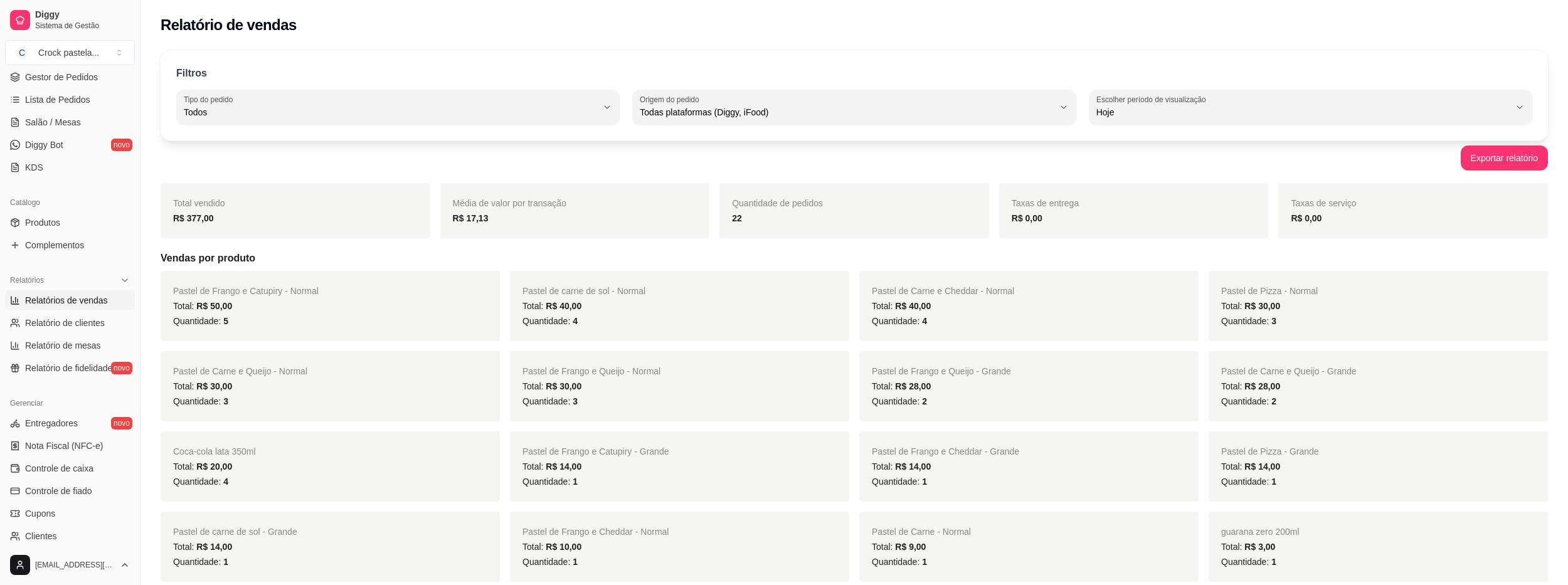
click at [783, 216] on div "22" at bounding box center [854, 218] width 245 height 15
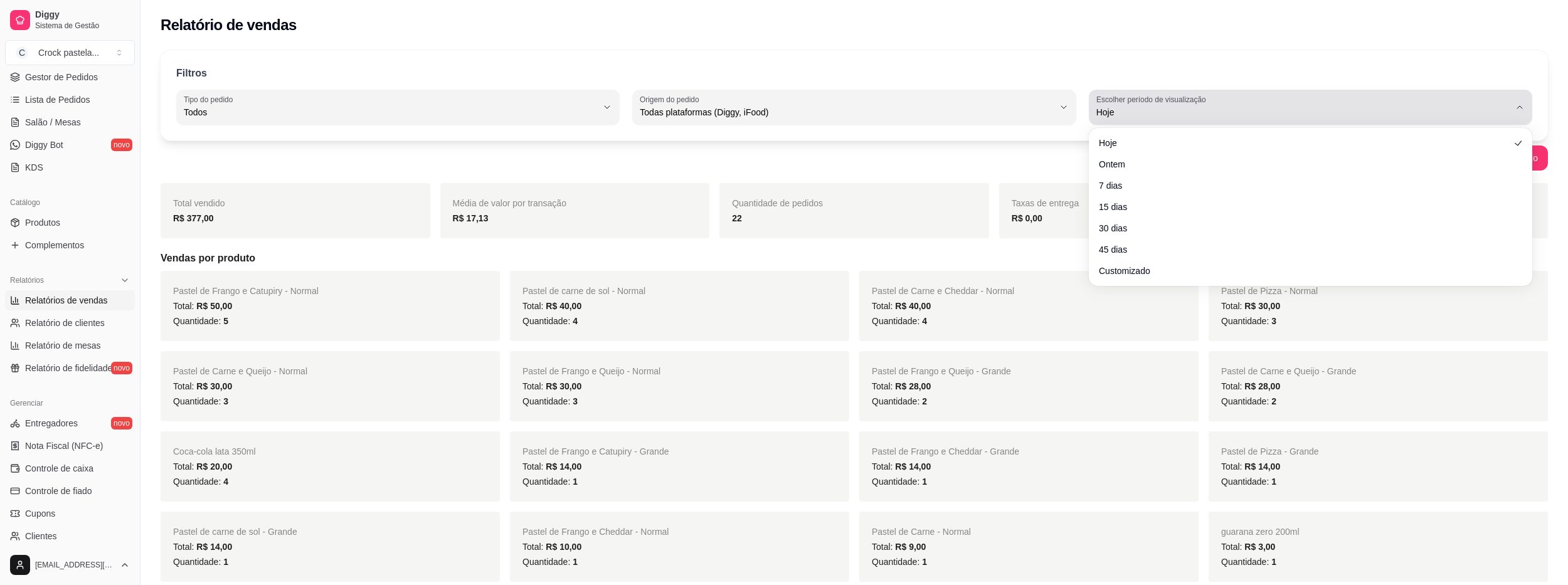
click at [1108, 101] on label "Escolher período de visualização" at bounding box center [1153, 99] width 114 height 11
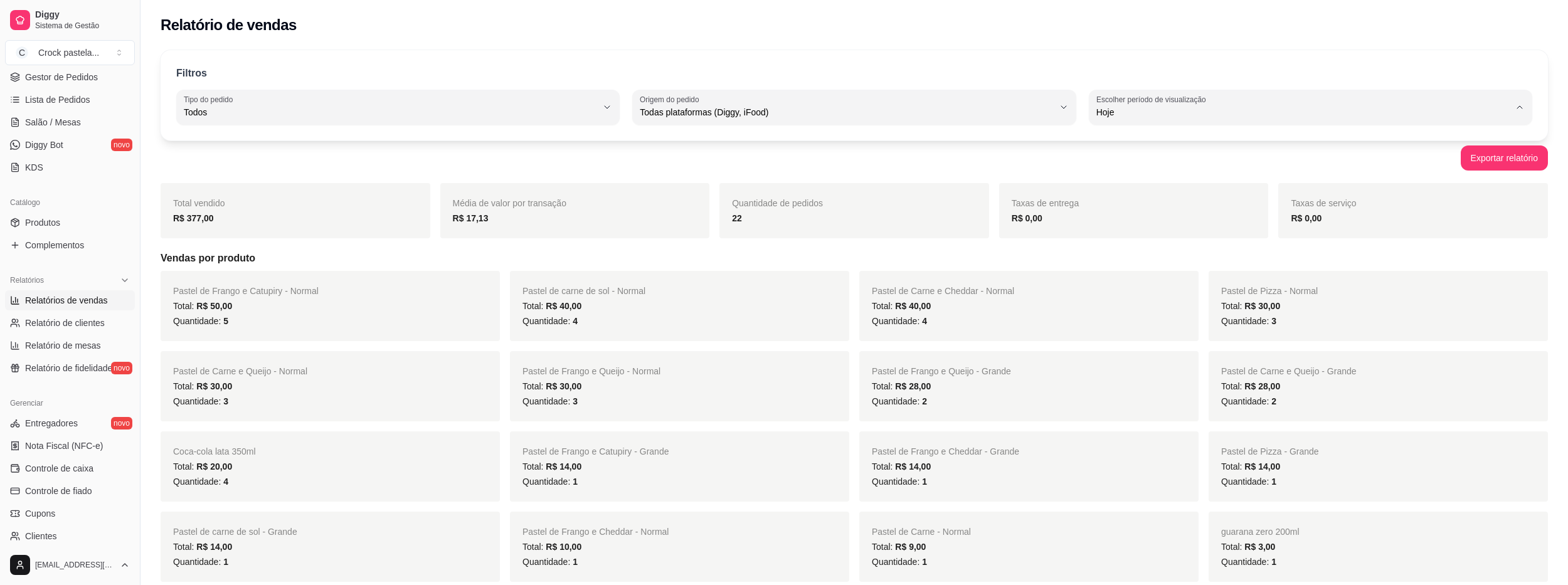
click at [1121, 163] on span "Ontem" at bounding box center [1304, 162] width 394 height 12
type input "1"
select select "1"
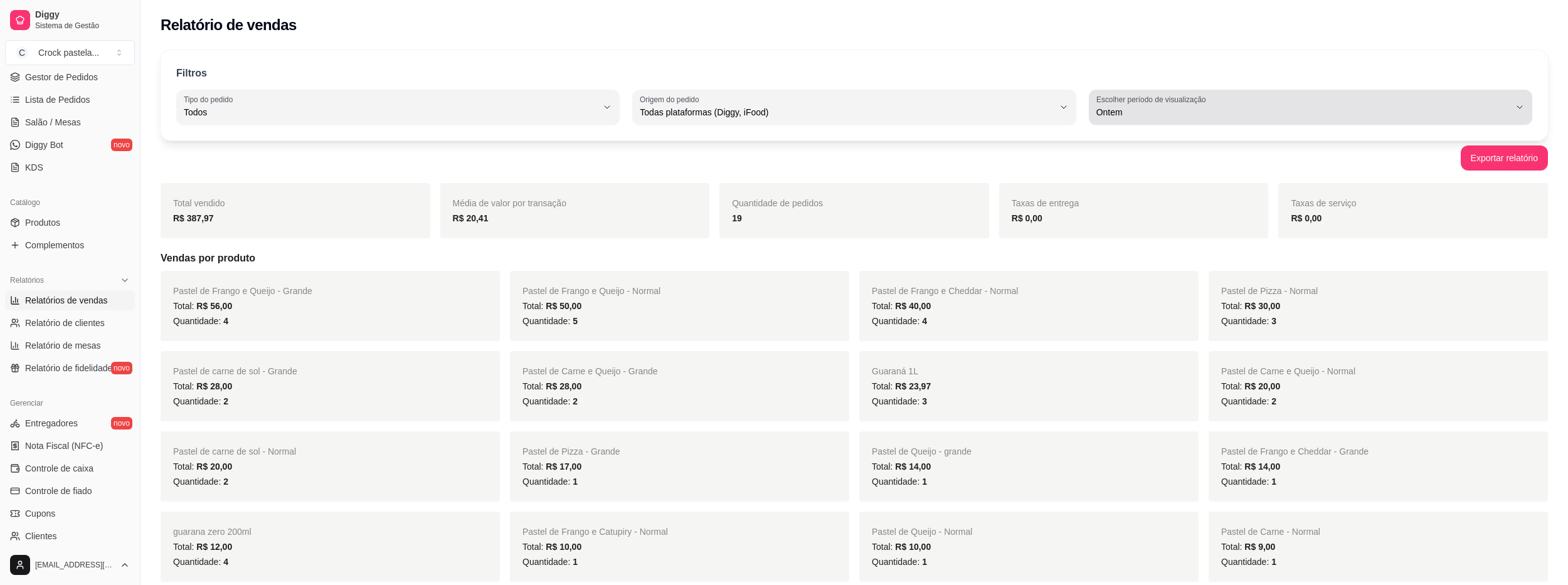
click at [1131, 112] on span "Ontem" at bounding box center [1303, 112] width 413 height 13
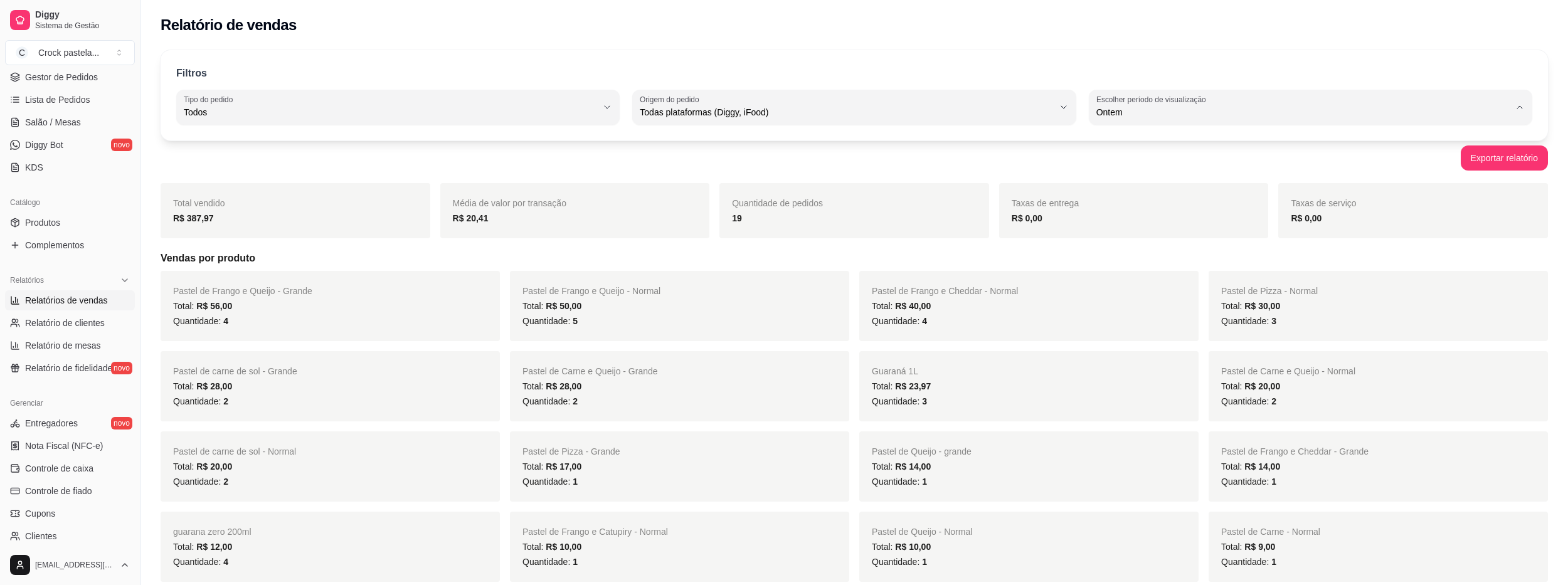
click at [1113, 140] on span "Hoje" at bounding box center [1304, 141] width 394 height 12
type input "0"
select select "0"
